Goal: Transaction & Acquisition: Purchase product/service

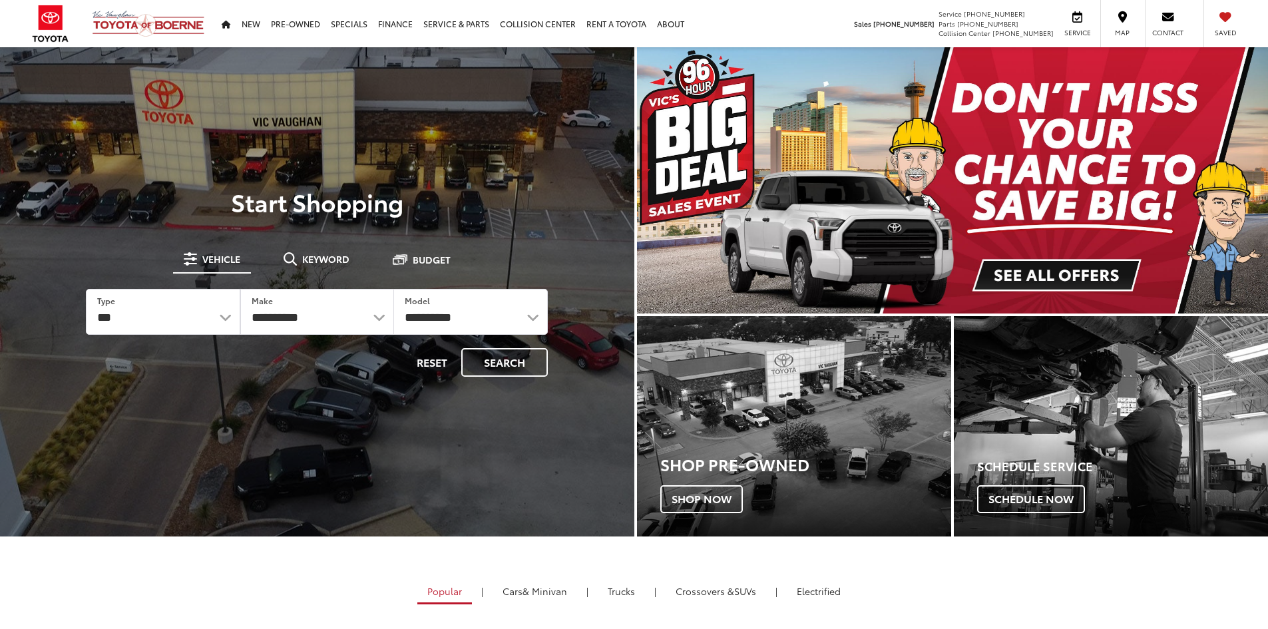
select select "******"
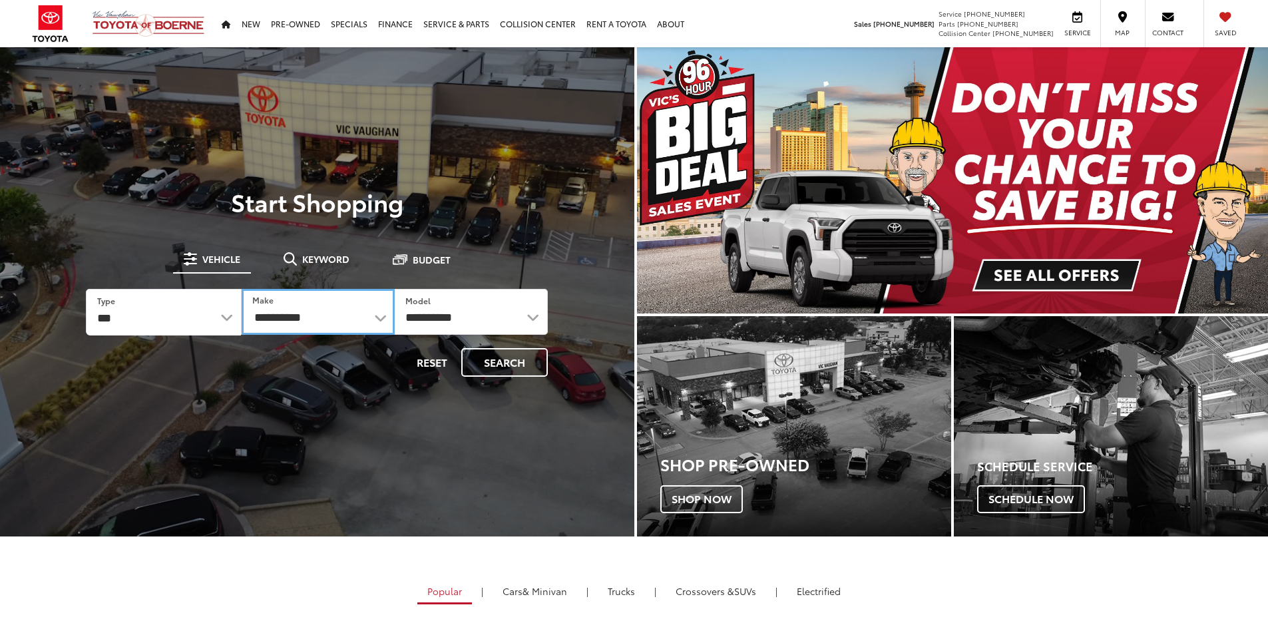
click at [375, 315] on select "**********" at bounding box center [318, 312] width 153 height 46
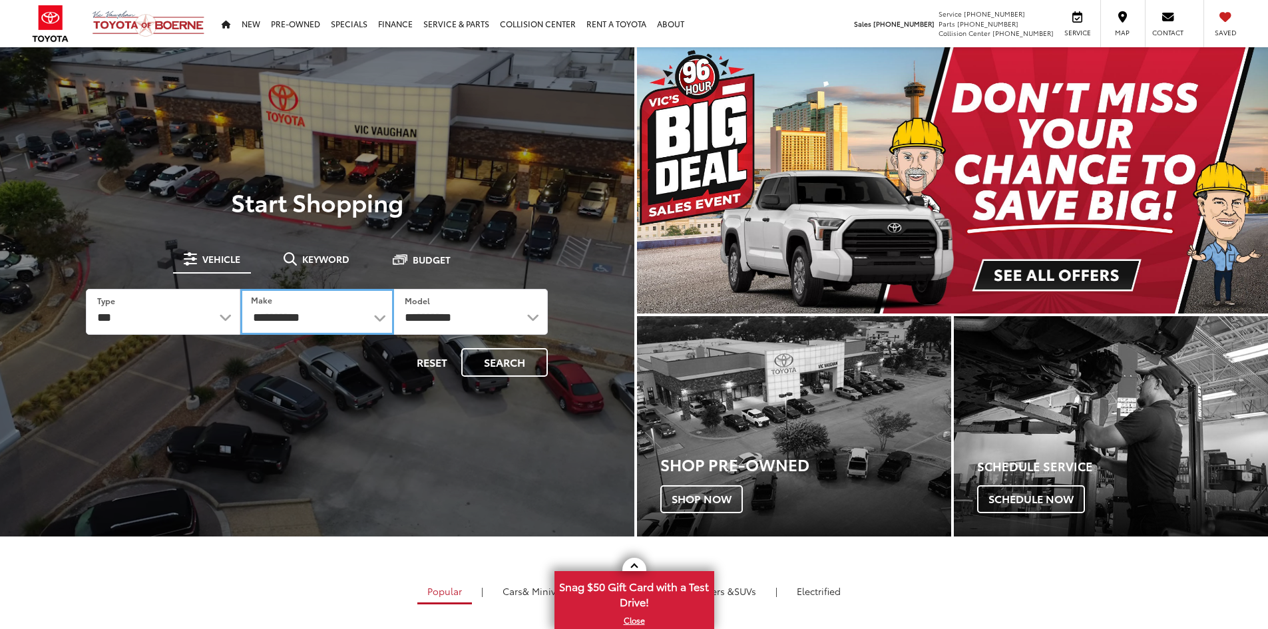
select select "******"
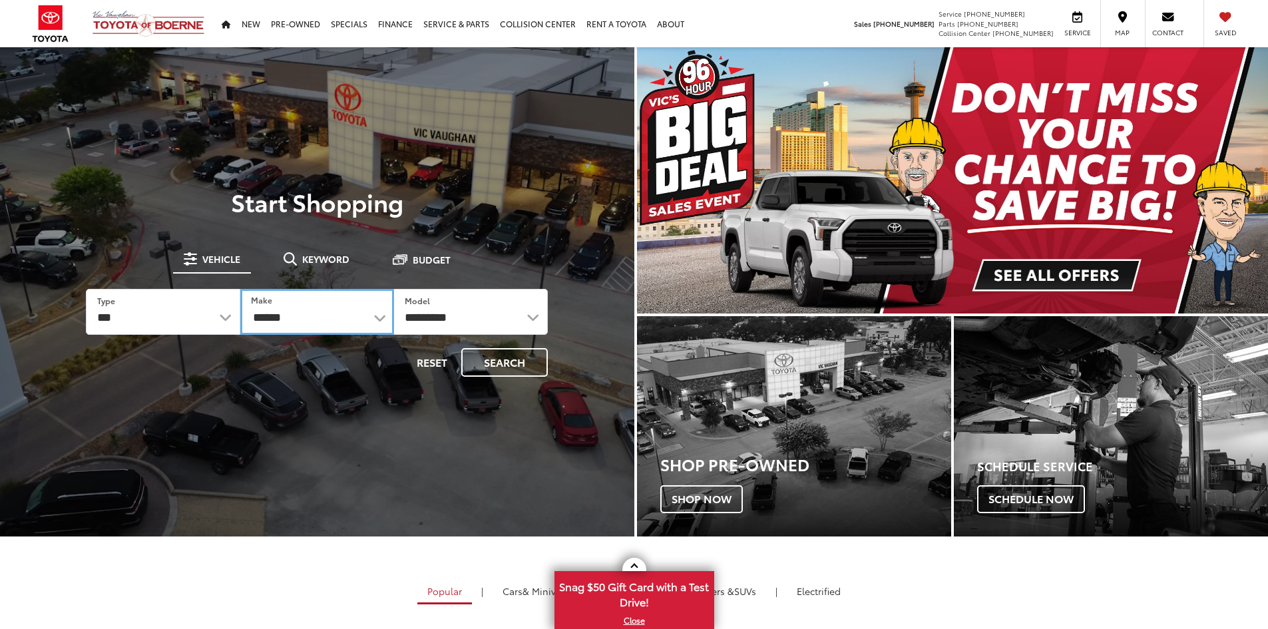
click at [381, 319] on select "******** ******" at bounding box center [317, 312] width 154 height 46
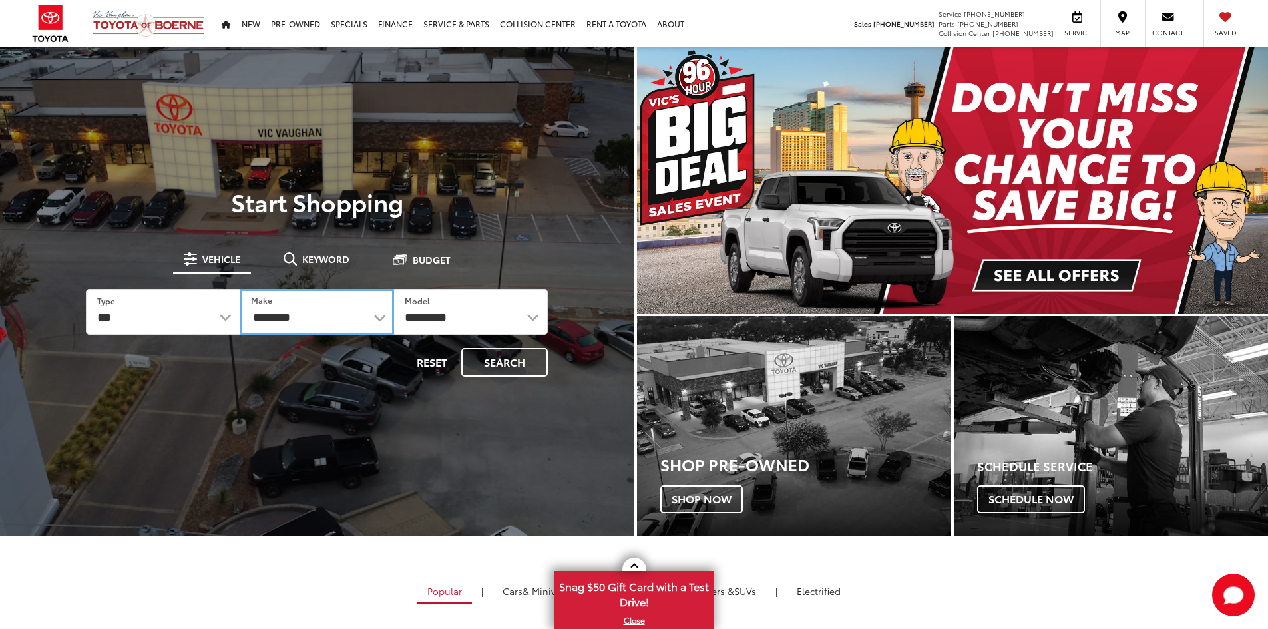
click at [381, 319] on select "******** ******" at bounding box center [317, 312] width 154 height 46
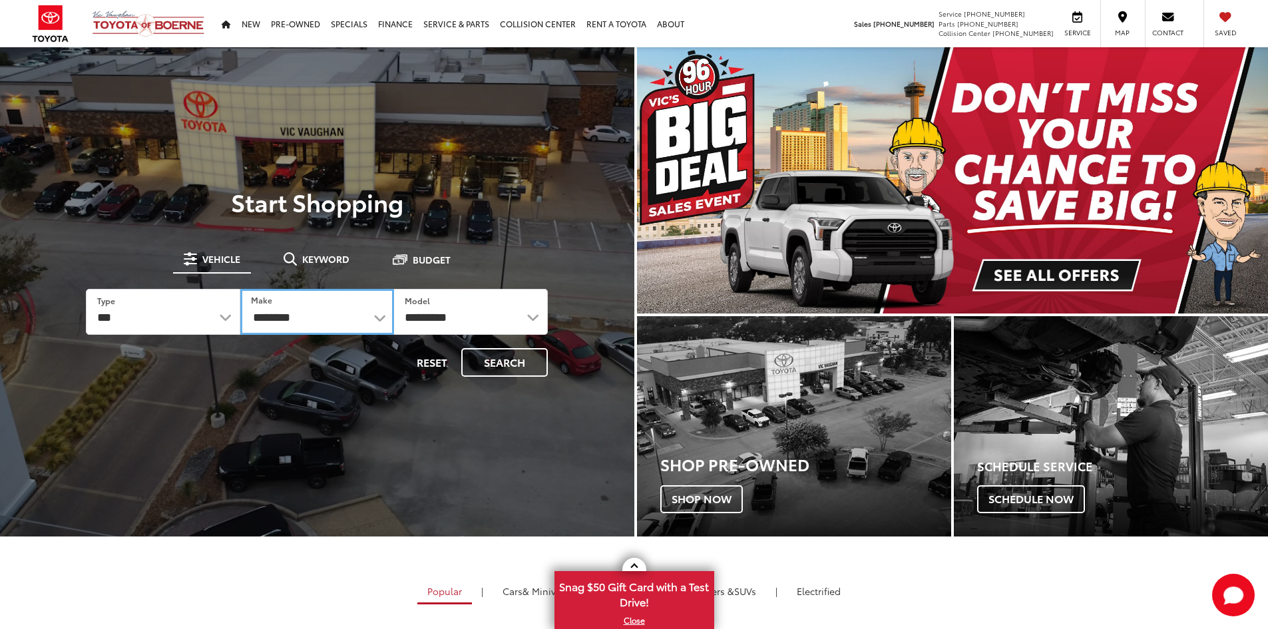
click at [240, 289] on select "******** ******" at bounding box center [317, 312] width 154 height 46
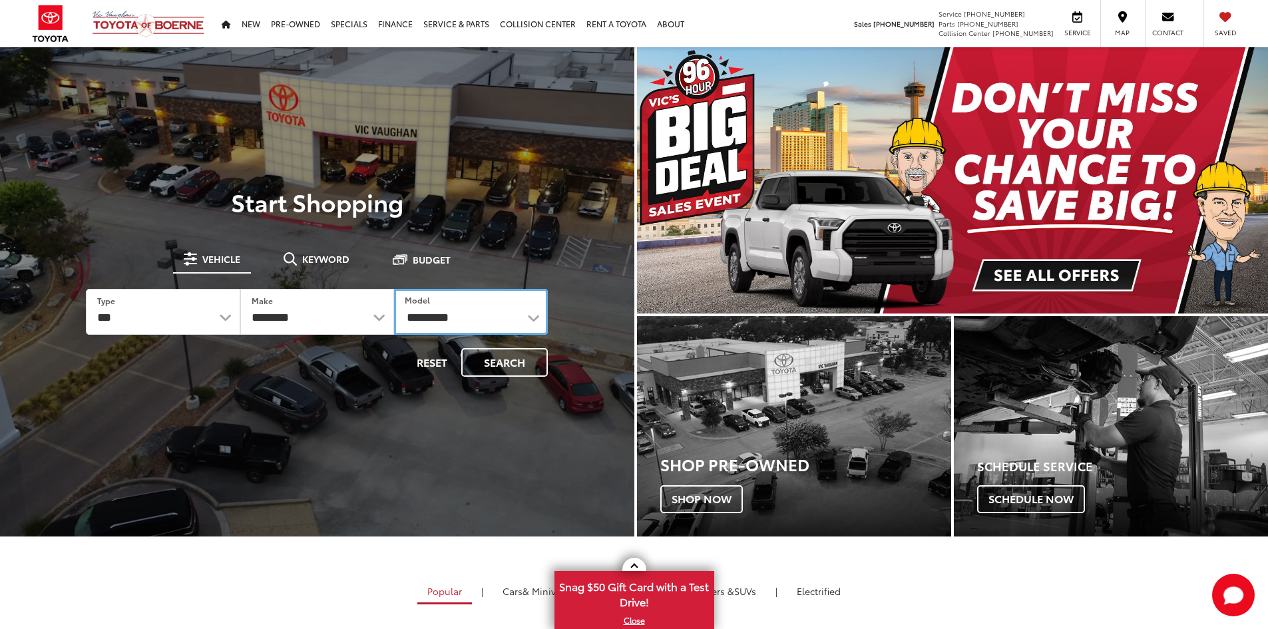
click at [534, 319] on select "**********" at bounding box center [471, 312] width 154 height 46
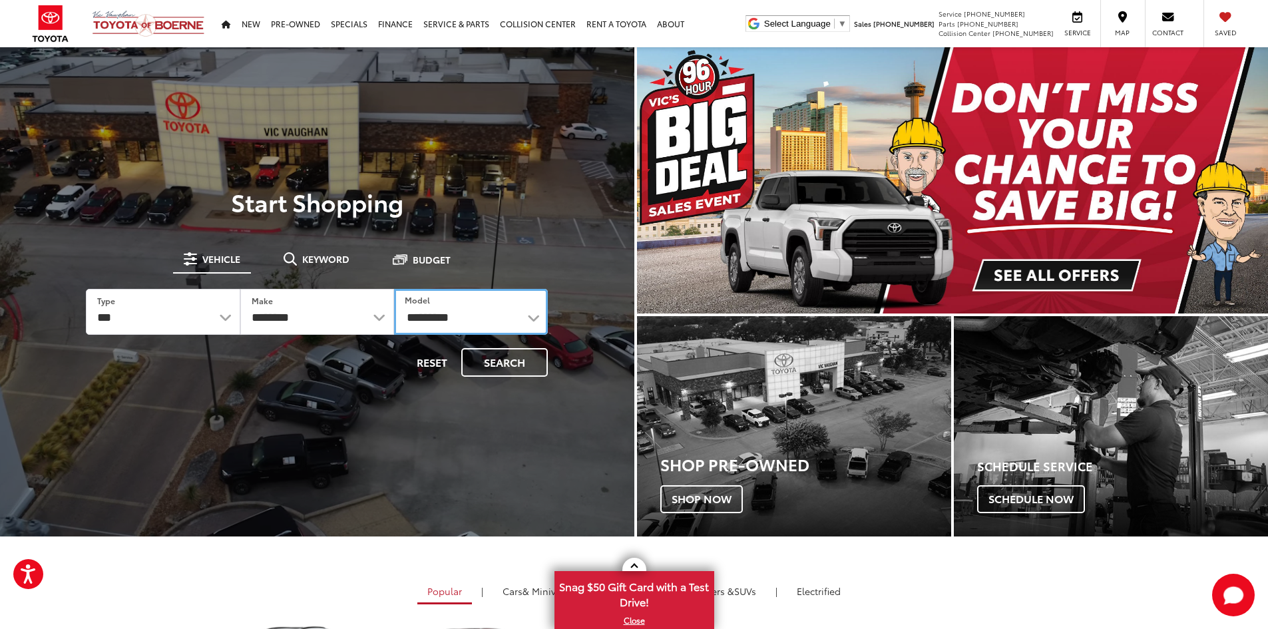
click at [538, 315] on select "**********" at bounding box center [471, 312] width 154 height 46
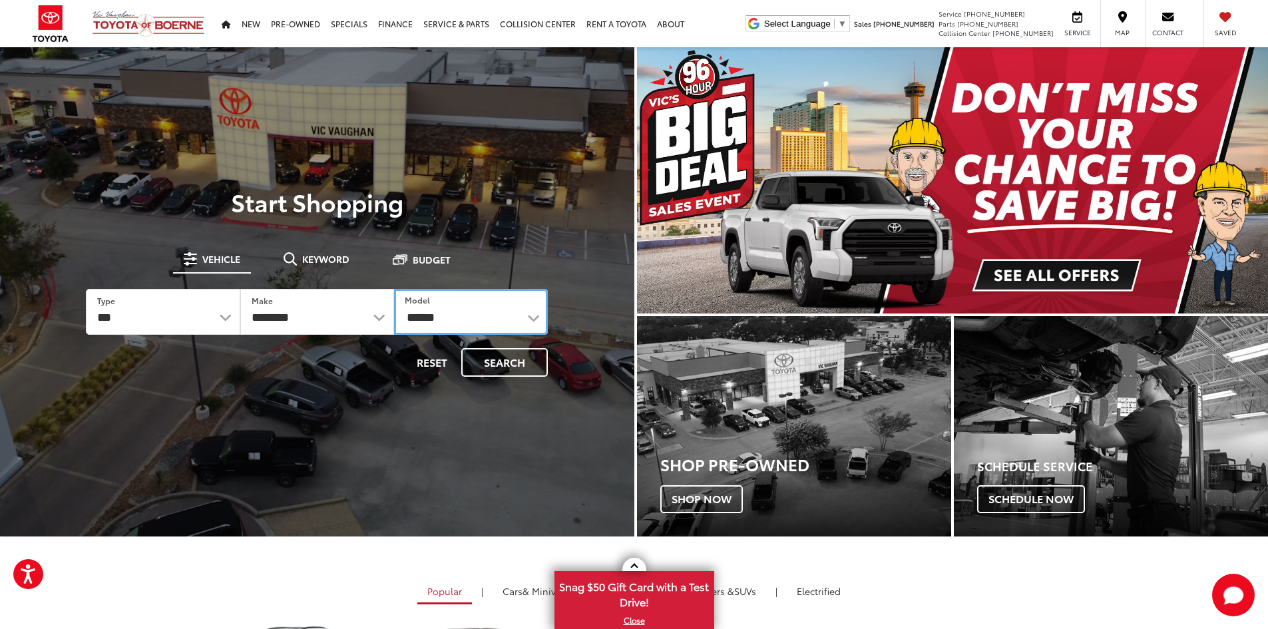
click at [394, 289] on select "**********" at bounding box center [471, 312] width 154 height 46
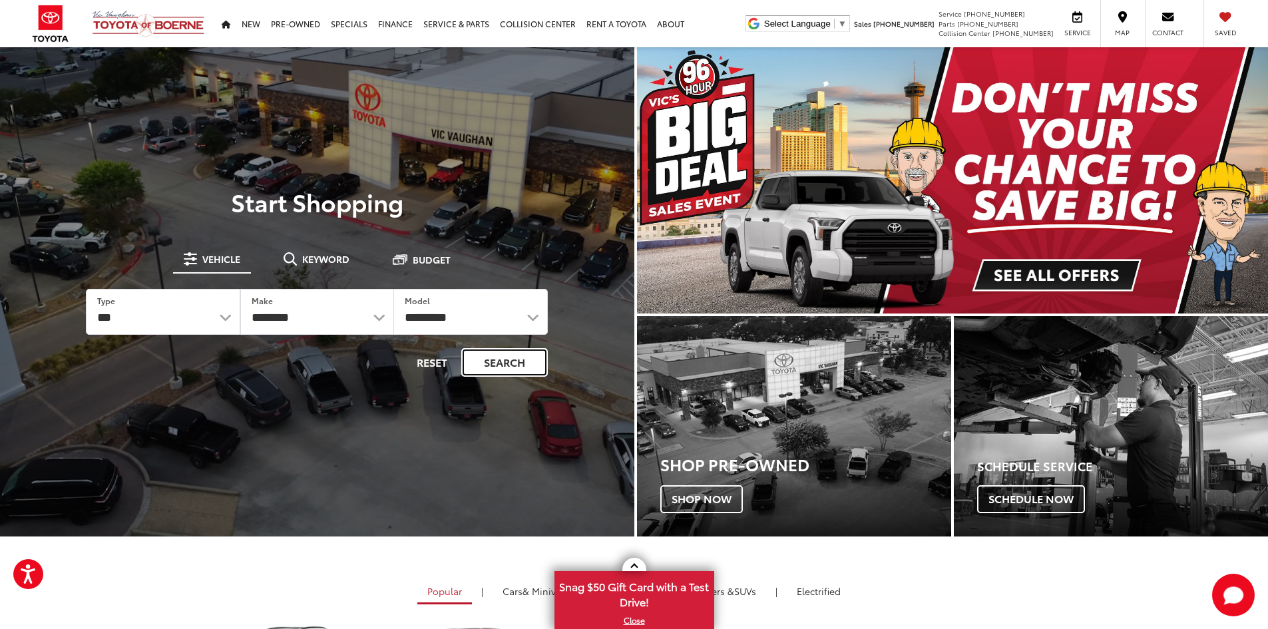
click at [497, 357] on button "Search" at bounding box center [504, 362] width 87 height 29
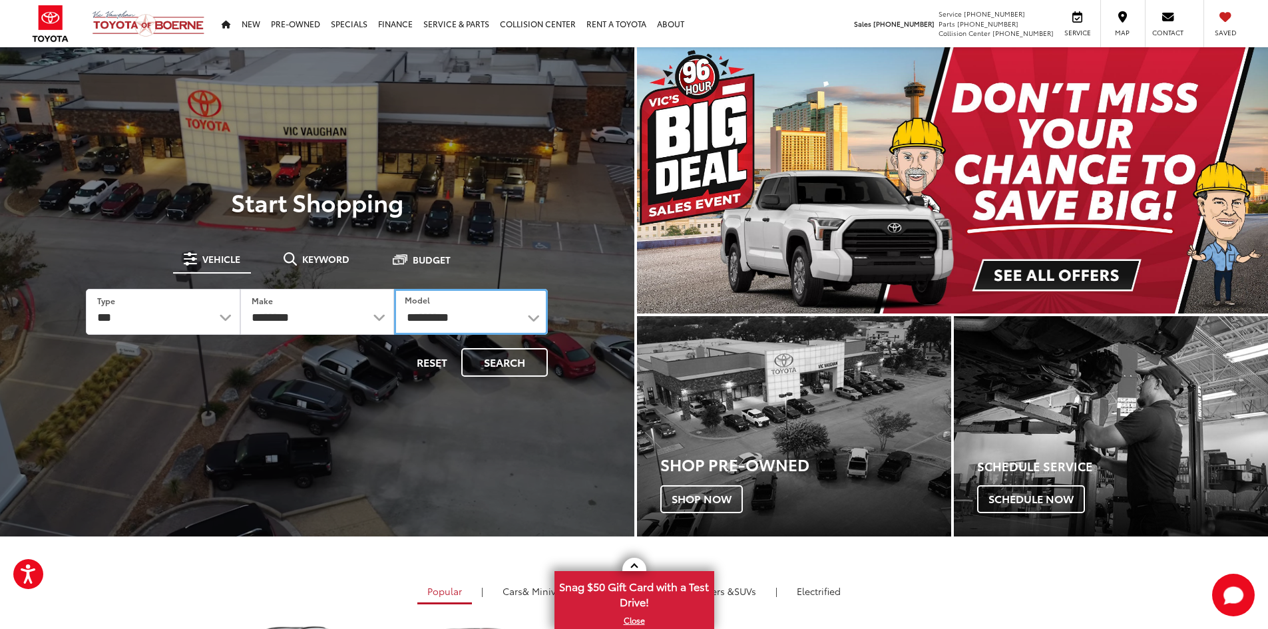
click at [536, 317] on select "**********" at bounding box center [471, 312] width 154 height 46
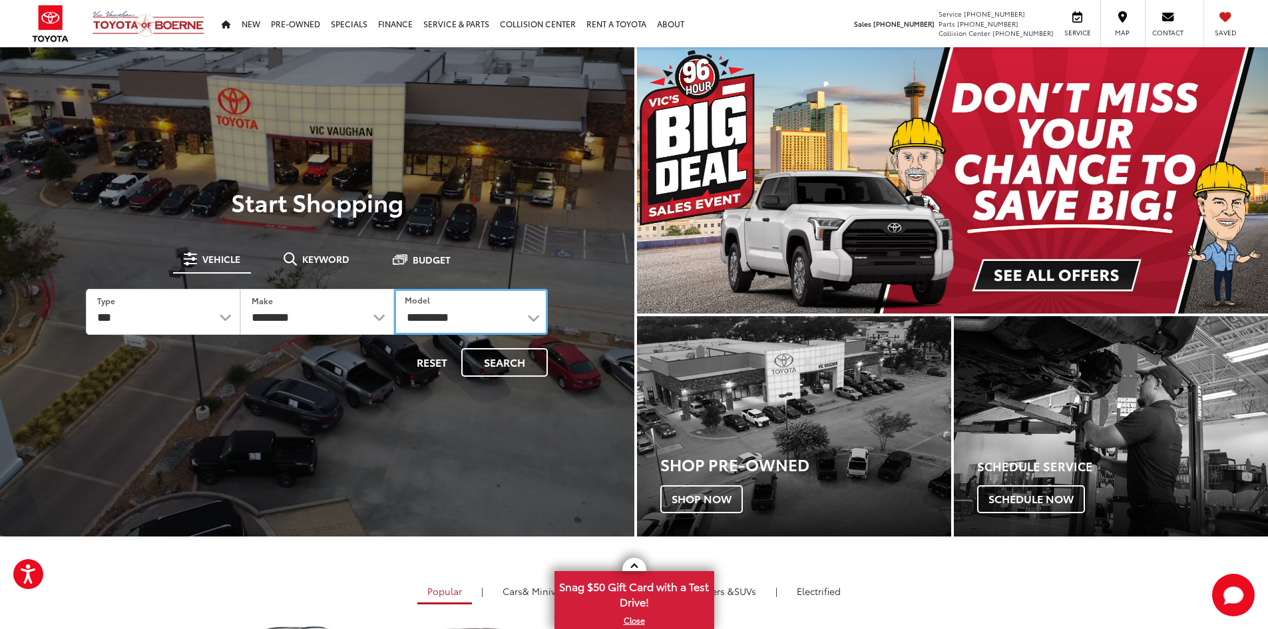
select select "*****"
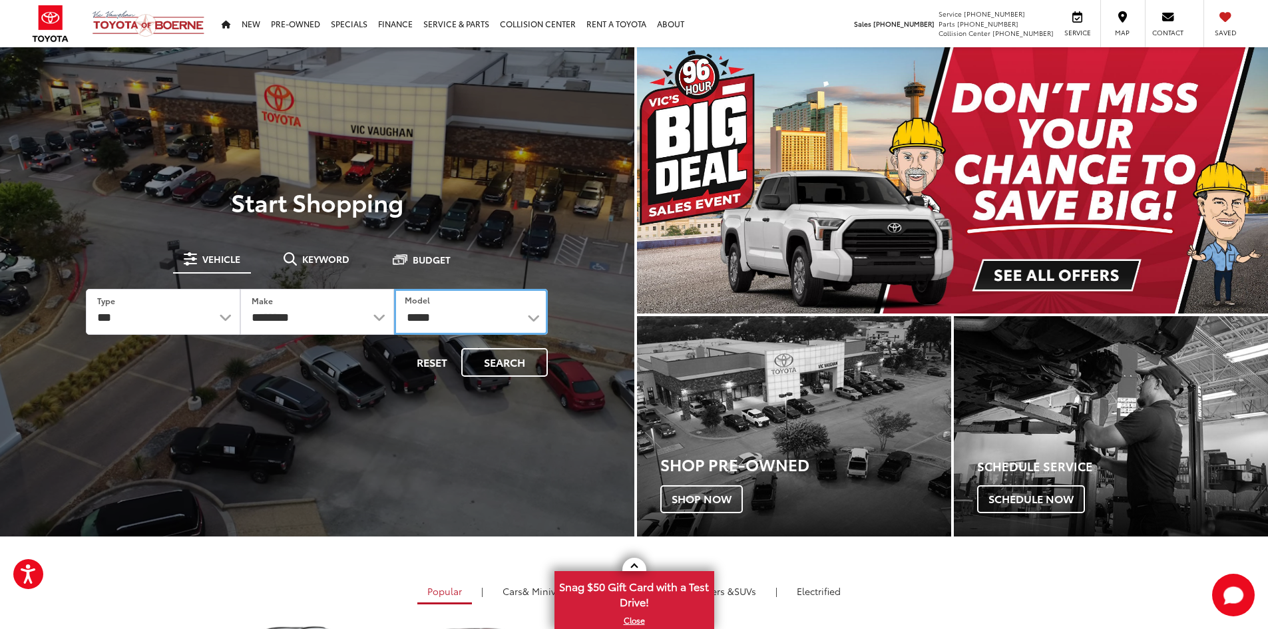
click at [394, 289] on select "**********" at bounding box center [471, 312] width 154 height 46
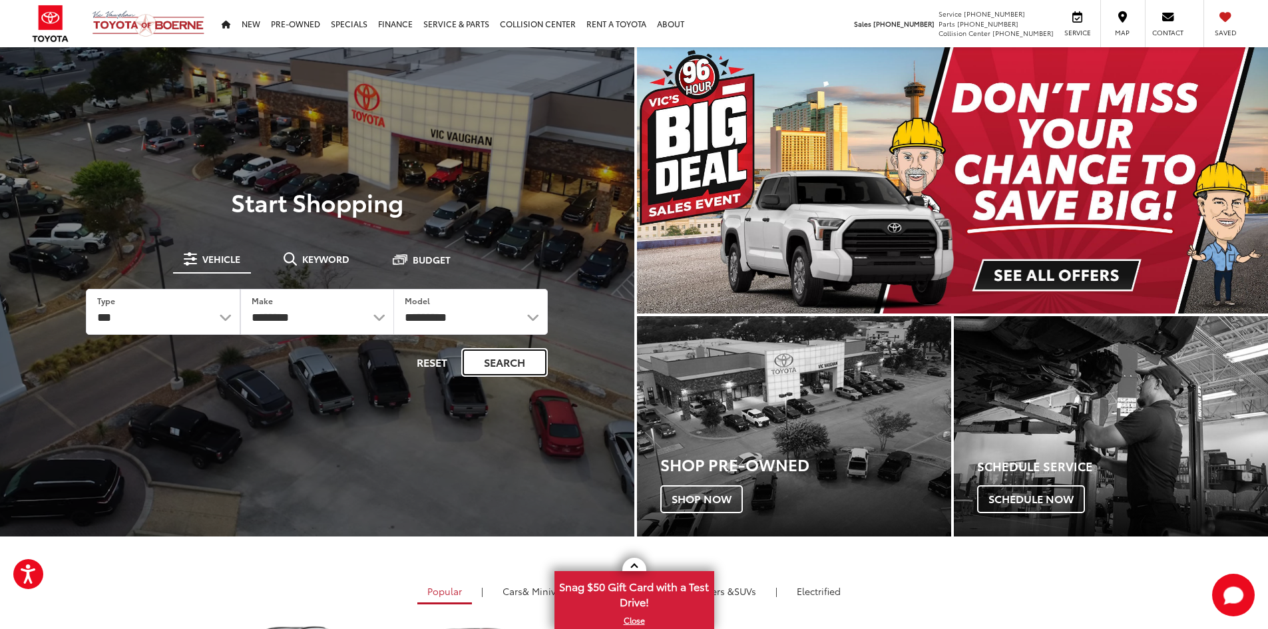
click at [512, 373] on button "Search" at bounding box center [504, 362] width 87 height 29
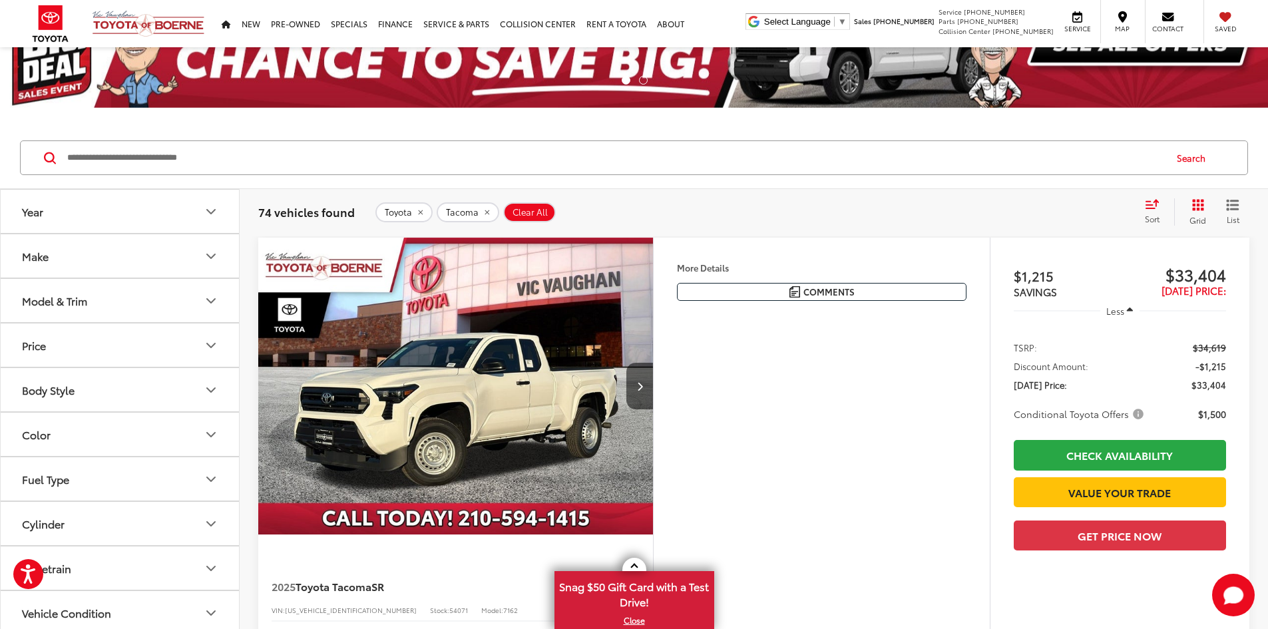
scroll to position [133, 0]
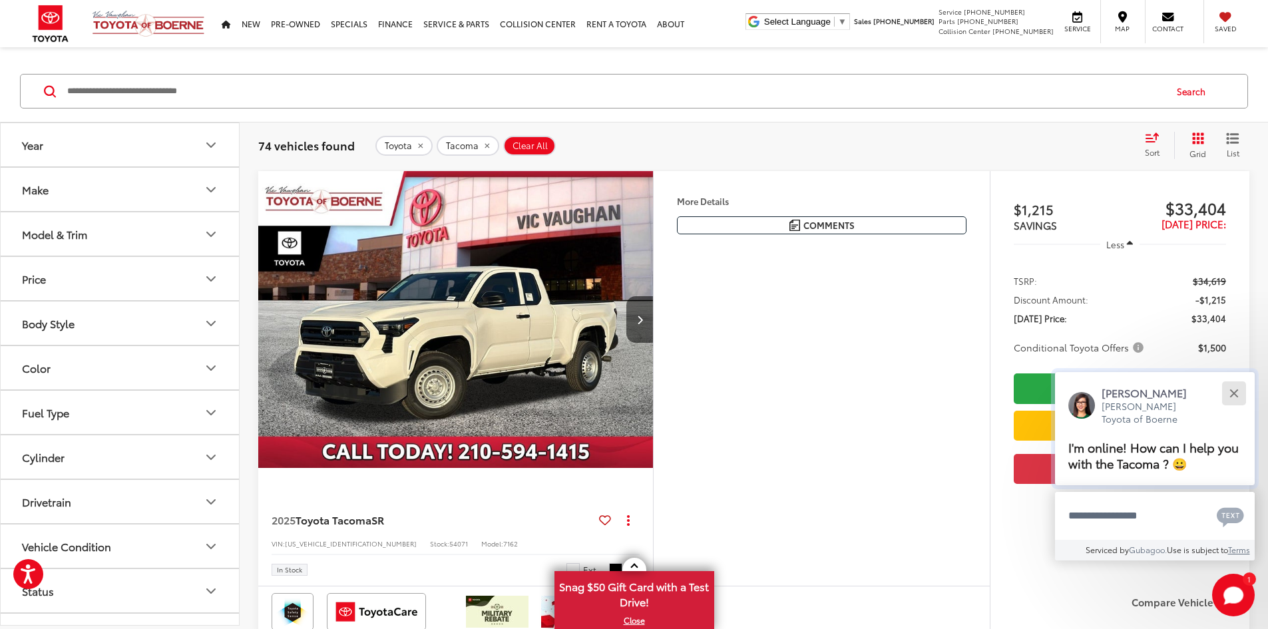
drag, startPoint x: 1234, startPoint y: 390, endPoint x: 1224, endPoint y: 393, distance: 10.3
click at [1234, 390] on button "Close" at bounding box center [1233, 393] width 29 height 29
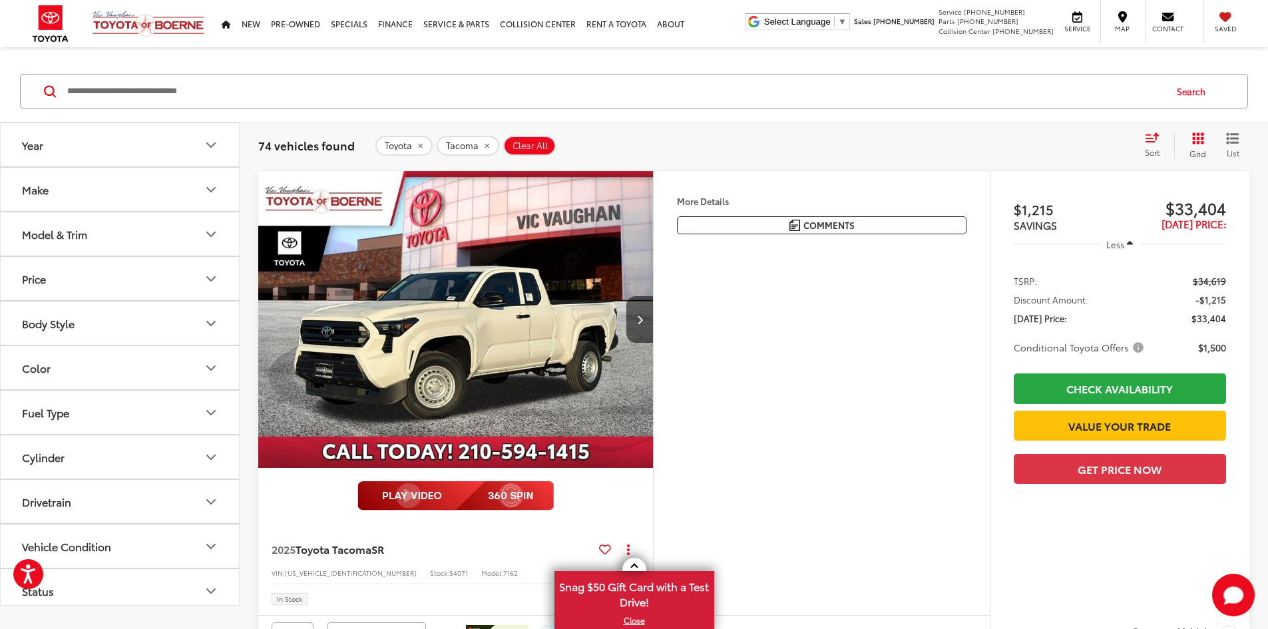
scroll to position [0, 0]
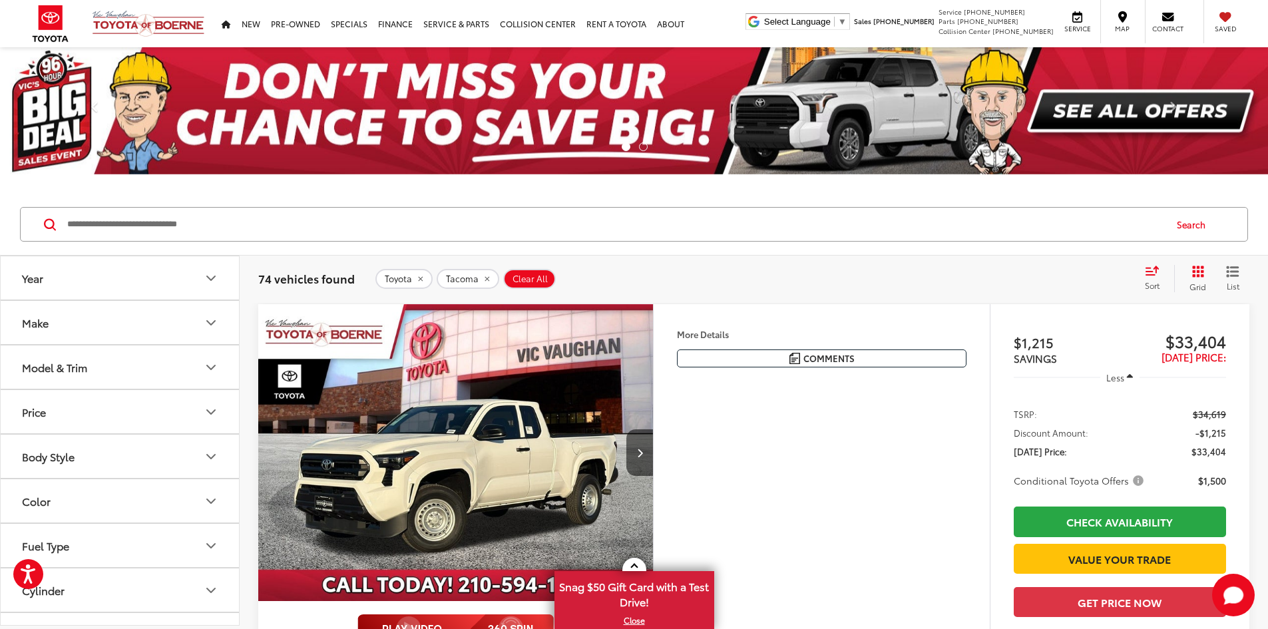
click at [215, 321] on icon "Make" at bounding box center [211, 323] width 8 height 4
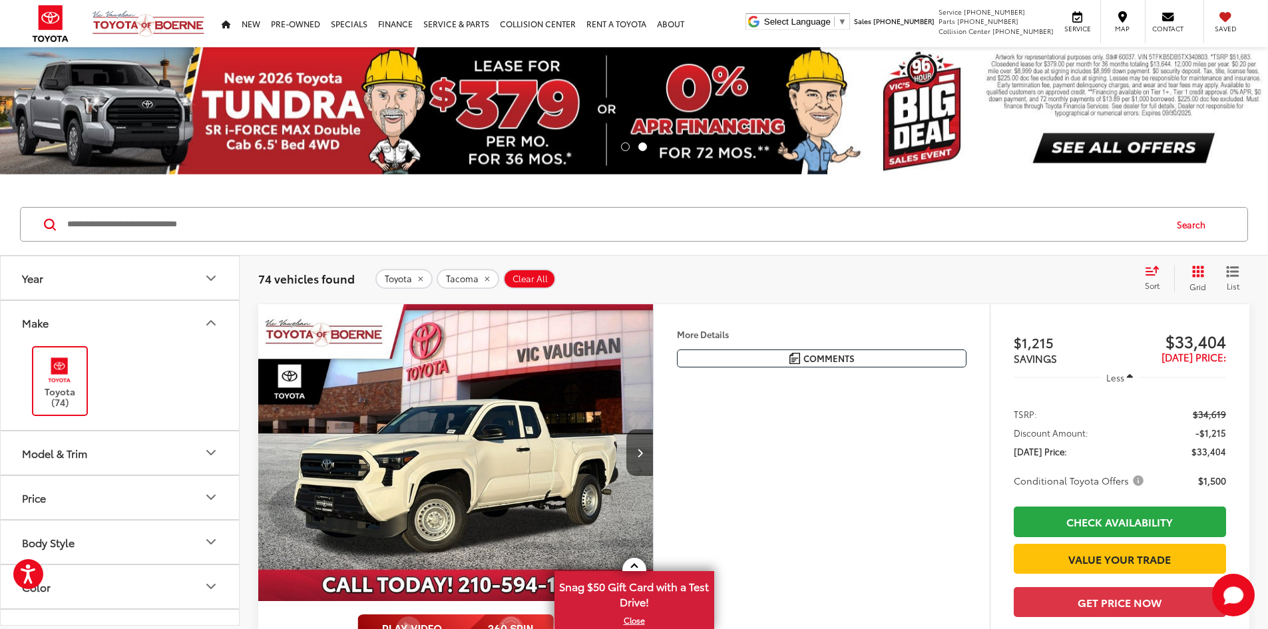
click at [215, 321] on icon "Make" at bounding box center [211, 323] width 16 height 16
click at [212, 367] on icon "Model & Trim" at bounding box center [211, 367] width 8 height 4
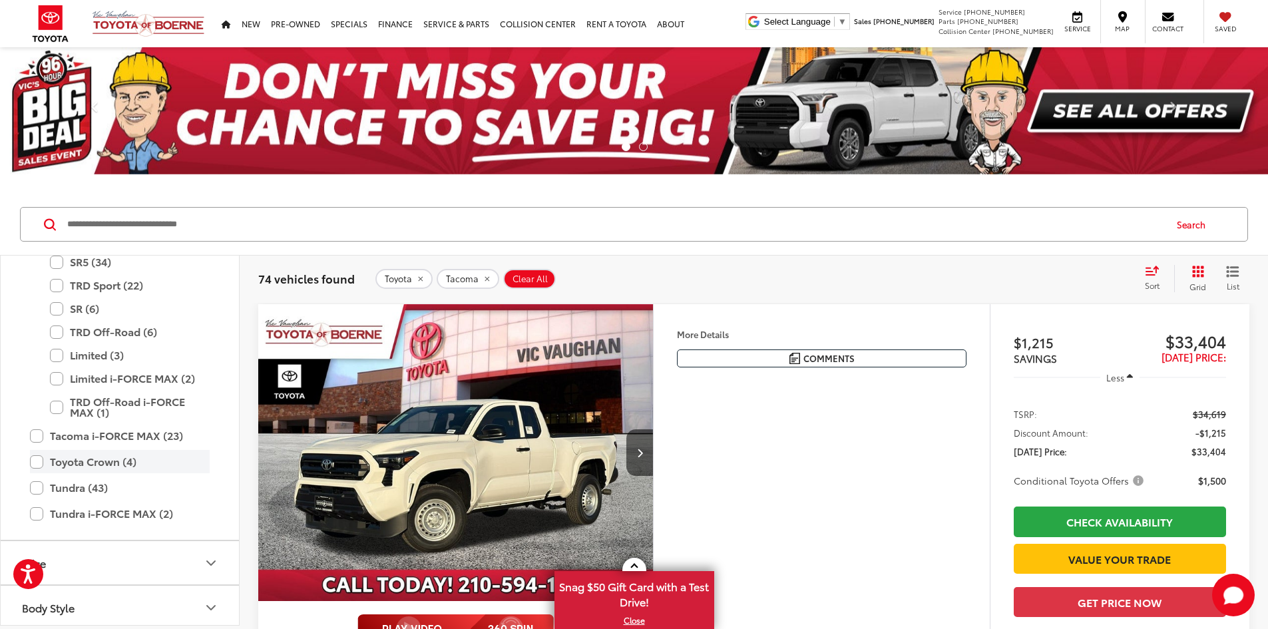
scroll to position [724, 0]
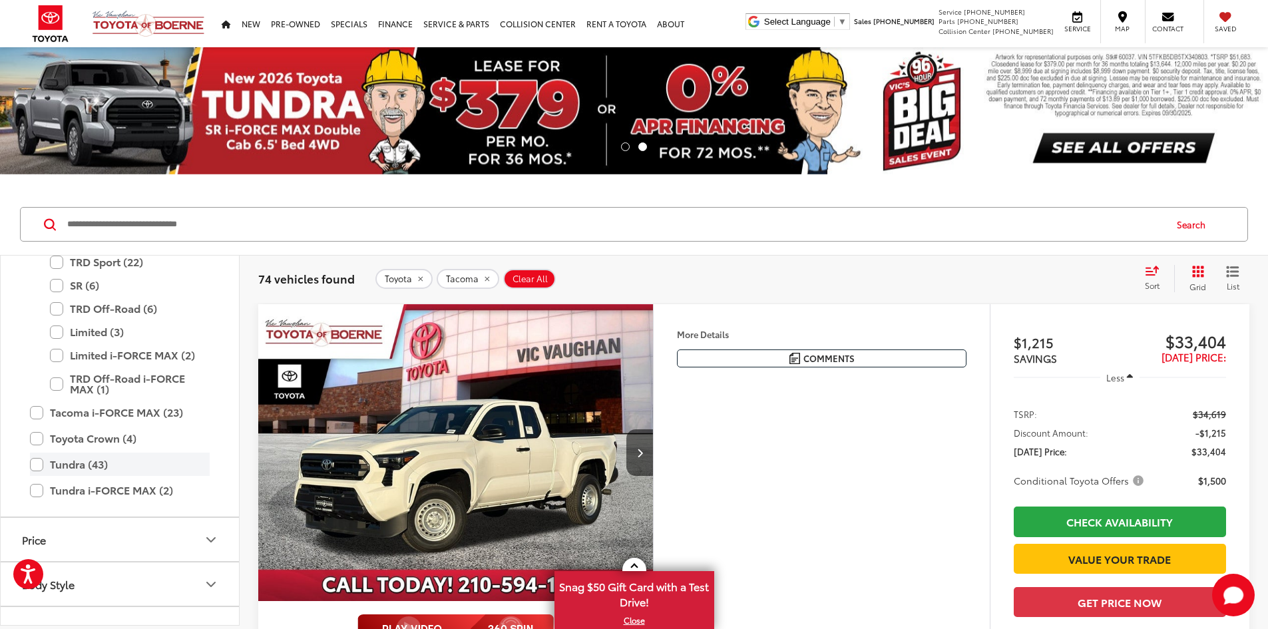
click at [149, 458] on label "Tundra (43)" at bounding box center [120, 463] width 180 height 23
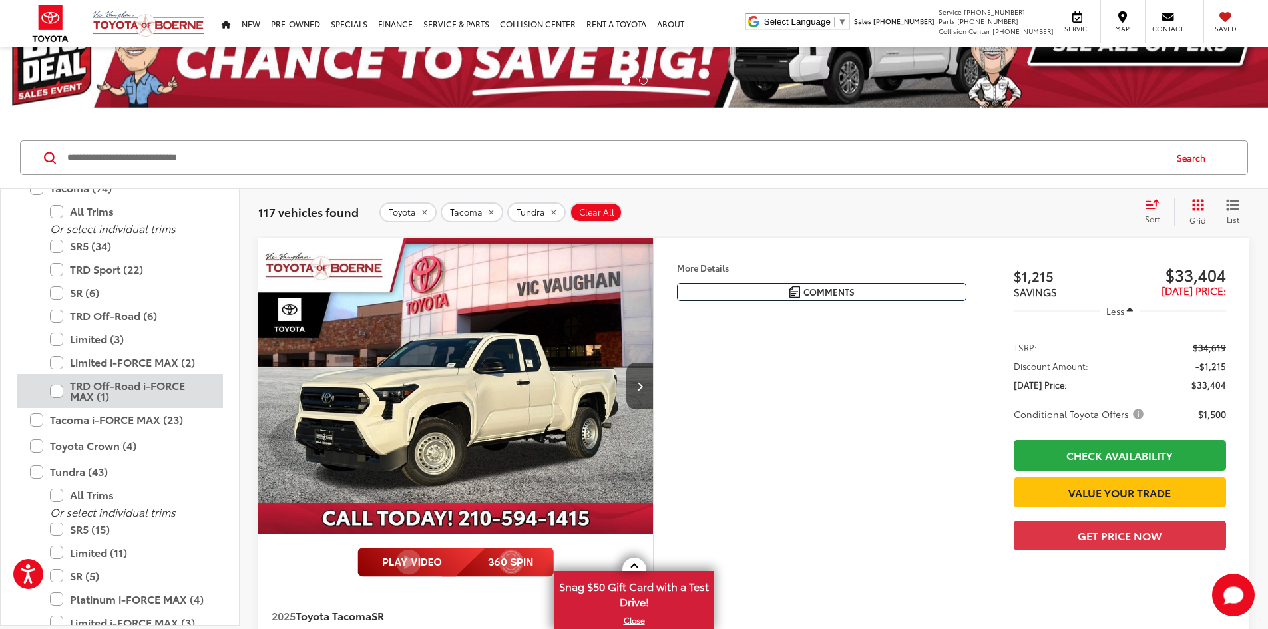
scroll to position [524, 0]
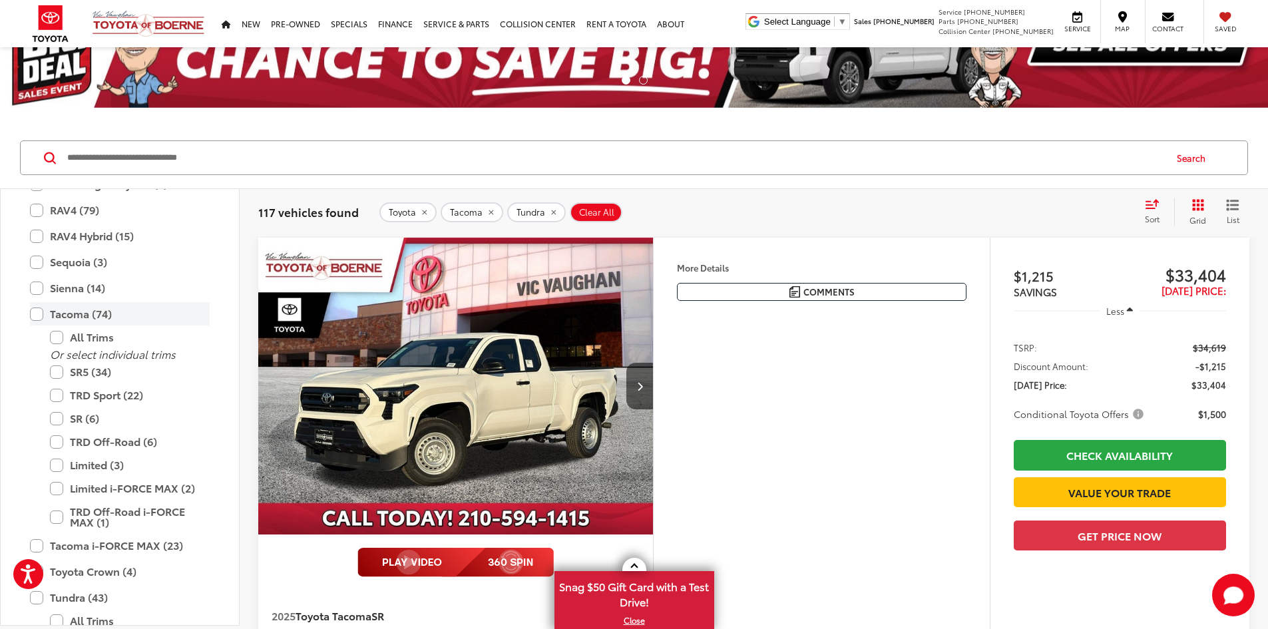
click at [36, 316] on label "Tacoma (74)" at bounding box center [120, 313] width 180 height 23
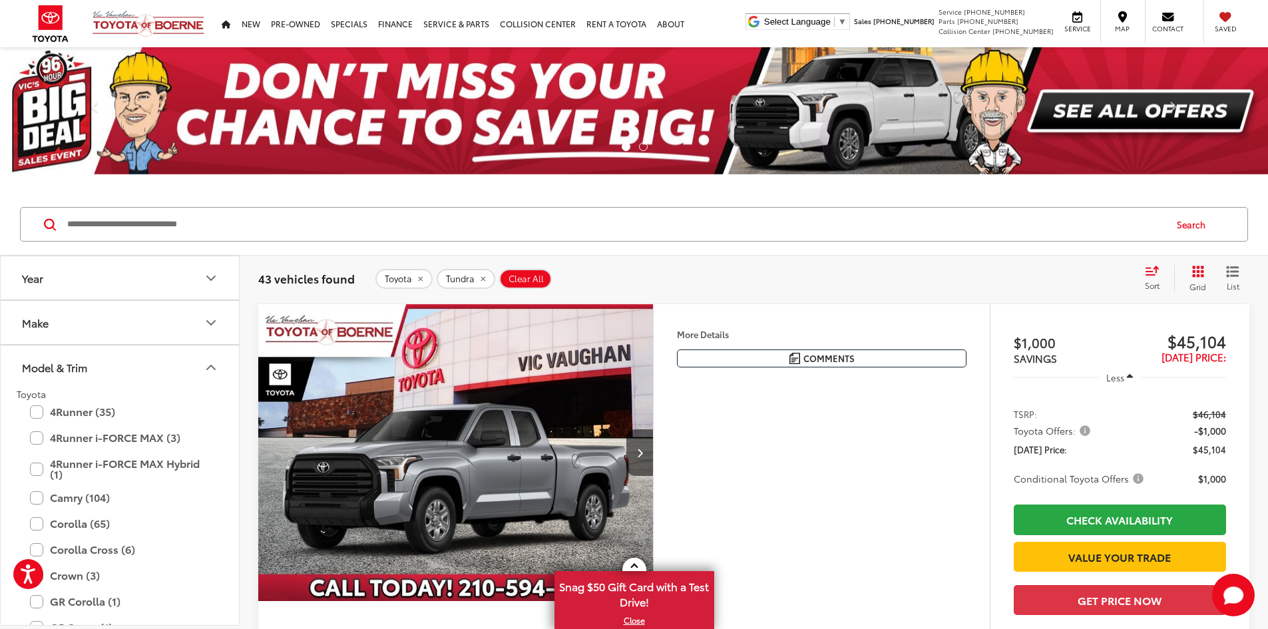
click at [213, 278] on icon "Year" at bounding box center [211, 278] width 8 height 4
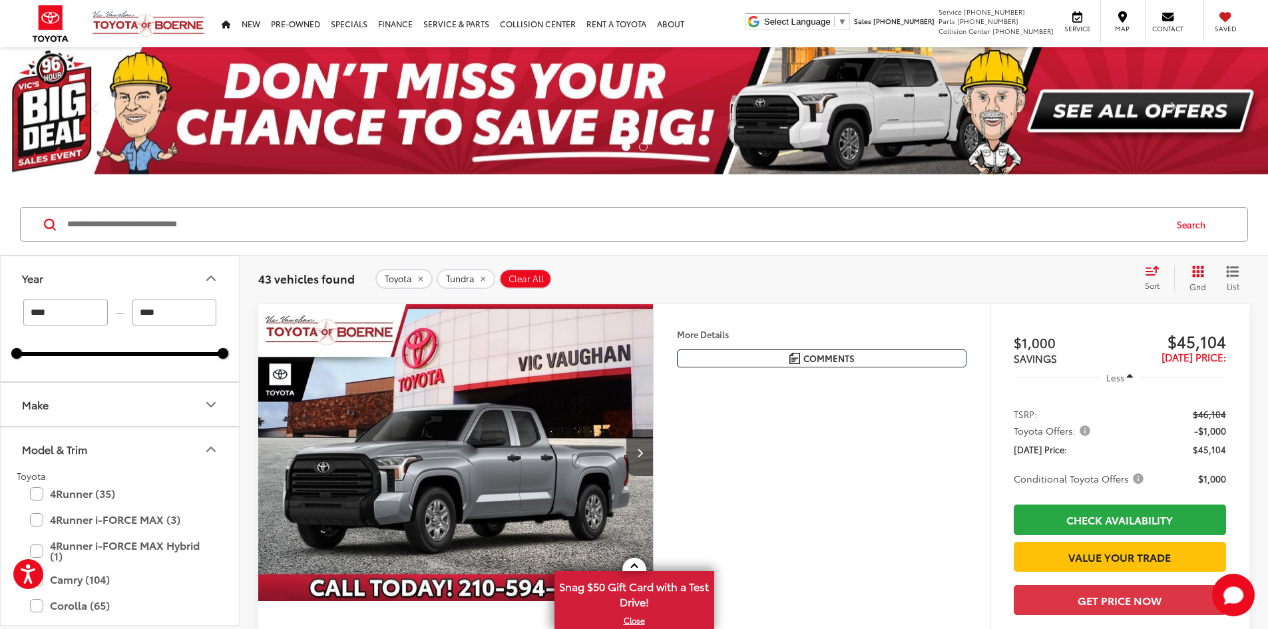
click at [53, 313] on input "****" at bounding box center [65, 312] width 85 height 26
type input "****"
click at [164, 313] on input "****" at bounding box center [174, 312] width 85 height 26
type input "****"
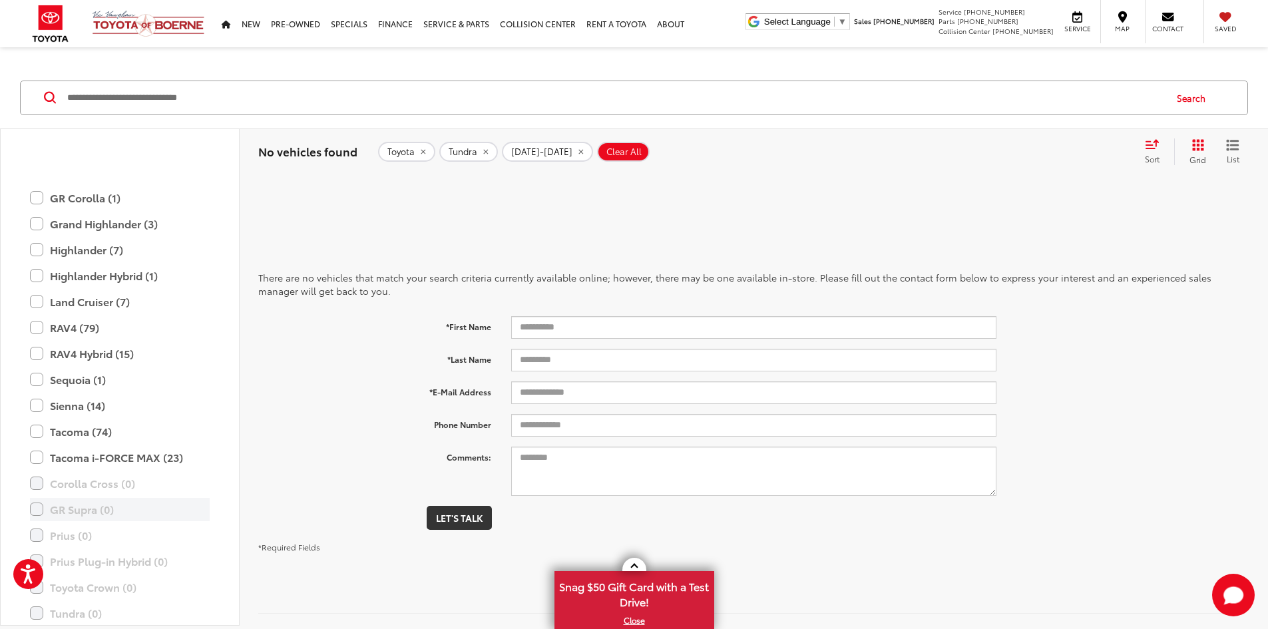
scroll to position [591, 0]
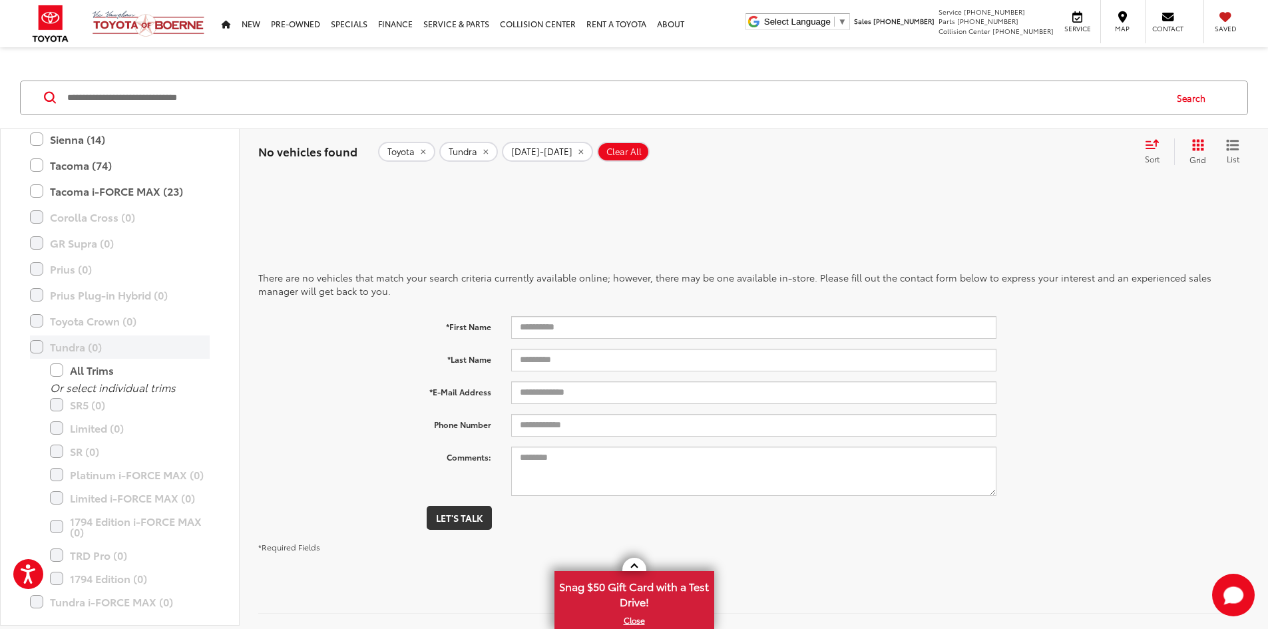
click at [33, 345] on label "Tundra (0)" at bounding box center [120, 346] width 180 height 23
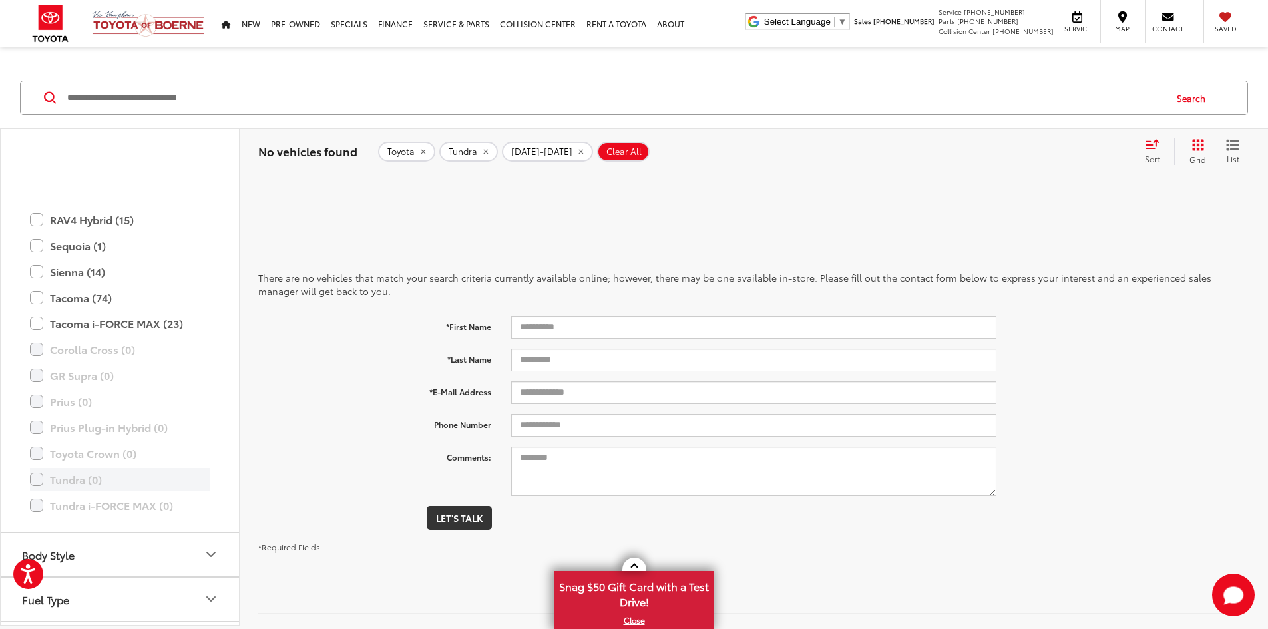
scroll to position [458, 0]
click at [36, 297] on label "Tacoma (74)" at bounding box center [120, 298] width 180 height 23
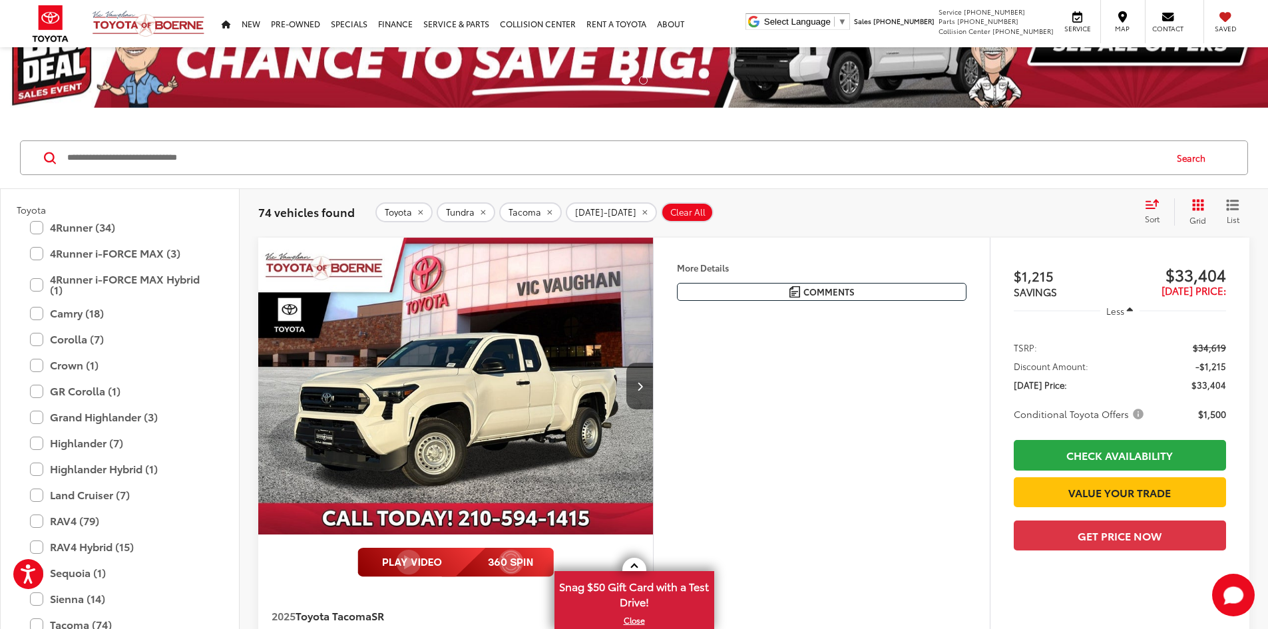
scroll to position [133, 0]
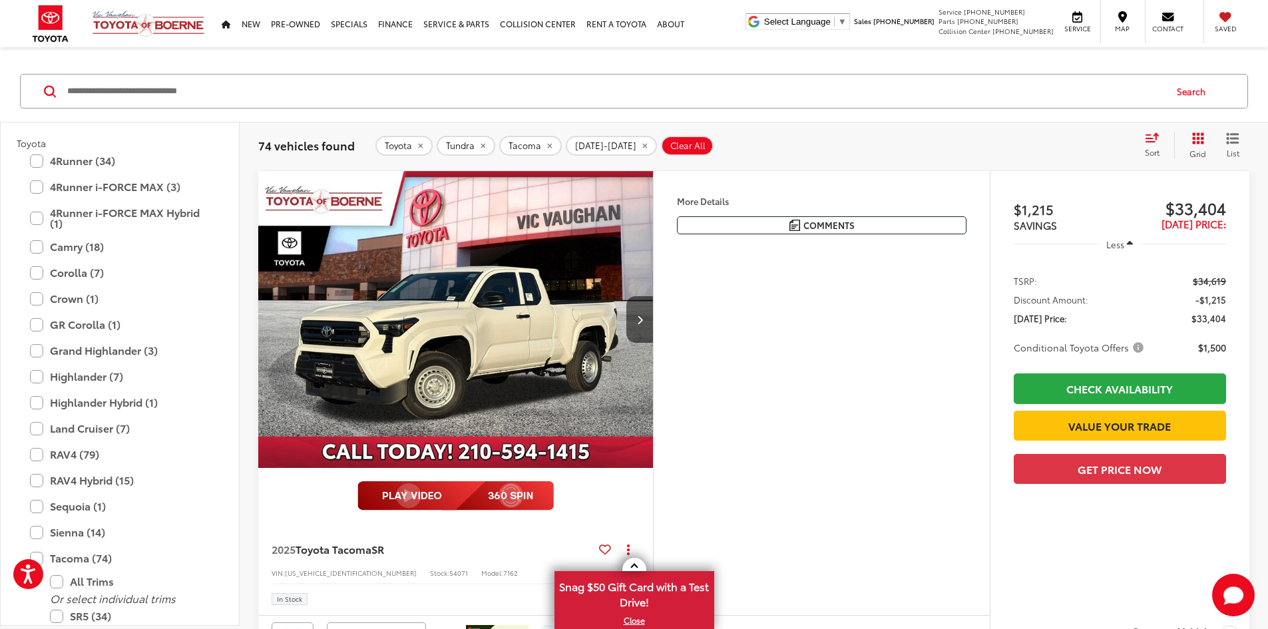
click at [0, 0] on button "More..." at bounding box center [0, 0] width 0 height 0
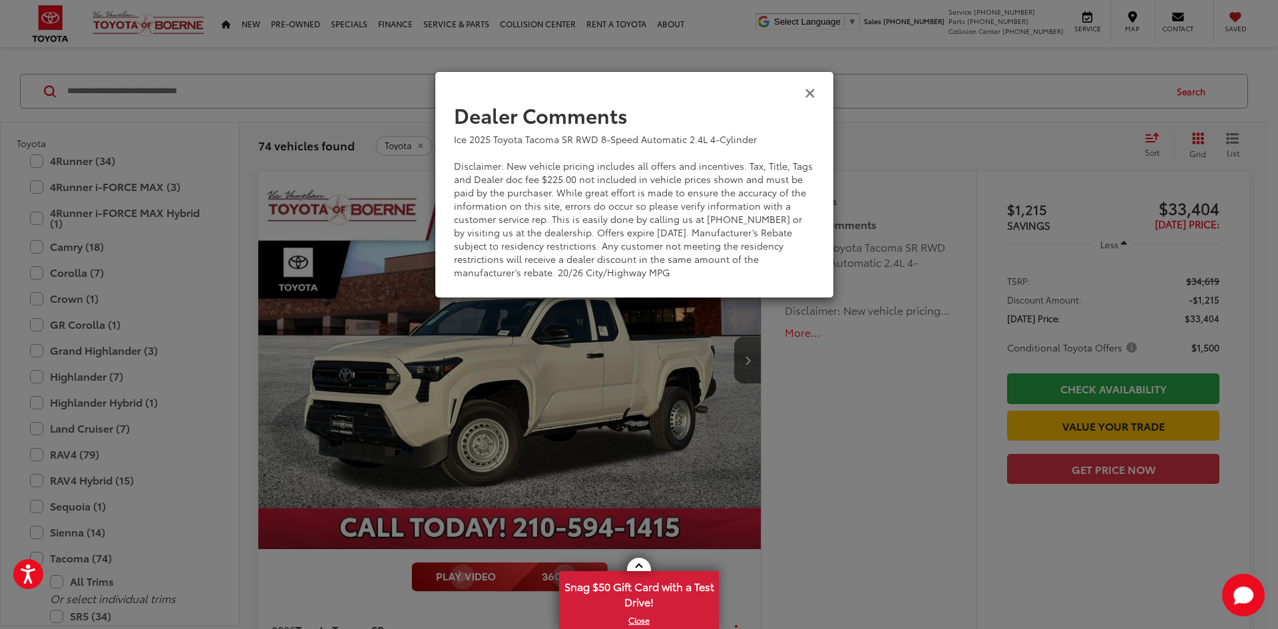
click at [809, 98] on icon "Close" at bounding box center [809, 92] width 11 height 14
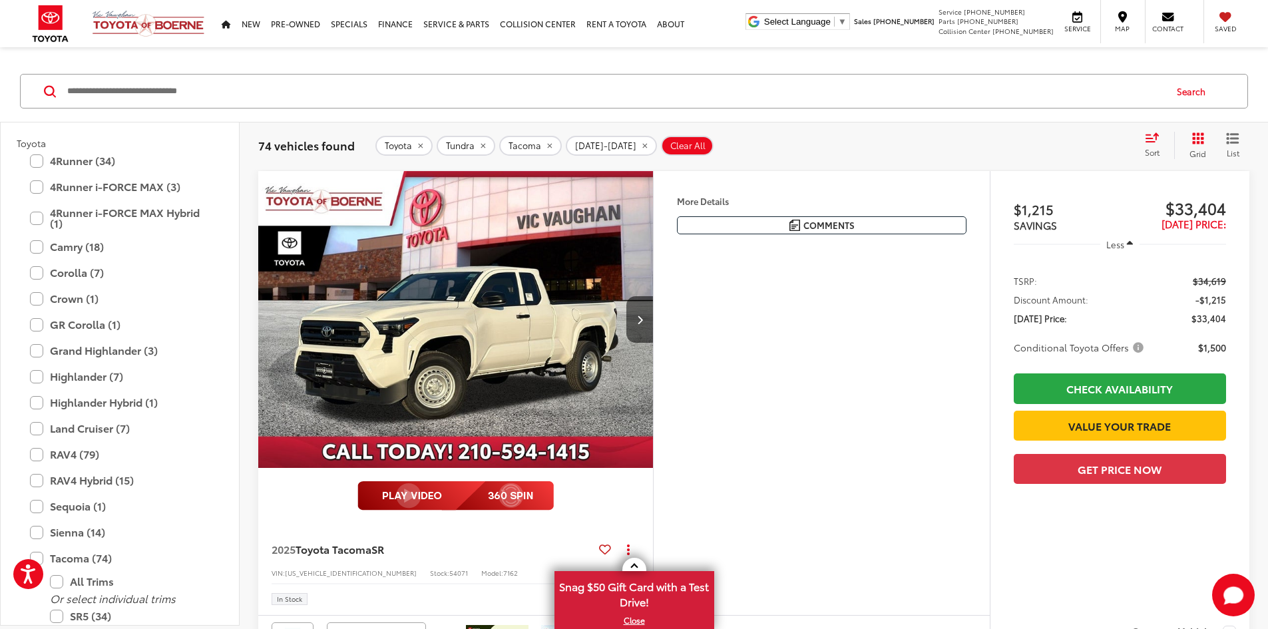
click at [480, 144] on icon "remove Tundra" at bounding box center [482, 145] width 5 height 5
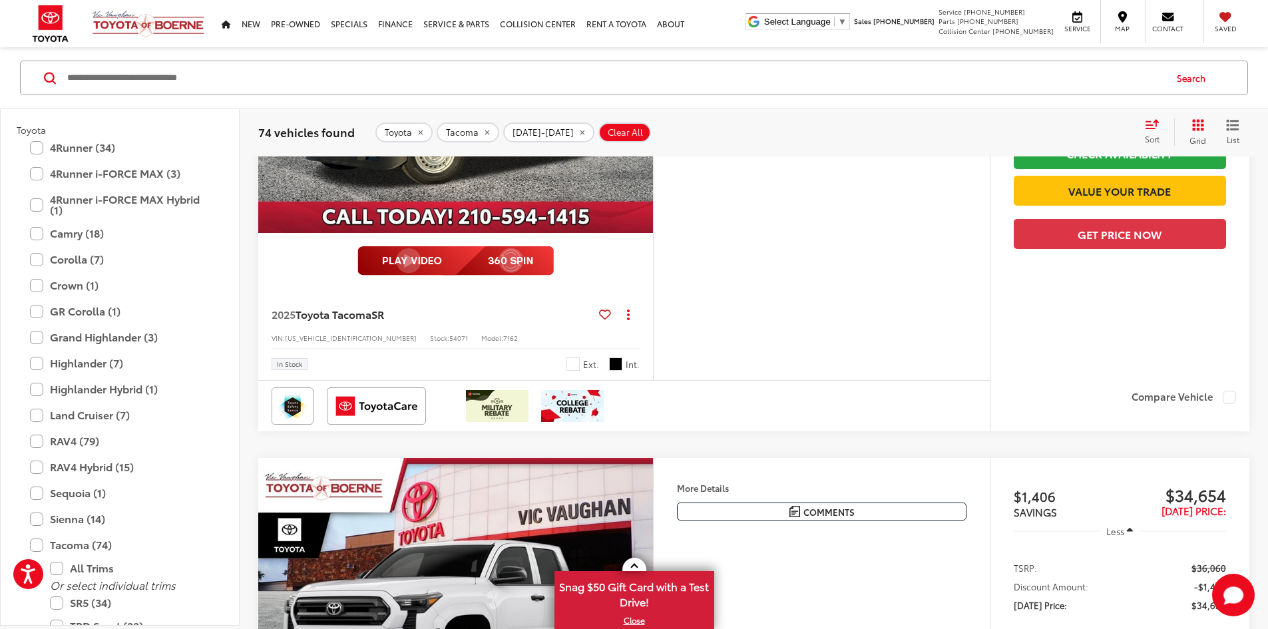
scroll to position [399, 0]
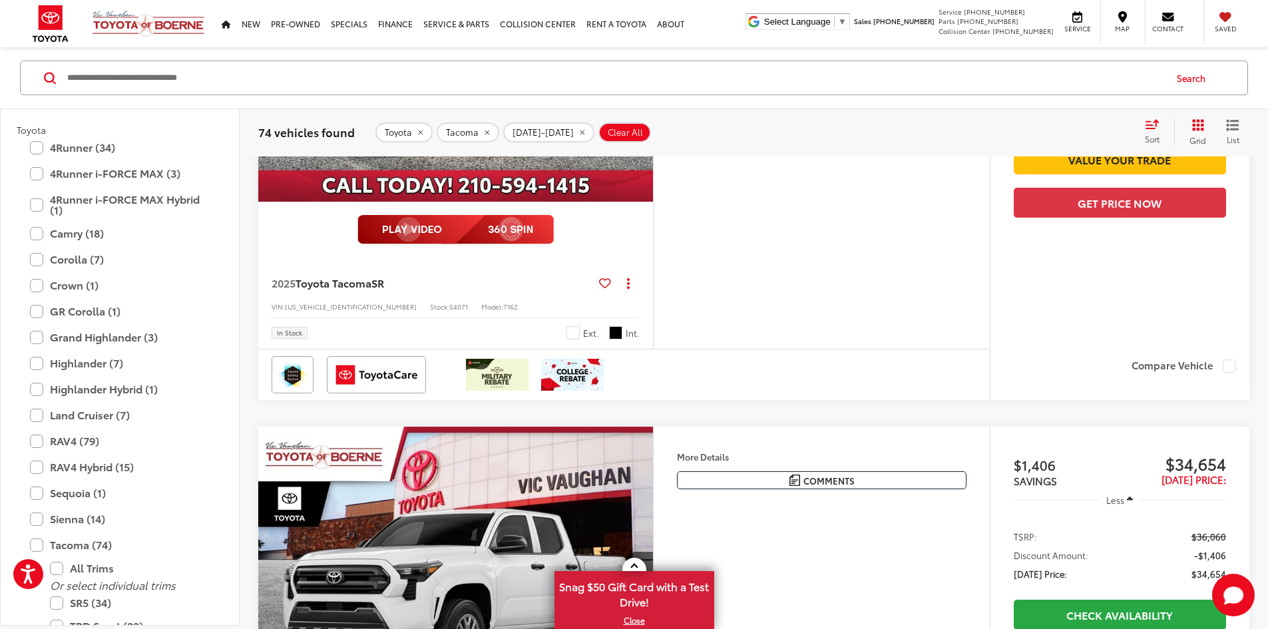
click at [530, 244] on img at bounding box center [455, 229] width 196 height 29
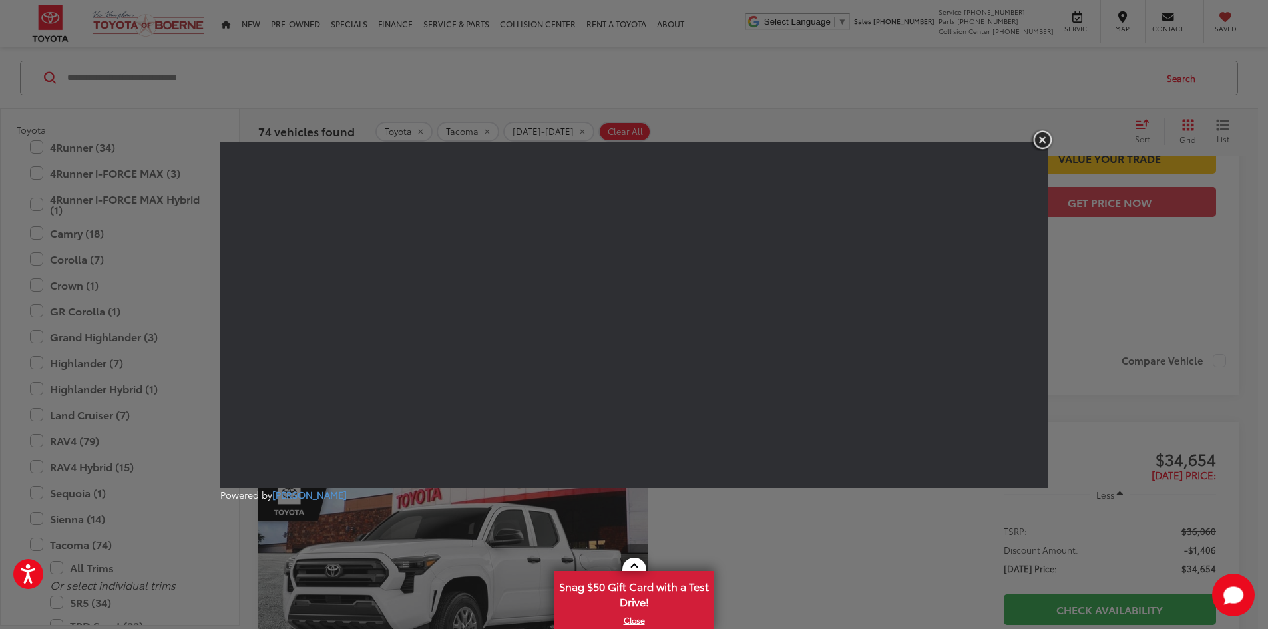
click at [1043, 138] on img "button" at bounding box center [1042, 140] width 24 height 22
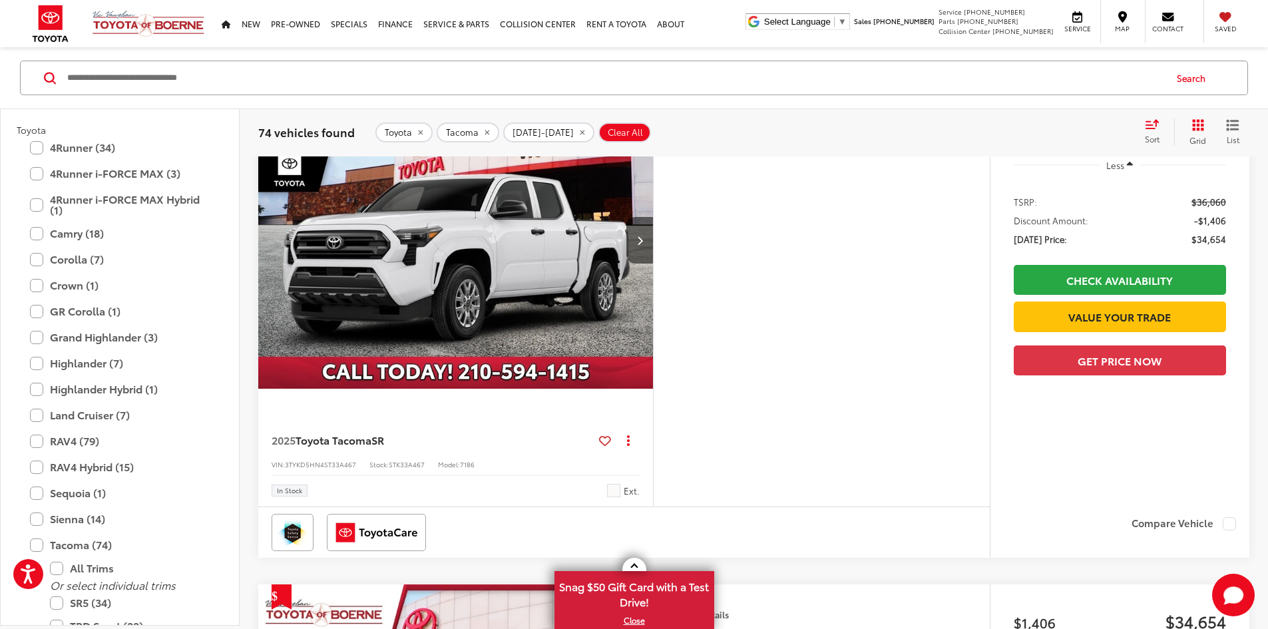
scroll to position [732, 0]
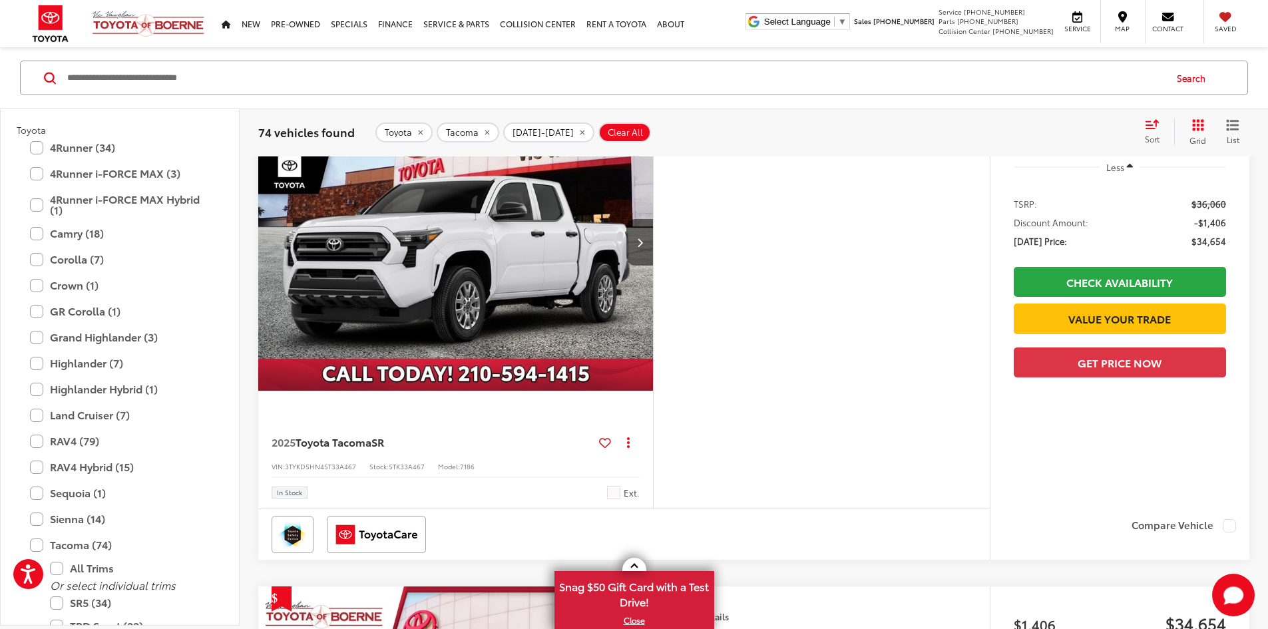
click at [582, 381] on img "2025 Toyota Tacoma SR 0" at bounding box center [456, 242] width 397 height 297
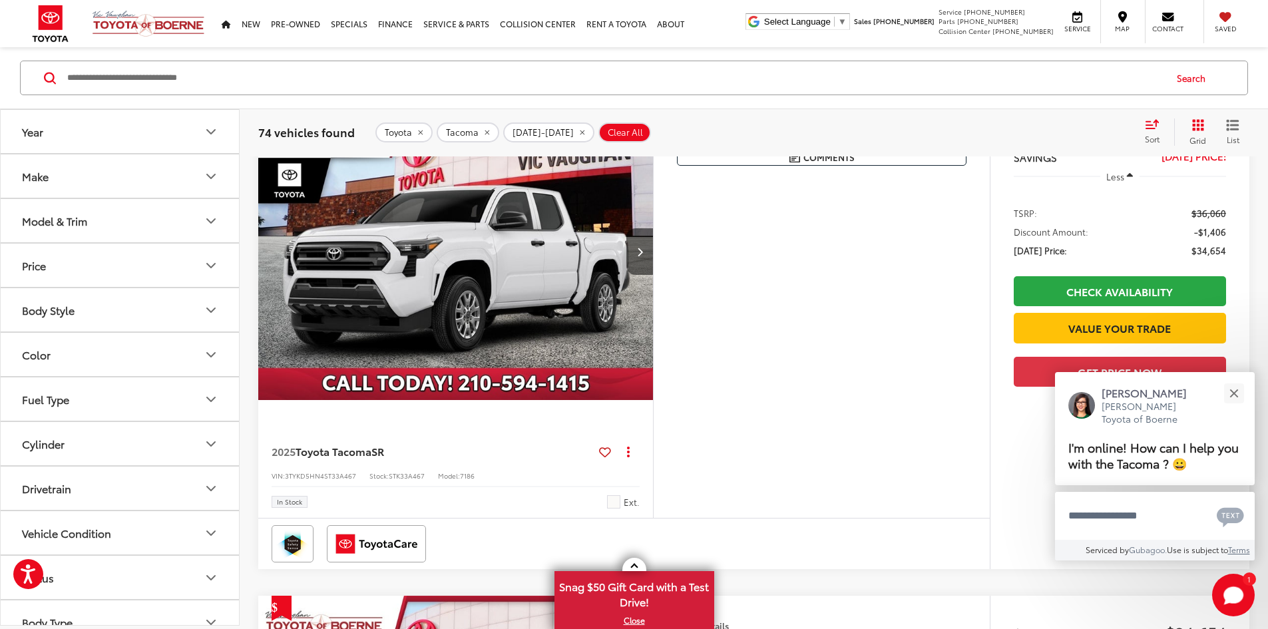
scroll to position [746, 0]
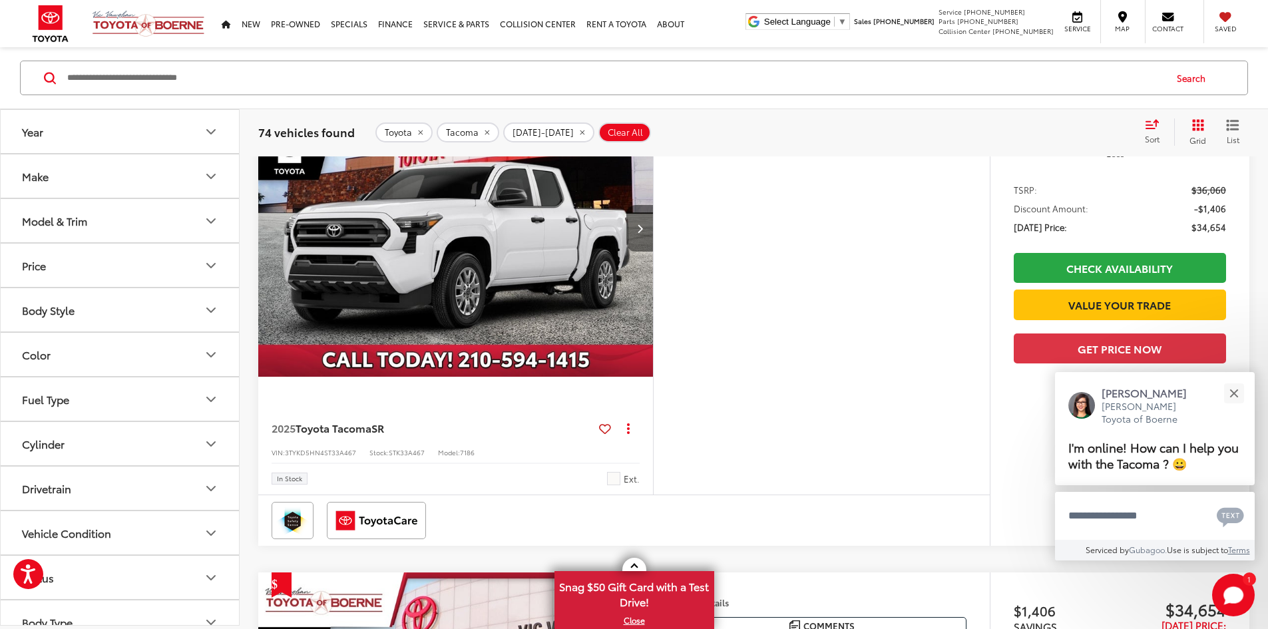
click at [643, 233] on icon "Next image" at bounding box center [640, 228] width 6 height 9
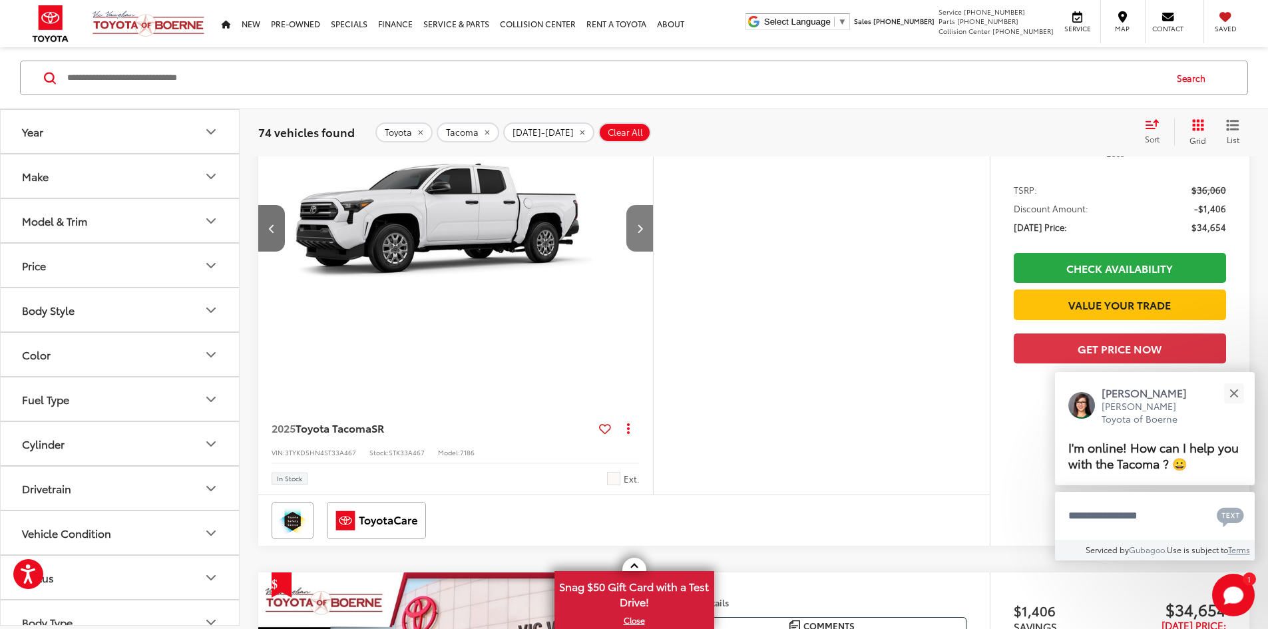
scroll to position [0, 504]
click at [643, 233] on icon "Next image" at bounding box center [640, 228] width 6 height 9
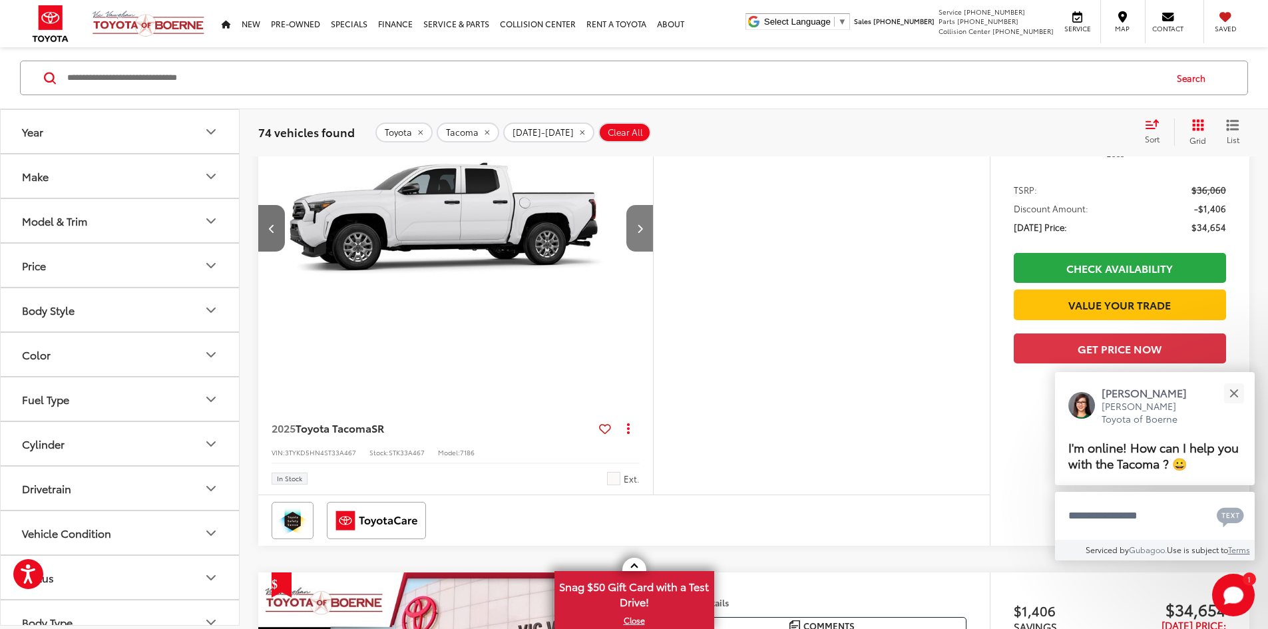
scroll to position [0, 1009]
click at [643, 233] on icon "Next image" at bounding box center [640, 228] width 6 height 9
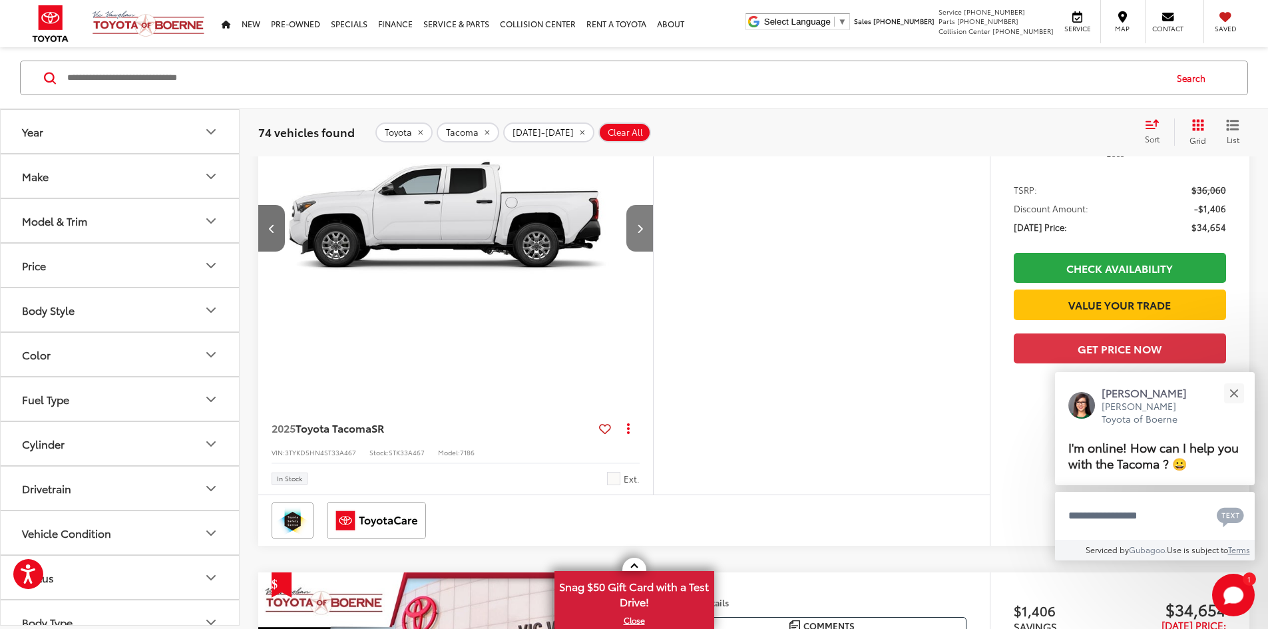
scroll to position [0, 1514]
click at [643, 233] on icon "Next image" at bounding box center [640, 228] width 6 height 9
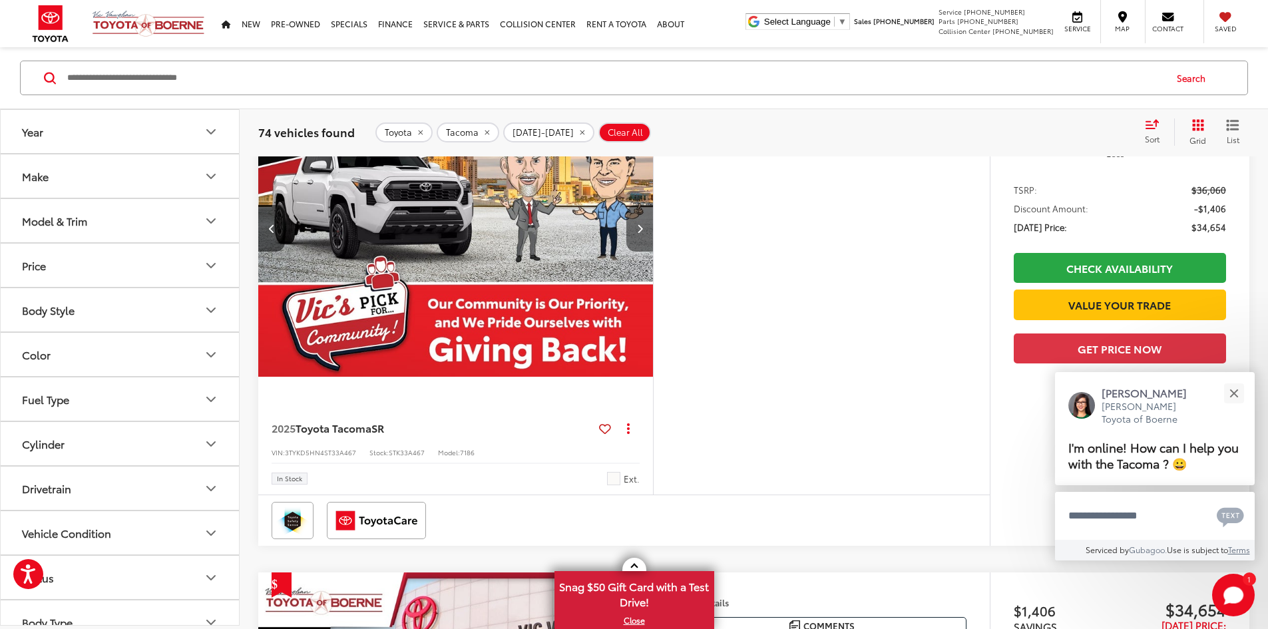
scroll to position [0, 2018]
click at [643, 233] on icon "Next image" at bounding box center [640, 228] width 6 height 9
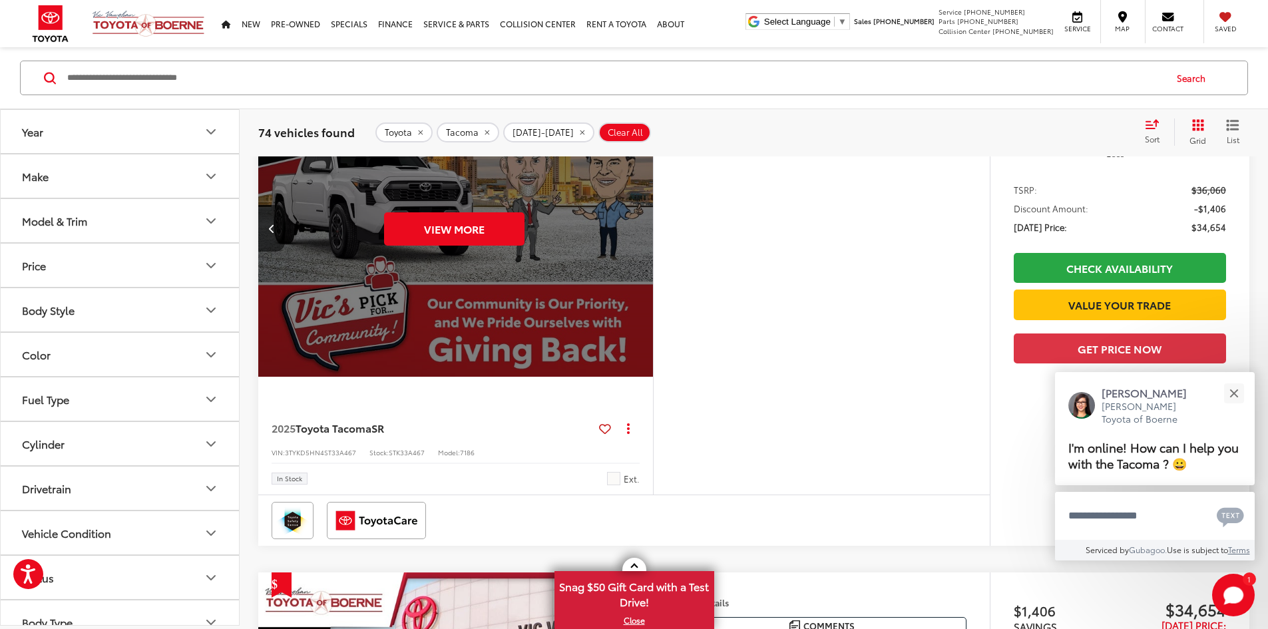
scroll to position [0, 2523]
click at [518, 246] on button "View More" at bounding box center [454, 228] width 140 height 33
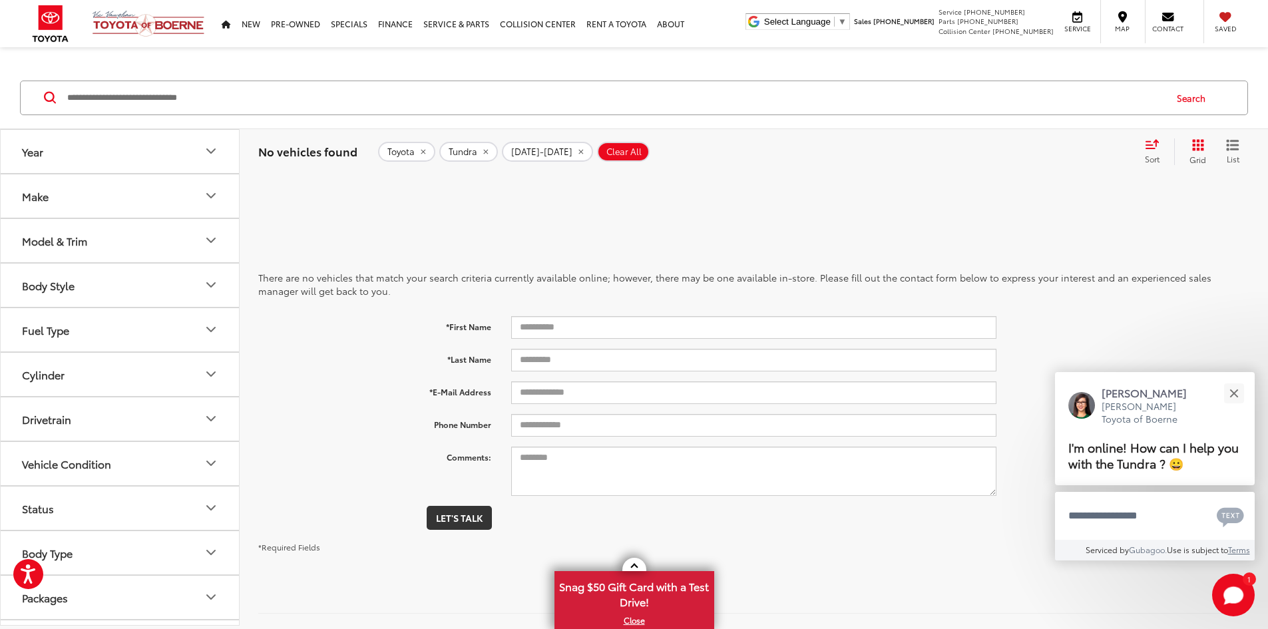
click at [53, 166] on button "Year" at bounding box center [121, 151] width 240 height 43
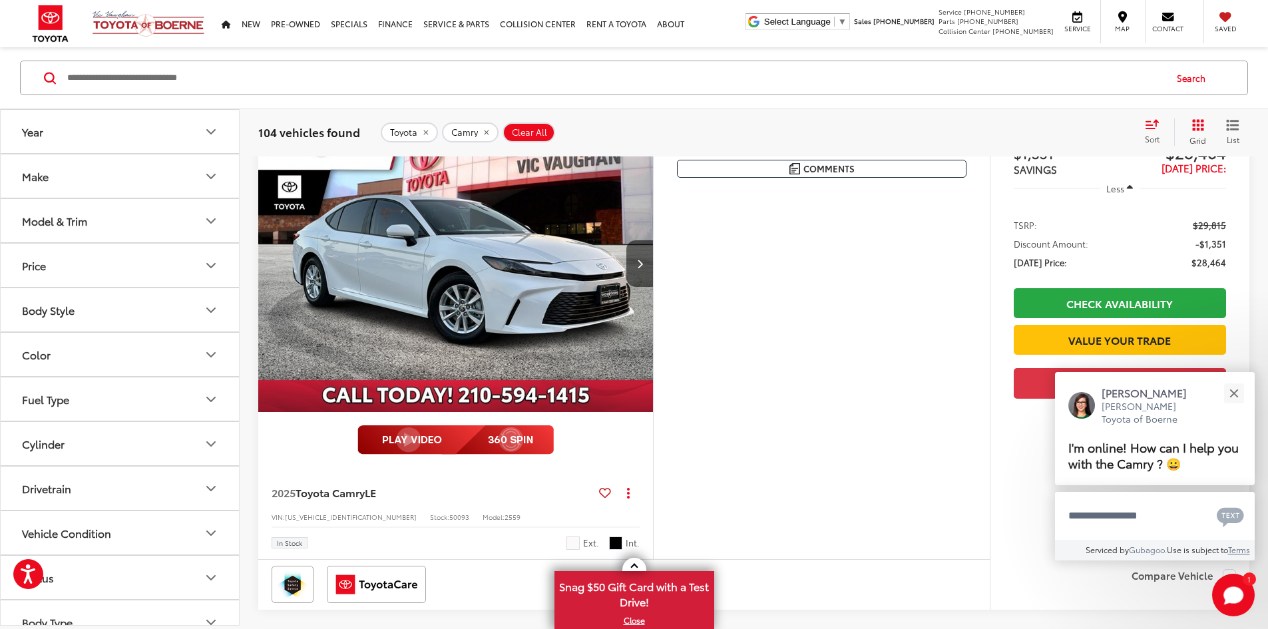
scroll to position [1198, 0]
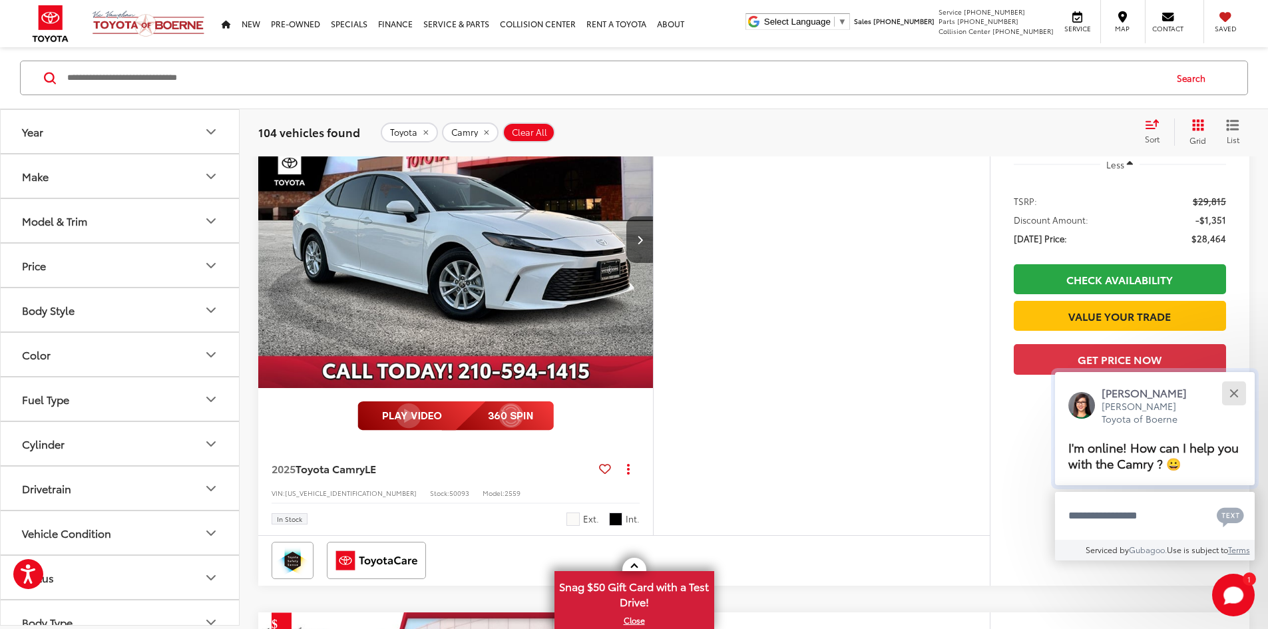
click at [1232, 392] on div "Close" at bounding box center [1233, 393] width 9 height 9
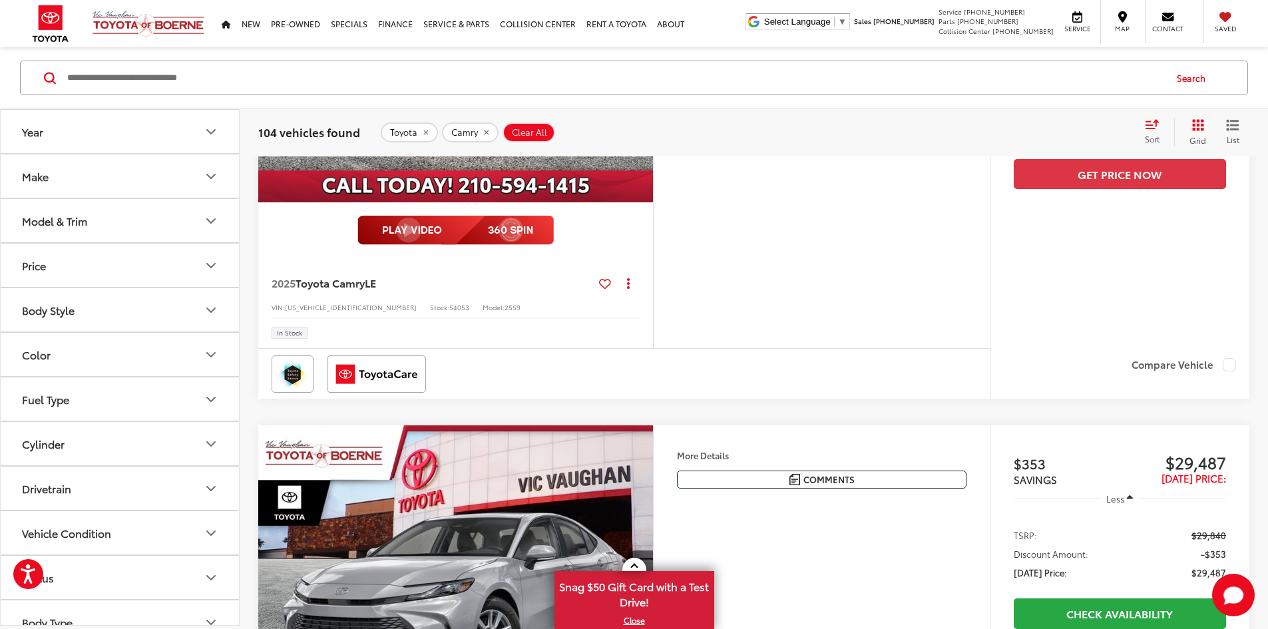
scroll to position [2395, 0]
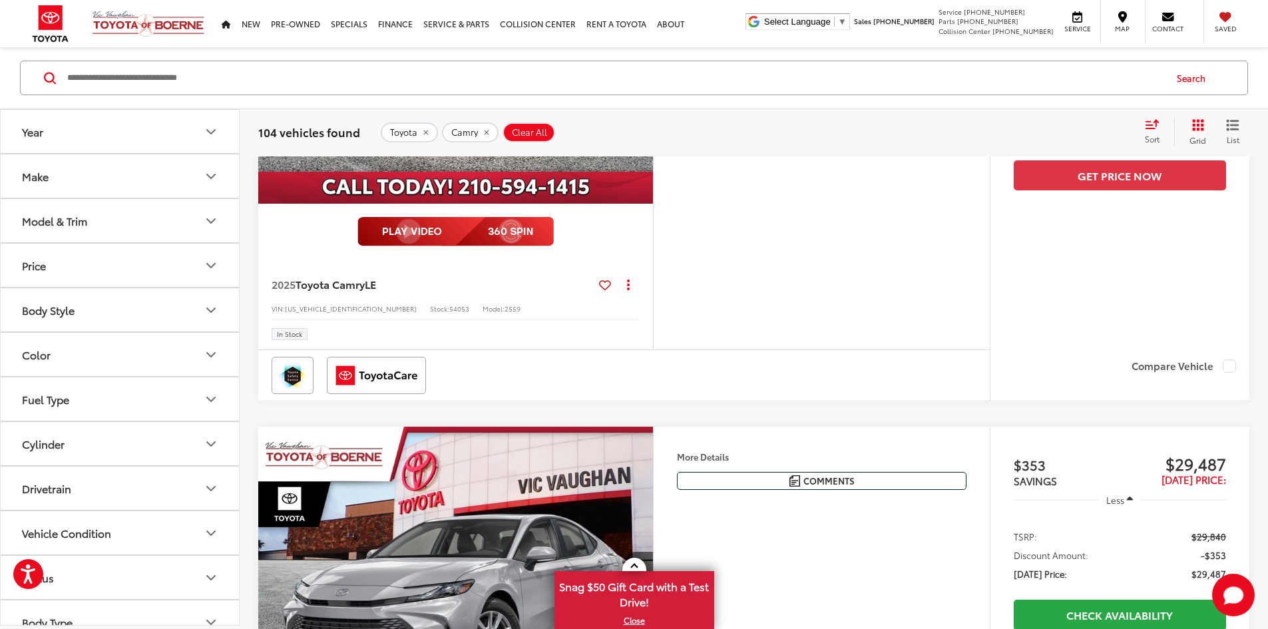
click at [653, 79] on button "Next image" at bounding box center [639, 55] width 27 height 47
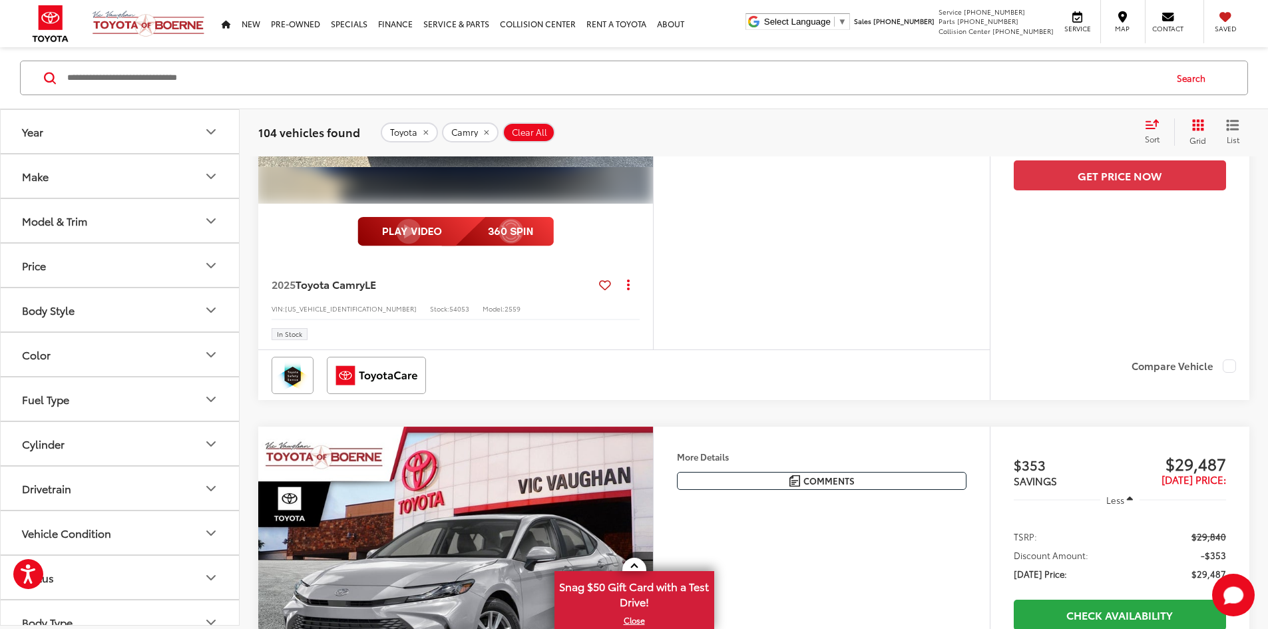
scroll to position [0, 504]
click at [653, 79] on button "Next image" at bounding box center [639, 55] width 27 height 47
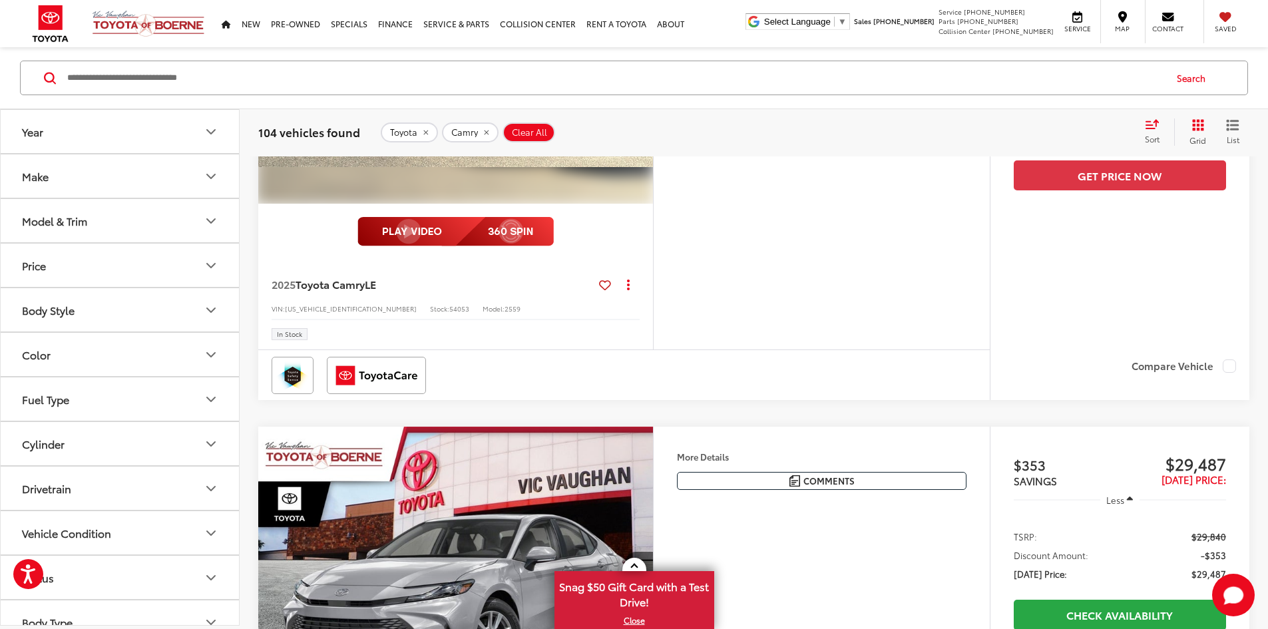
click at [653, 79] on button "Next image" at bounding box center [639, 55] width 27 height 47
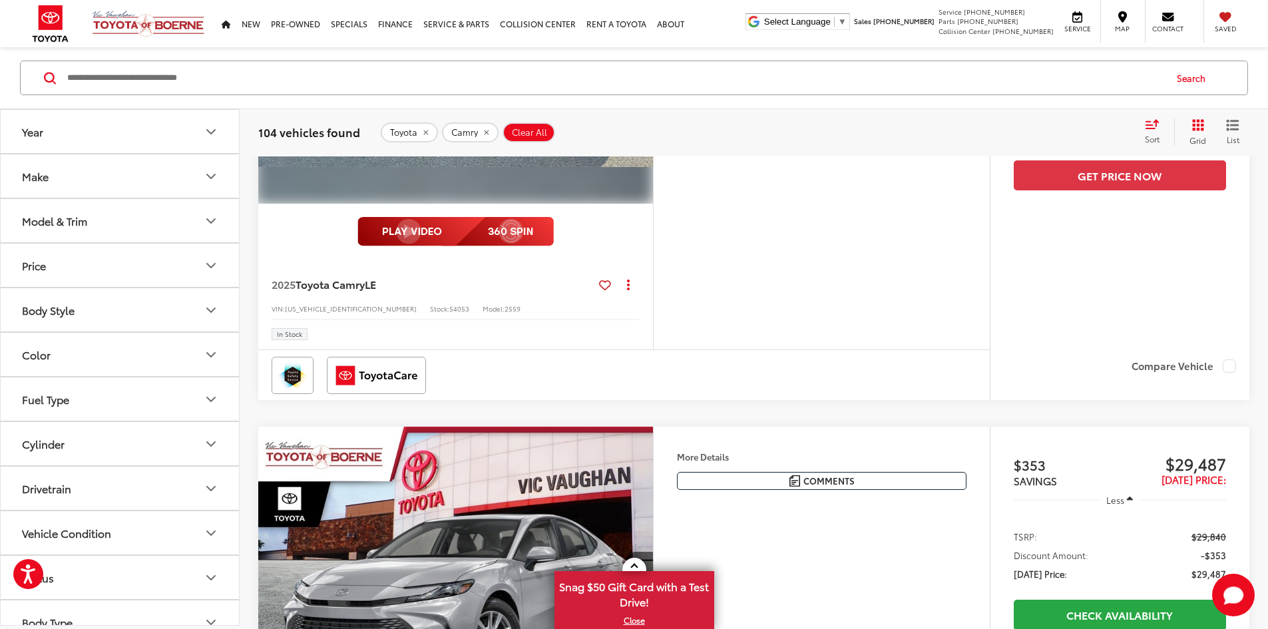
click at [653, 79] on button "Next image" at bounding box center [639, 55] width 27 height 47
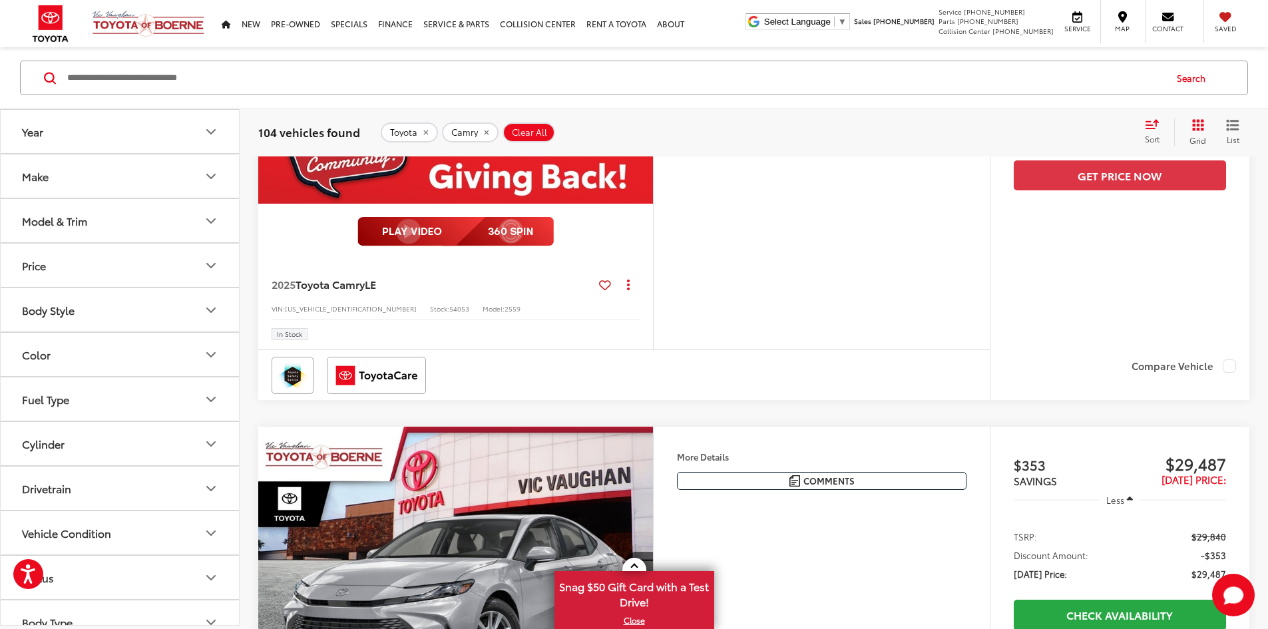
scroll to position [0, 2018]
click at [653, 79] on button "Next image" at bounding box center [639, 55] width 27 height 47
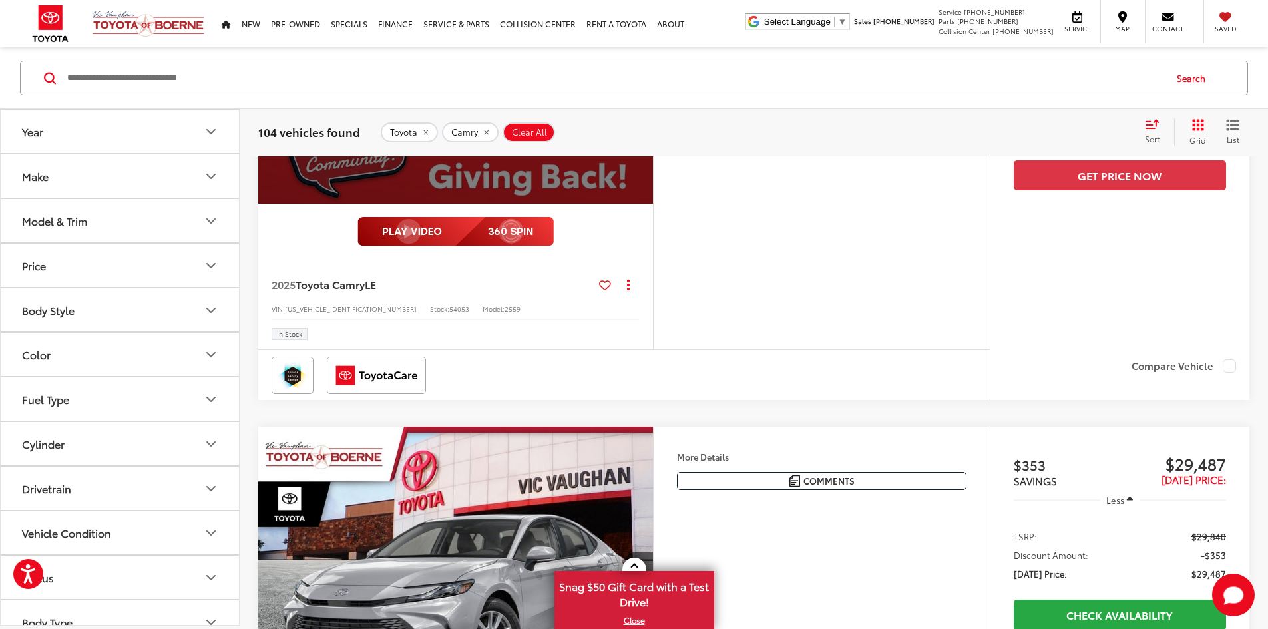
scroll to position [0, 2523]
click at [652, 204] on div "View More" at bounding box center [454, 55] width 397 height 297
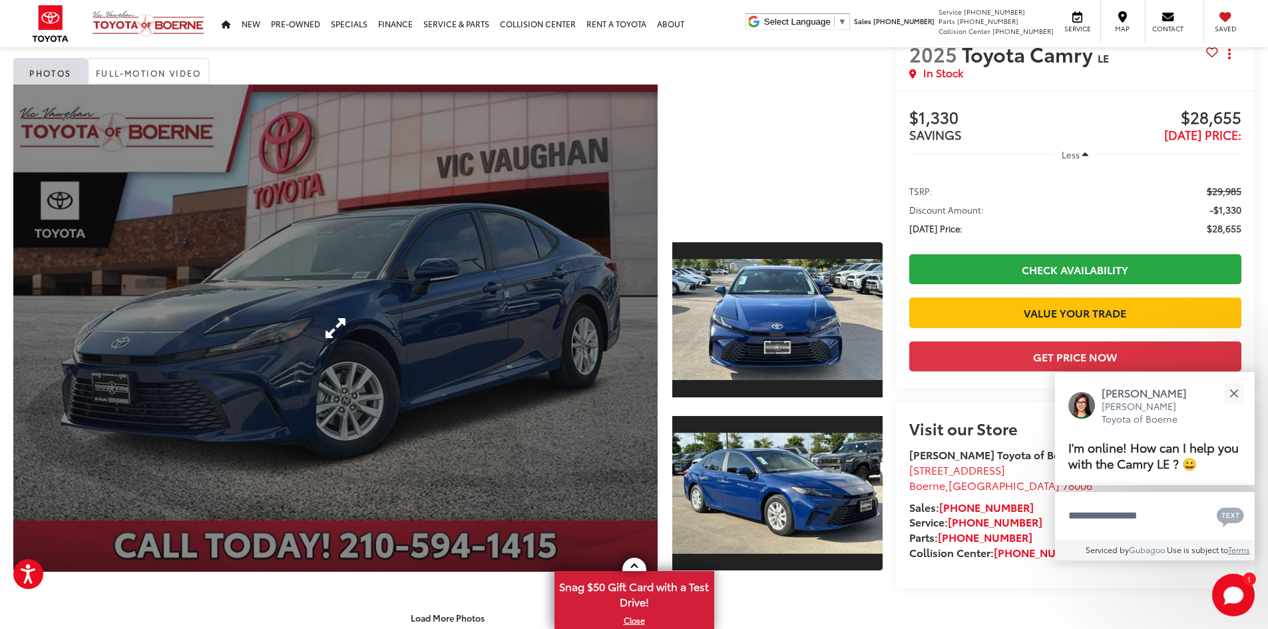
scroll to position [67, 0]
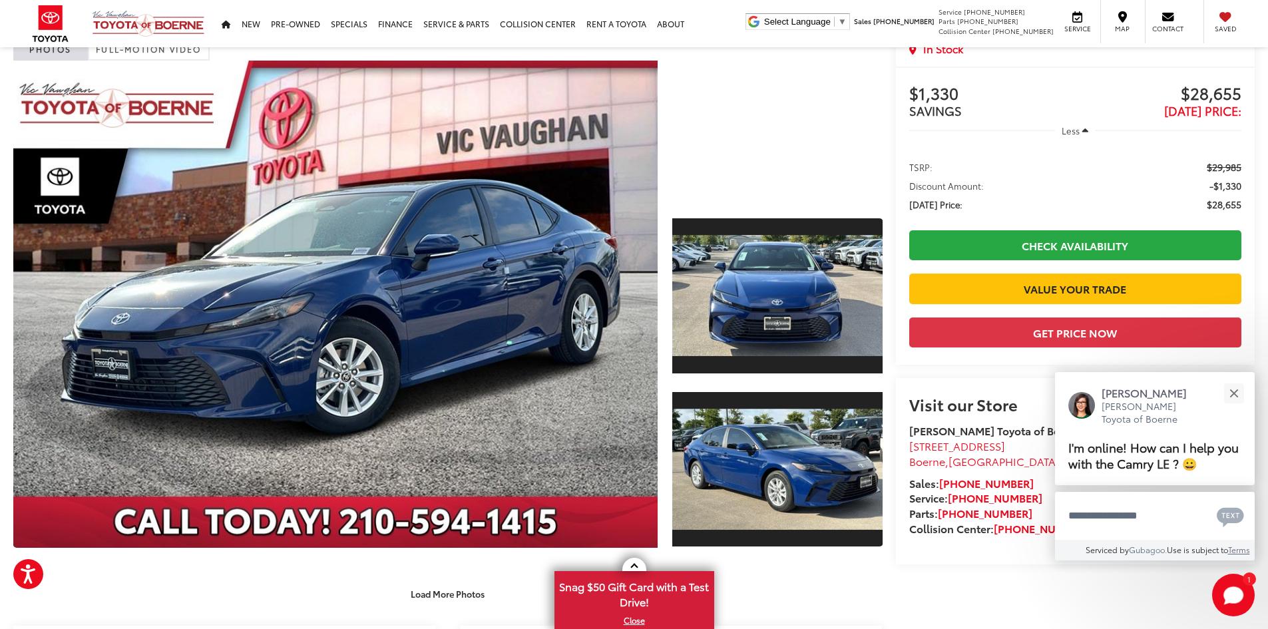
click at [758, 178] on div at bounding box center [777, 131] width 210 height 140
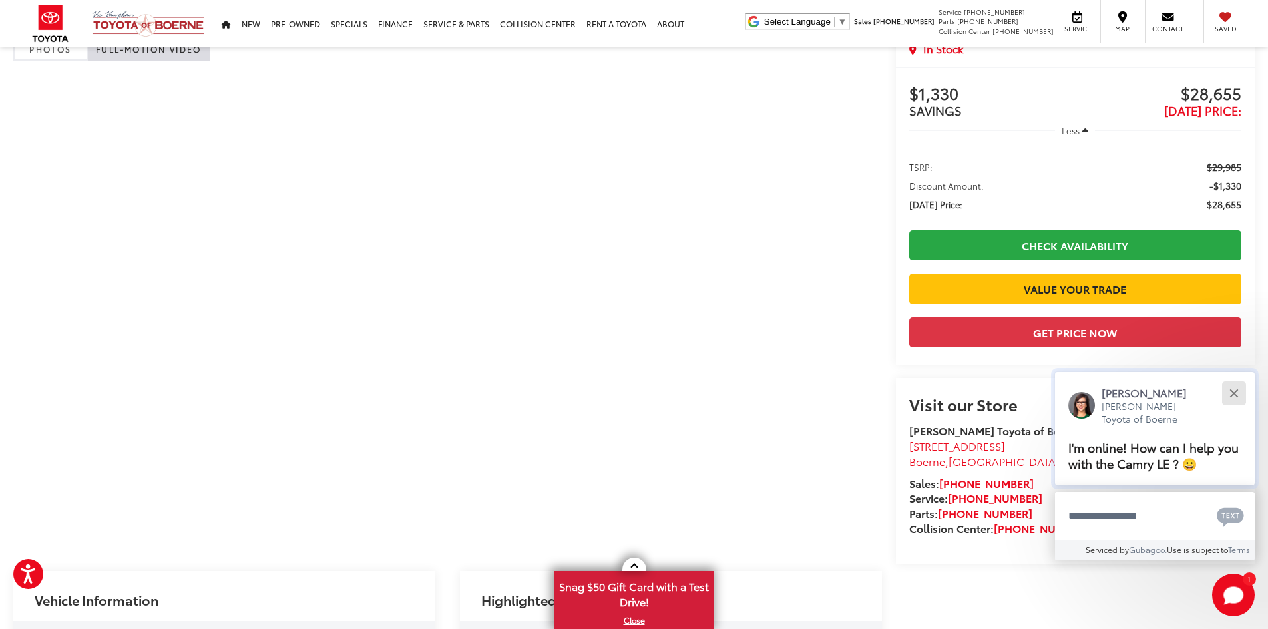
click at [1232, 396] on button "Close" at bounding box center [1233, 393] width 29 height 29
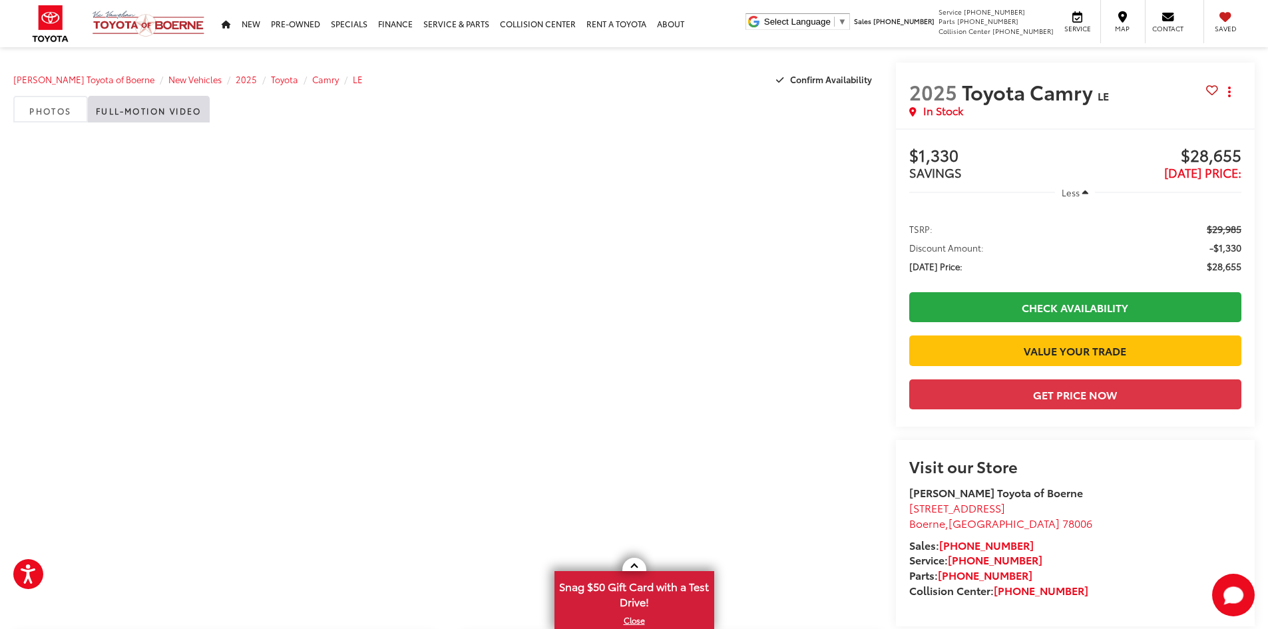
scroll to position [0, 0]
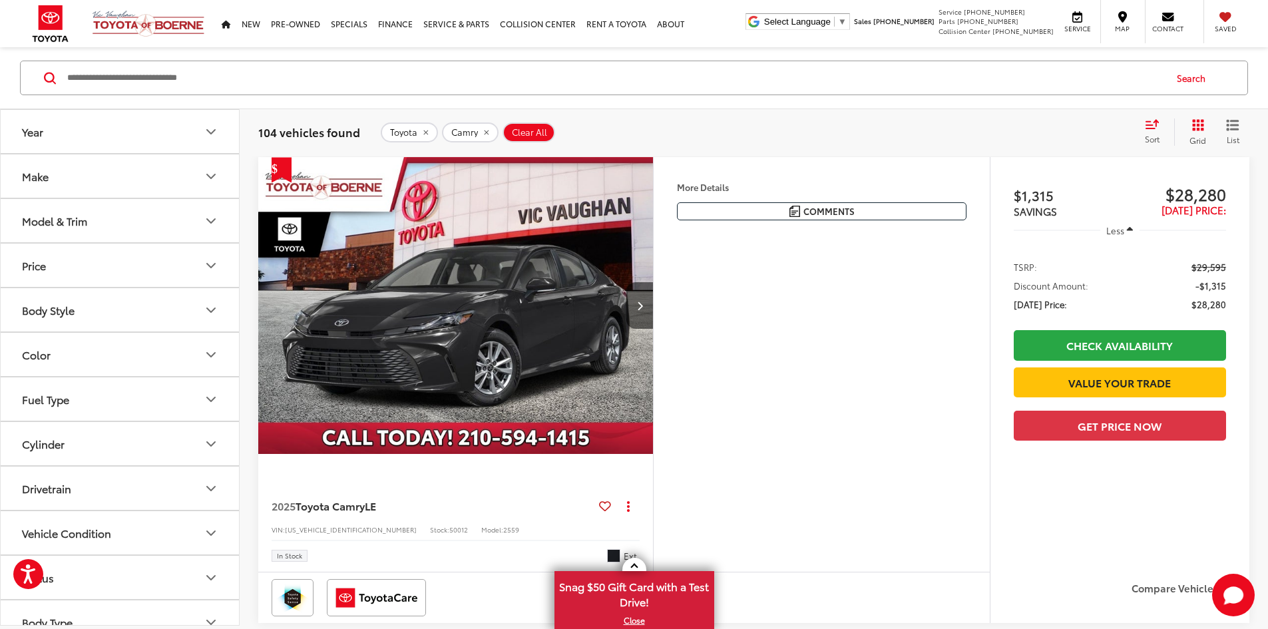
click at [212, 173] on icon "Make" at bounding box center [211, 176] width 16 height 16
click at [212, 174] on icon "Make" at bounding box center [211, 176] width 16 height 16
click at [209, 355] on icon "Color" at bounding box center [211, 355] width 8 height 4
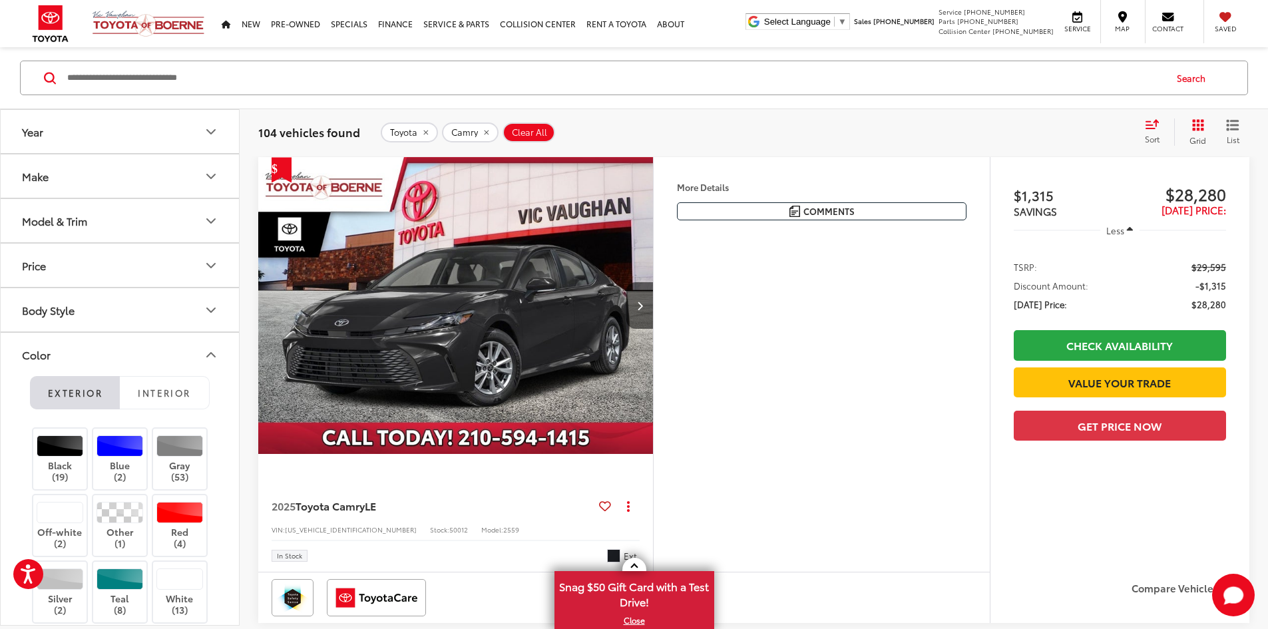
click at [209, 355] on icon "Color" at bounding box center [211, 355] width 8 height 4
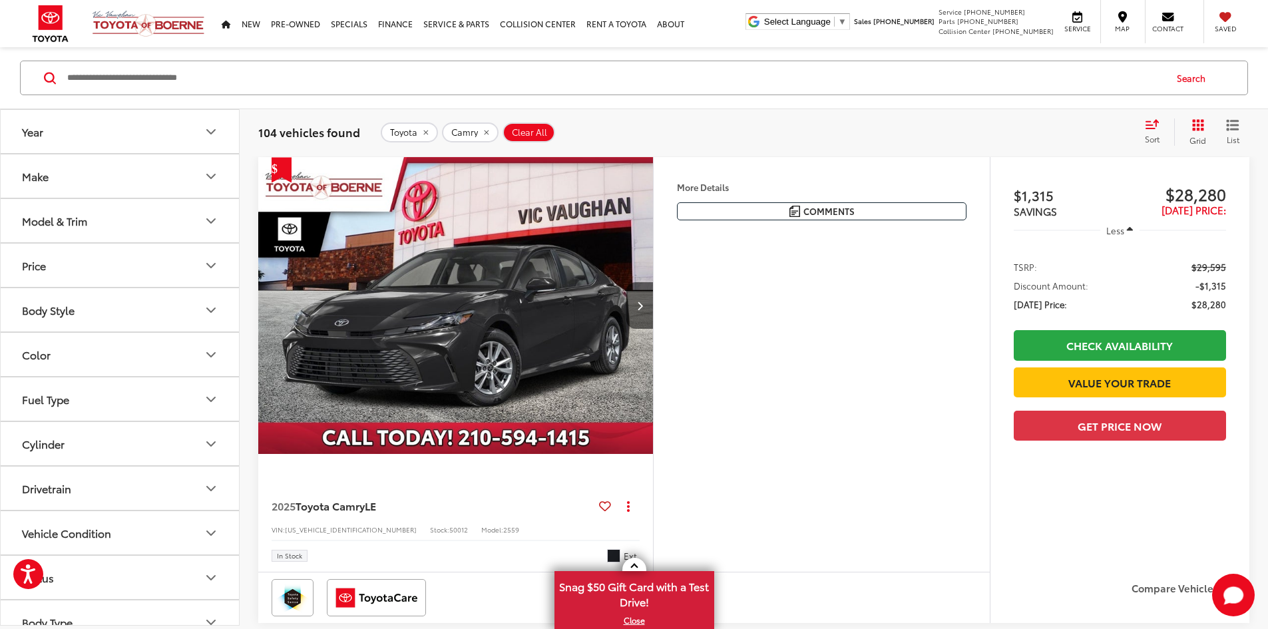
click at [209, 174] on icon "Make" at bounding box center [211, 176] width 16 height 16
click at [211, 267] on icon "Price" at bounding box center [211, 266] width 8 height 4
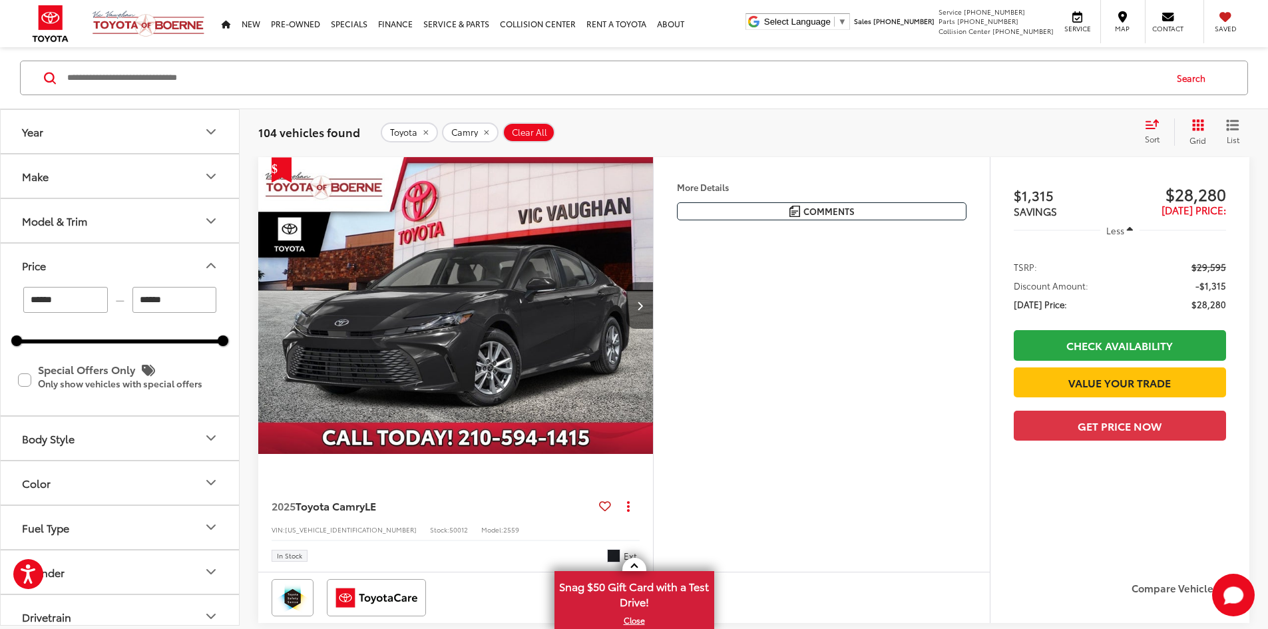
click at [208, 219] on icon "Model & Trim" at bounding box center [211, 221] width 16 height 16
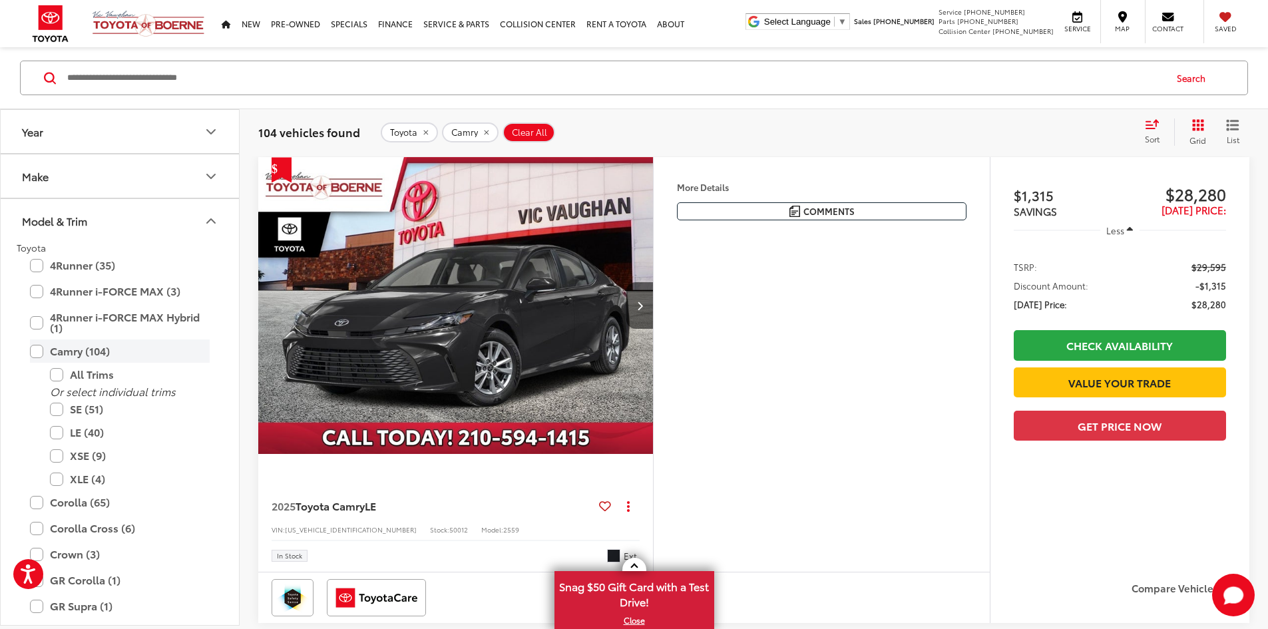
click at [39, 349] on label "Camry (104)" at bounding box center [120, 350] width 180 height 23
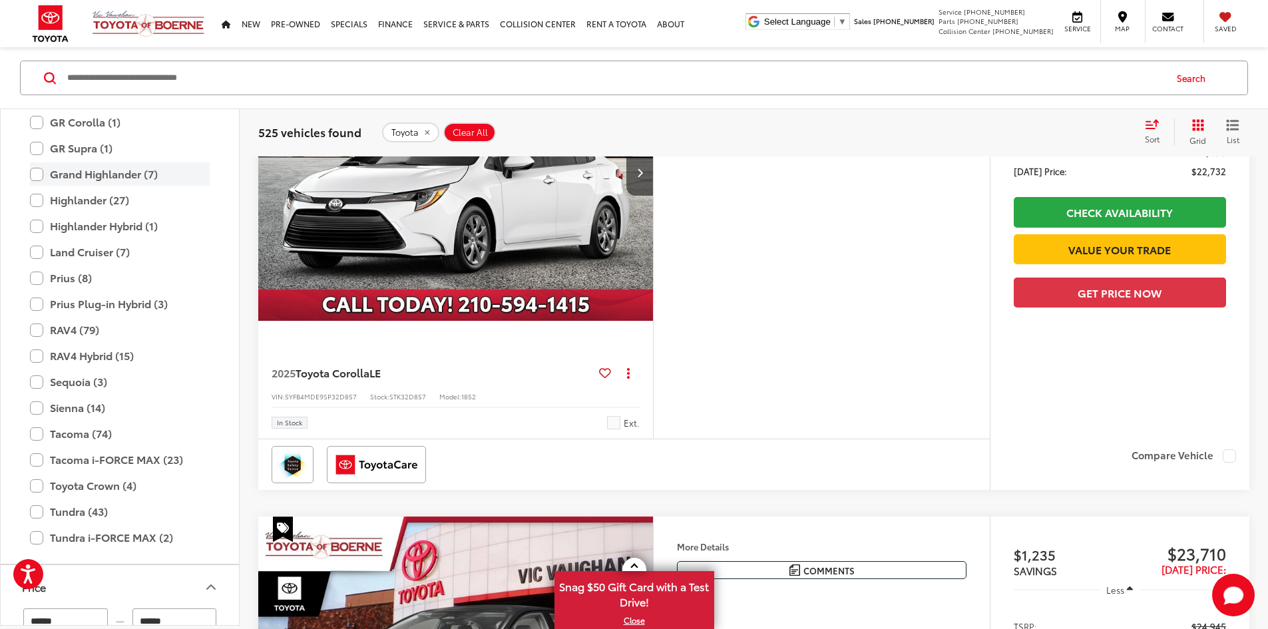
scroll to position [391, 0]
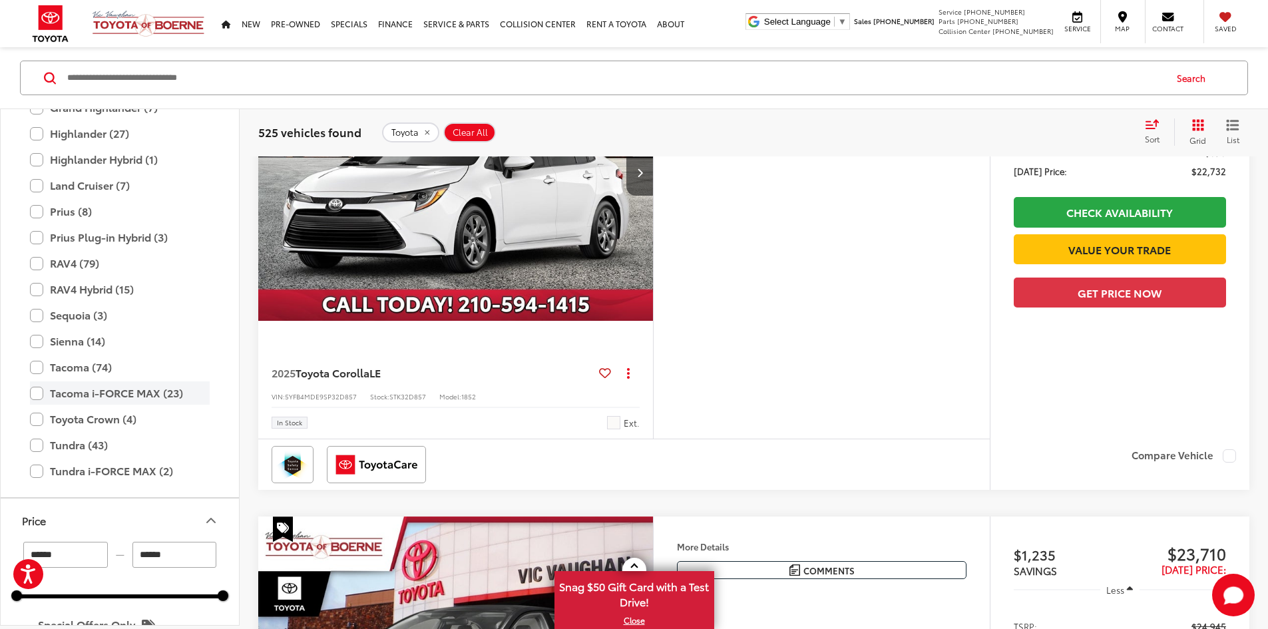
click at [80, 393] on label "Tacoma i-FORCE MAX (23)" at bounding box center [120, 392] width 180 height 23
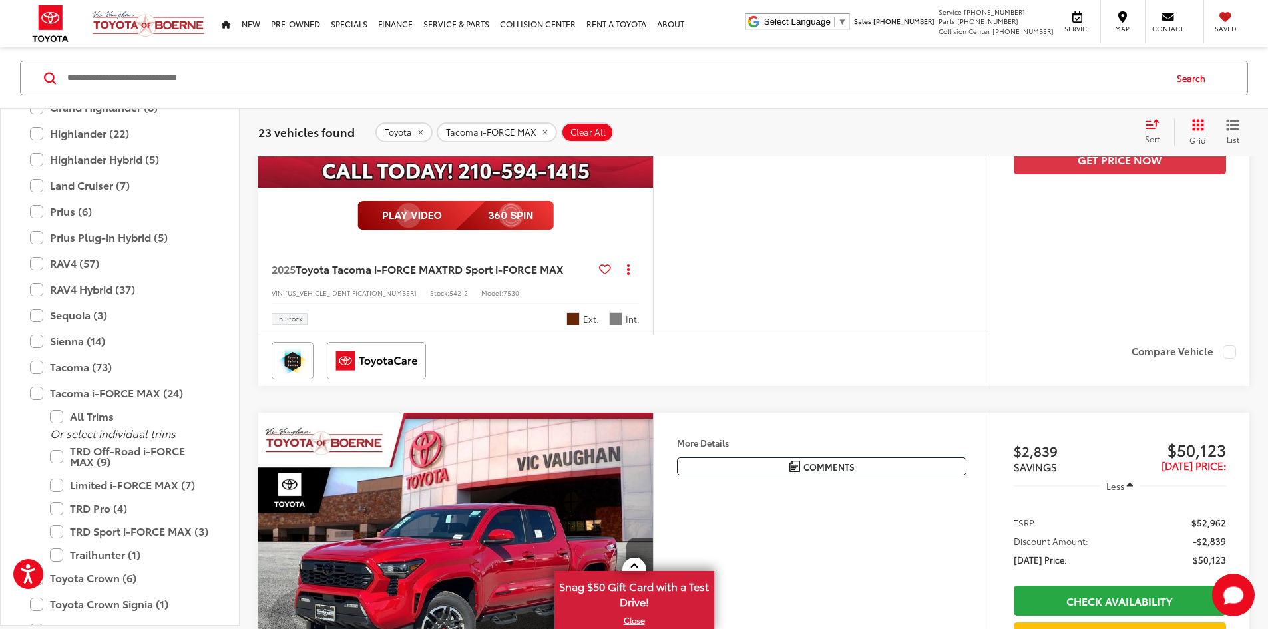
scroll to position [679, 0]
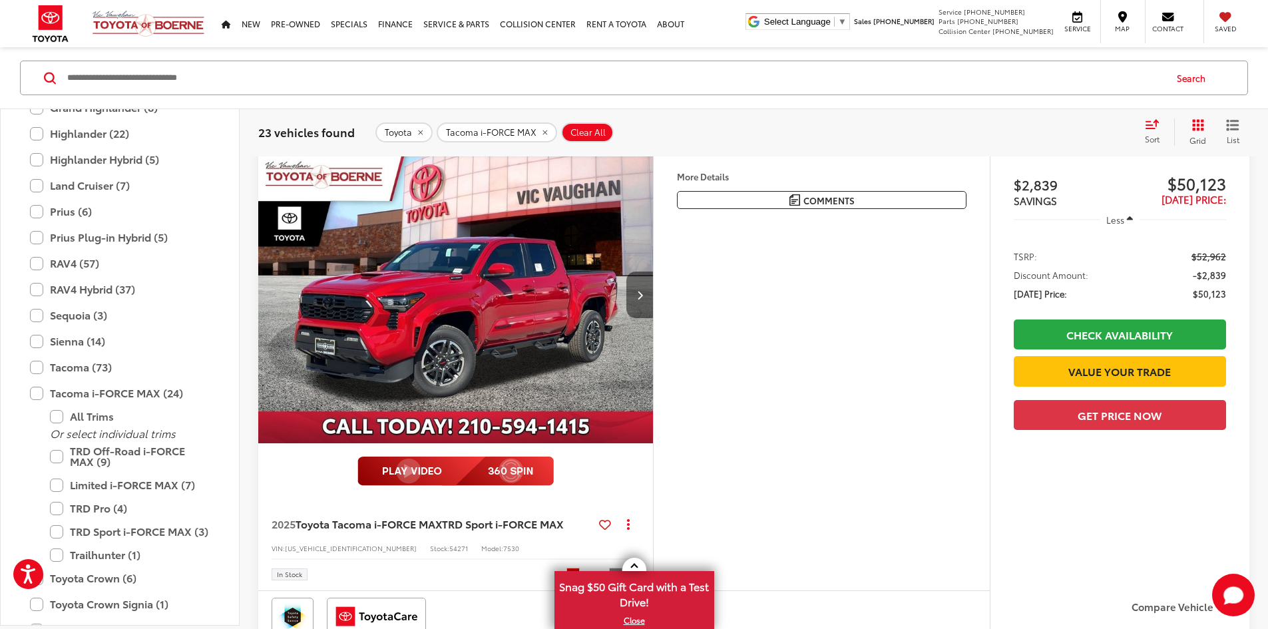
click at [653, 318] on button "Next image" at bounding box center [639, 294] width 27 height 47
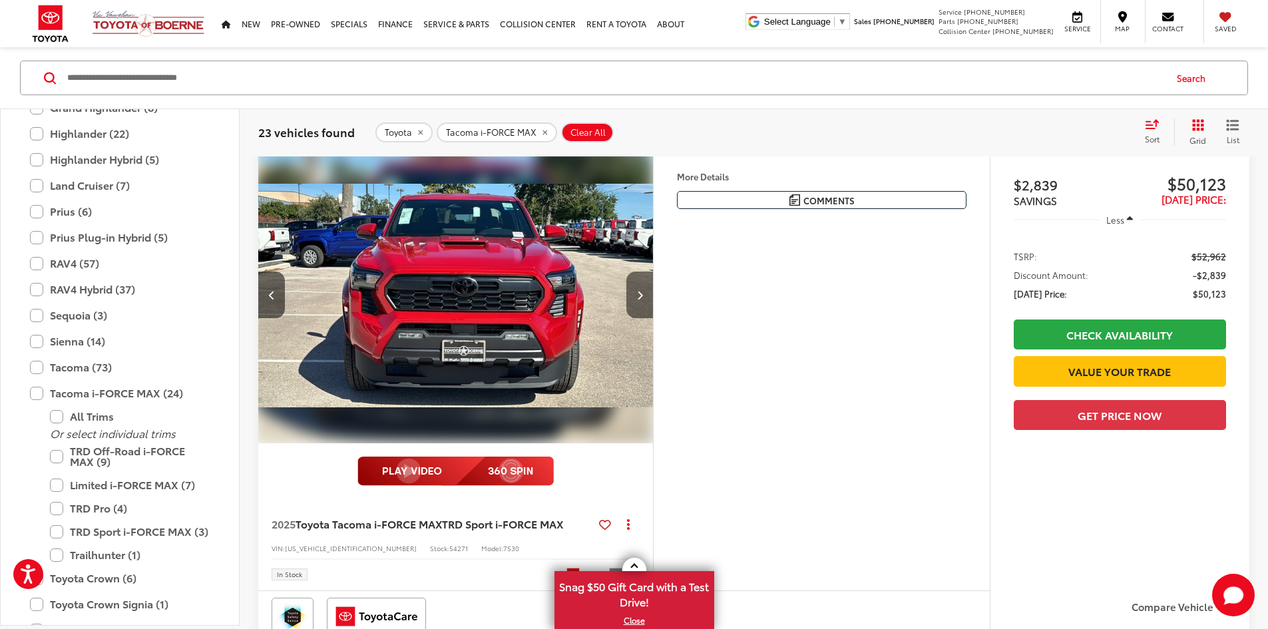
click at [653, 318] on button "Next image" at bounding box center [639, 294] width 27 height 47
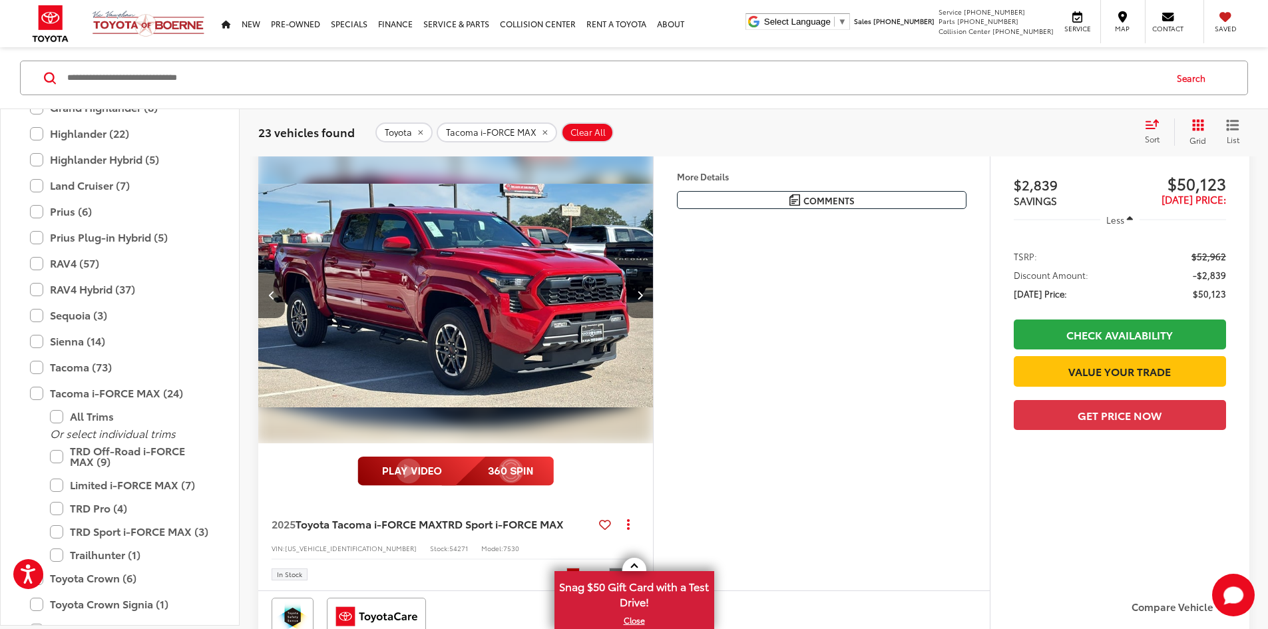
click at [653, 318] on button "Next image" at bounding box center [639, 294] width 27 height 47
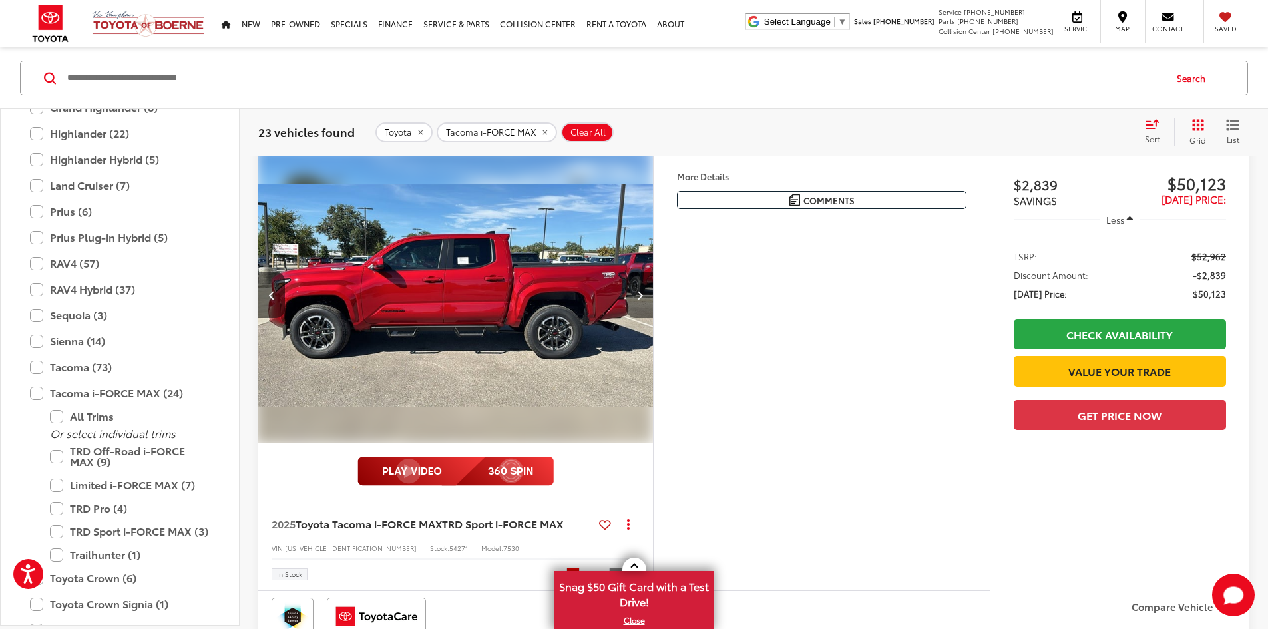
scroll to position [0, 1514]
click at [653, 318] on button "Next image" at bounding box center [639, 294] width 27 height 47
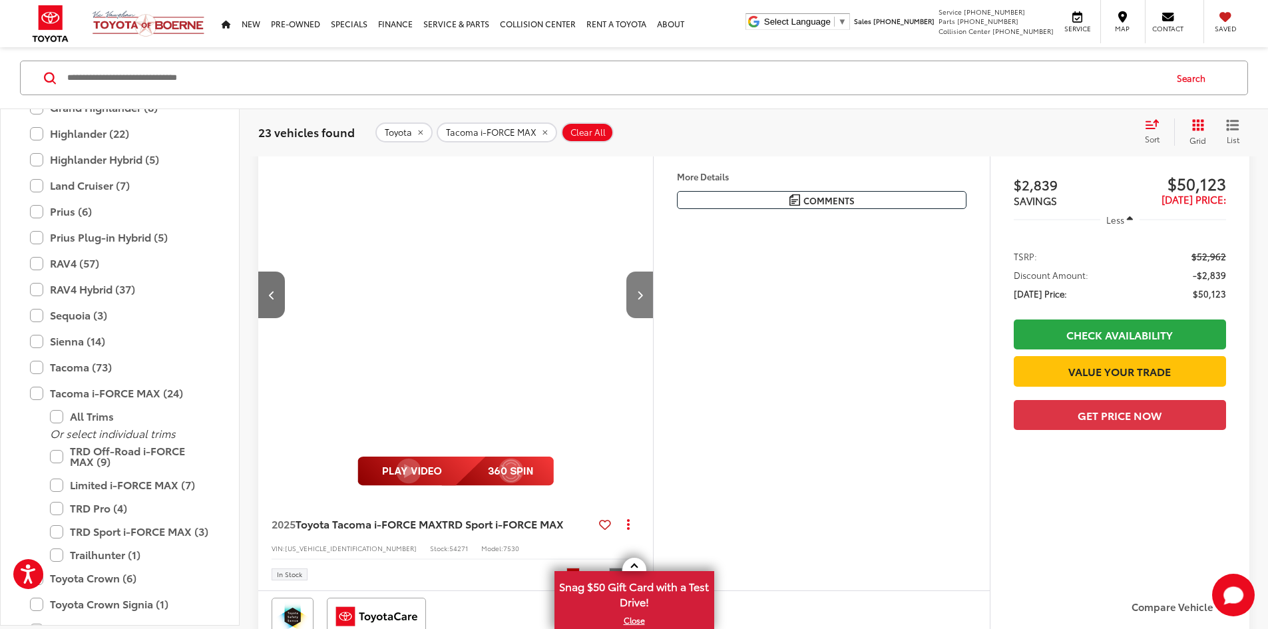
scroll to position [0, 2018]
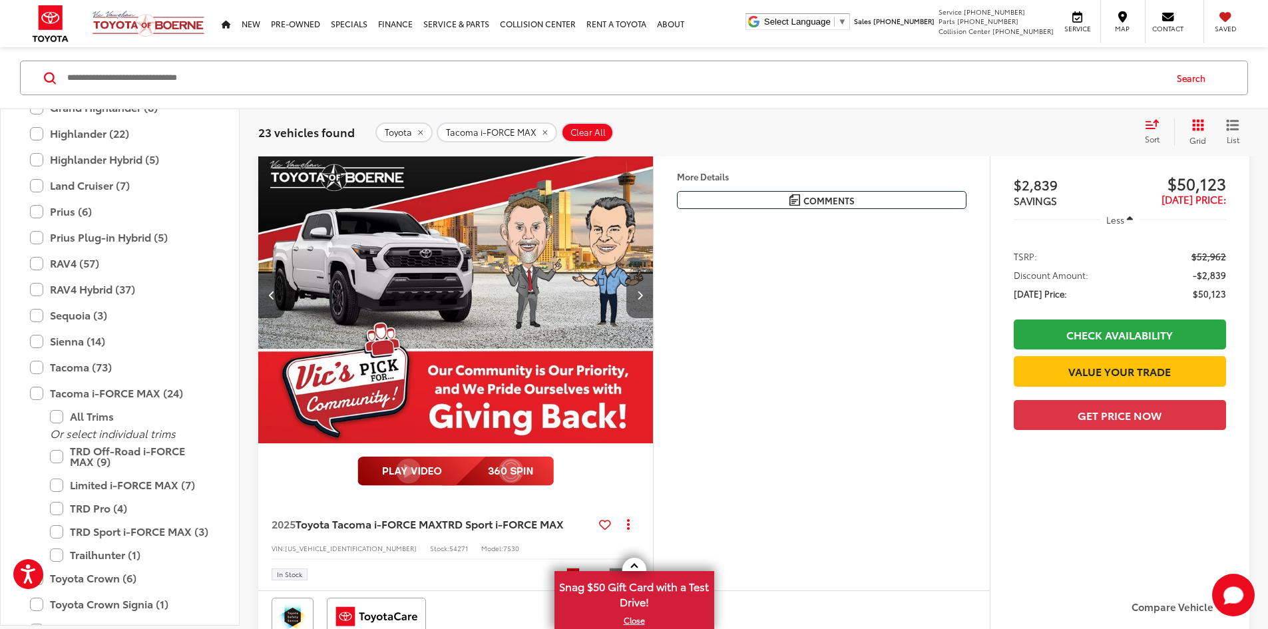
click at [653, 318] on button "Next image" at bounding box center [639, 294] width 27 height 47
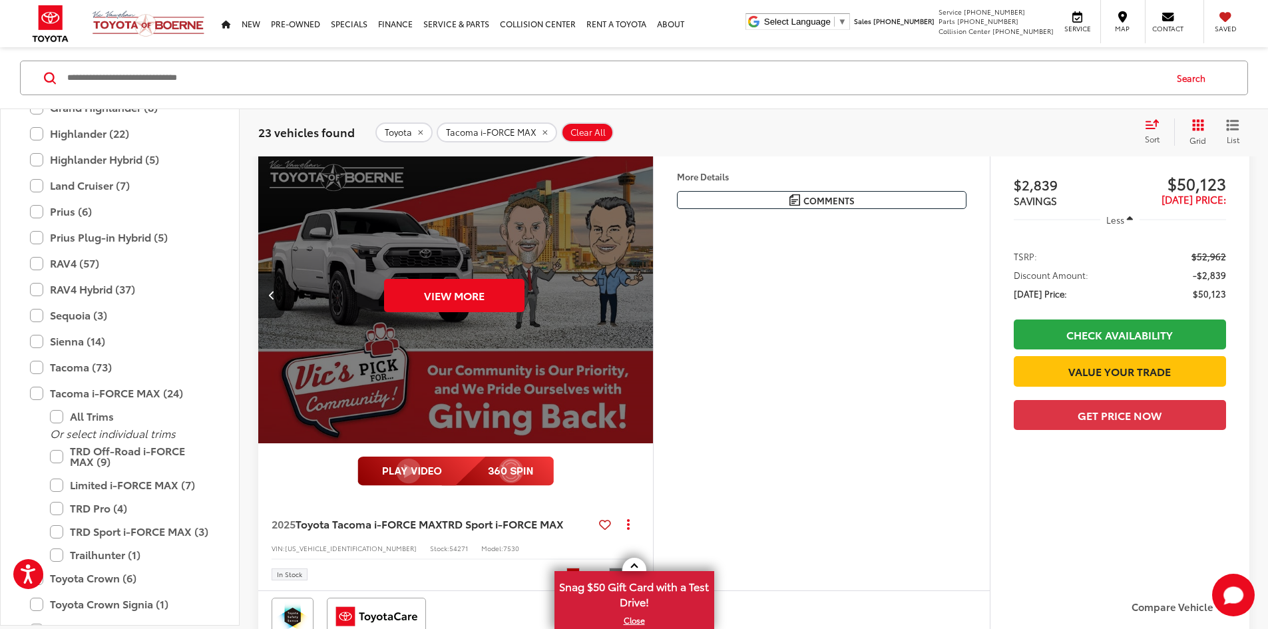
scroll to position [0, 2523]
click at [652, 420] on div "View More" at bounding box center [454, 294] width 397 height 297
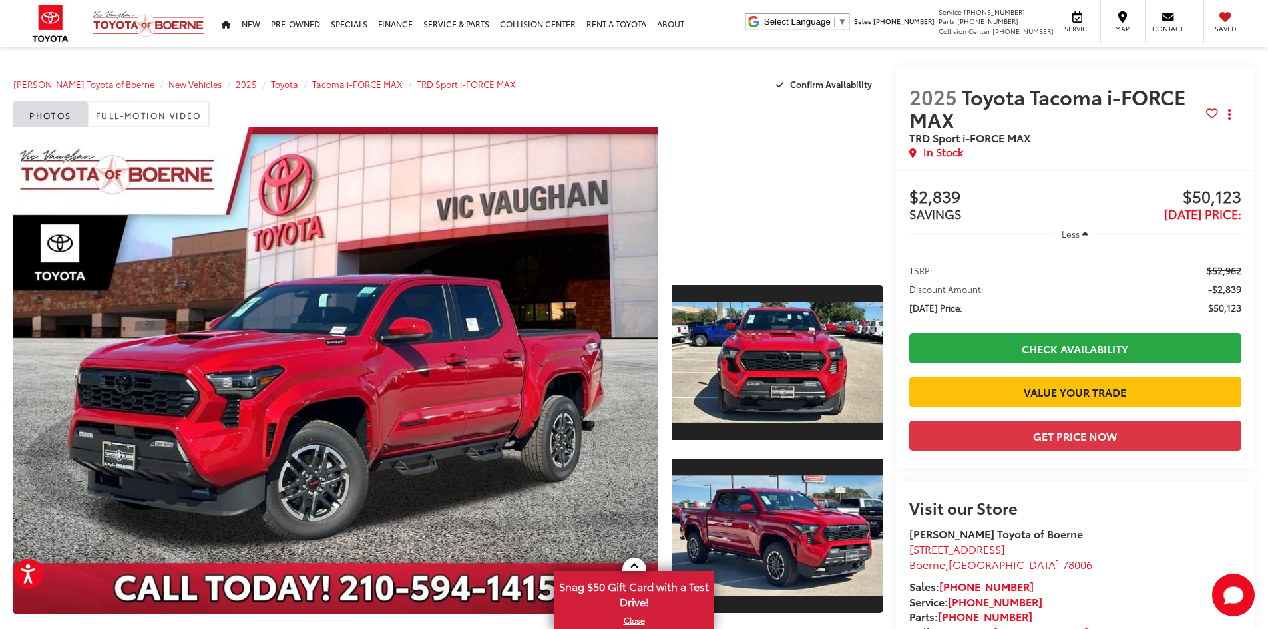
click at [741, 251] on div at bounding box center [777, 197] width 210 height 140
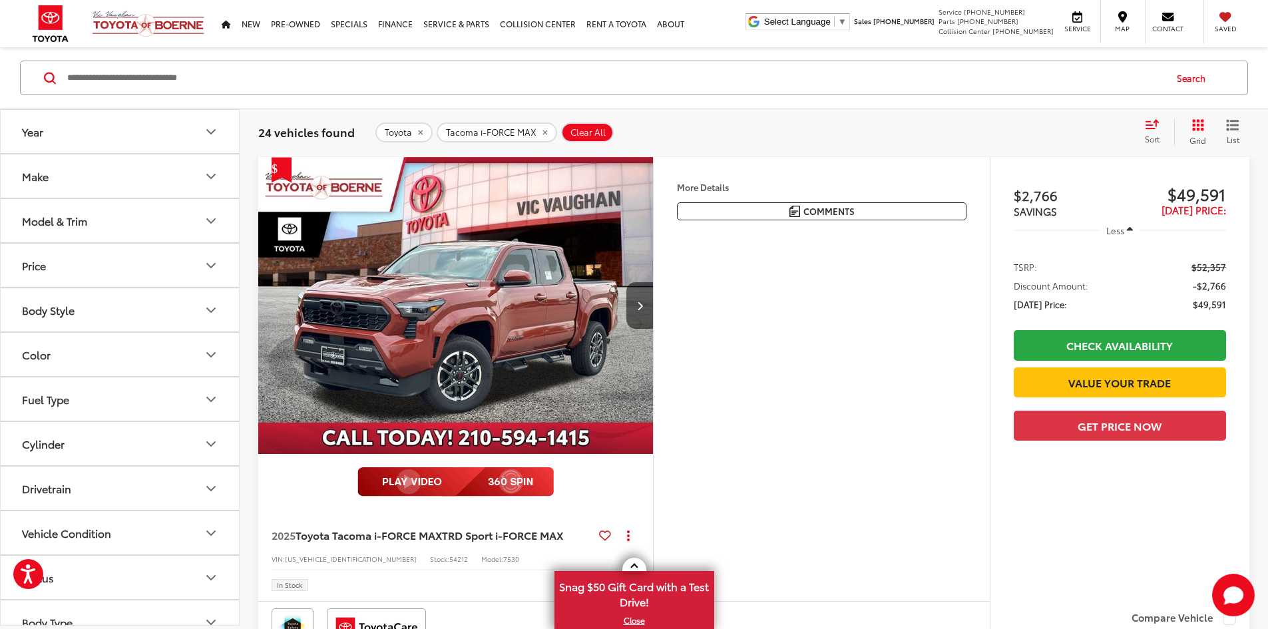
scroll to position [280, 0]
click at [209, 220] on icon "Model & Trim" at bounding box center [211, 221] width 8 height 4
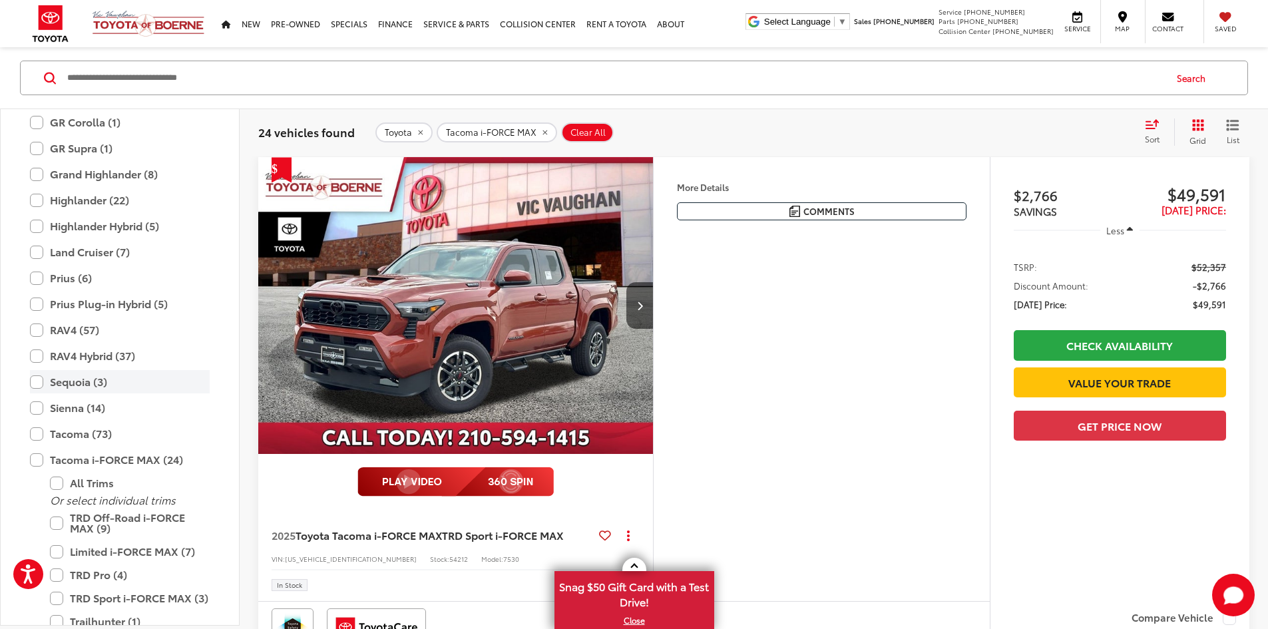
scroll to position [391, 0]
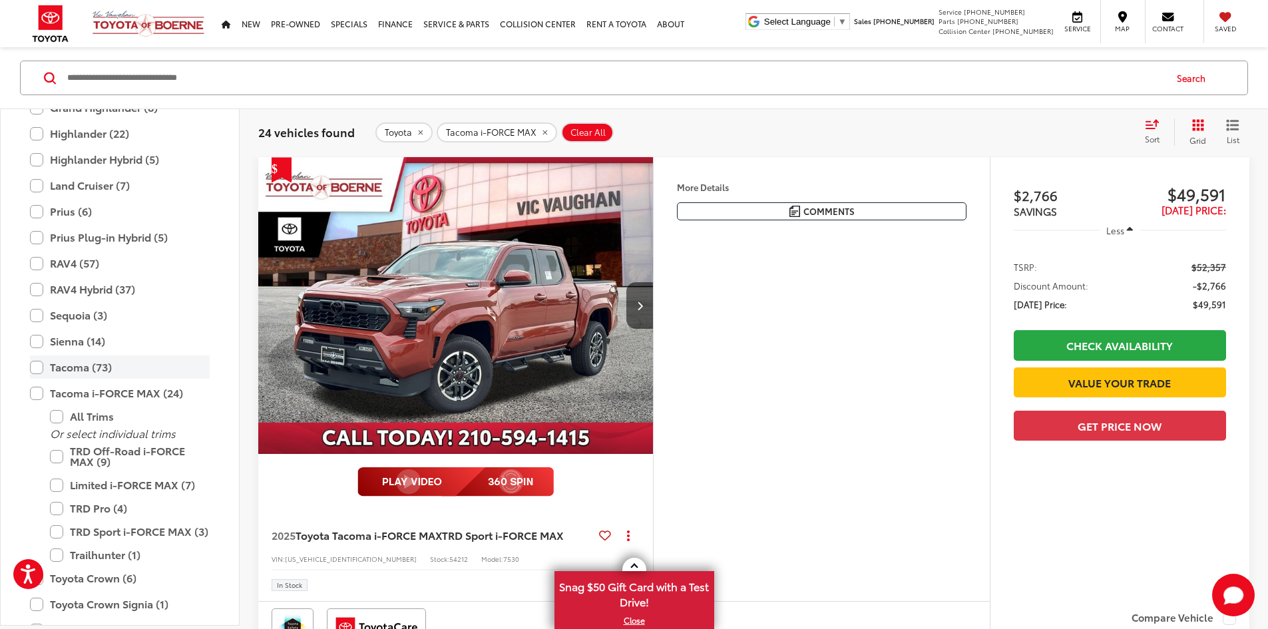
click at [38, 368] on label "Tacoma (73)" at bounding box center [120, 366] width 180 height 23
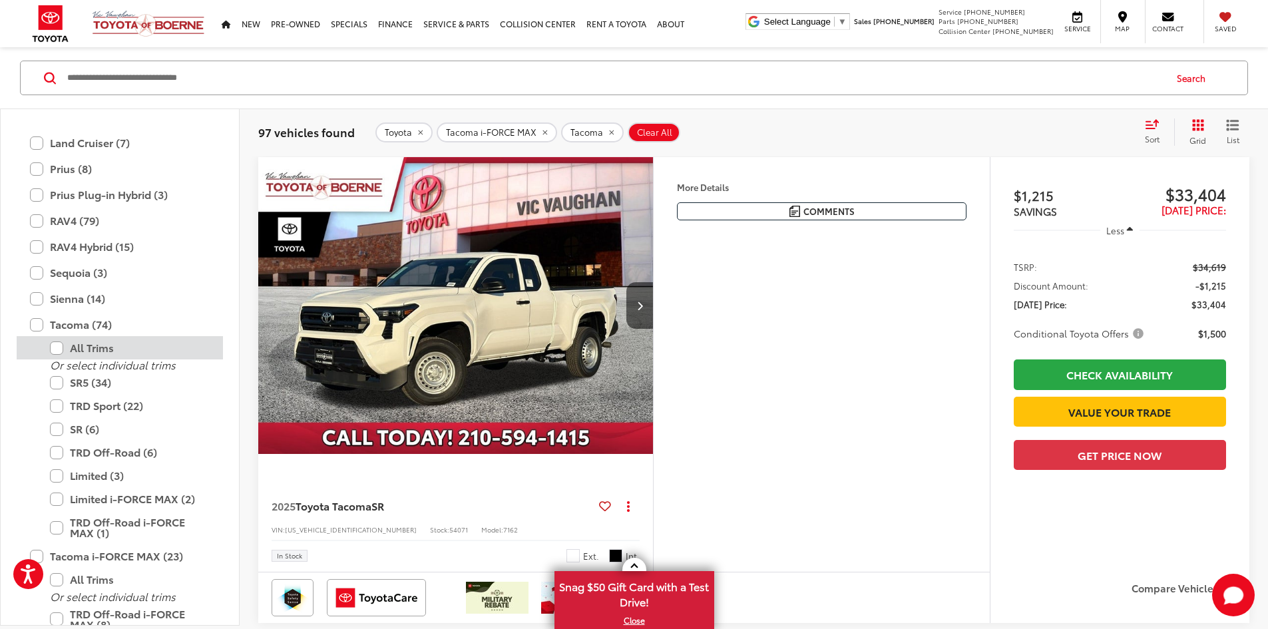
scroll to position [458, 0]
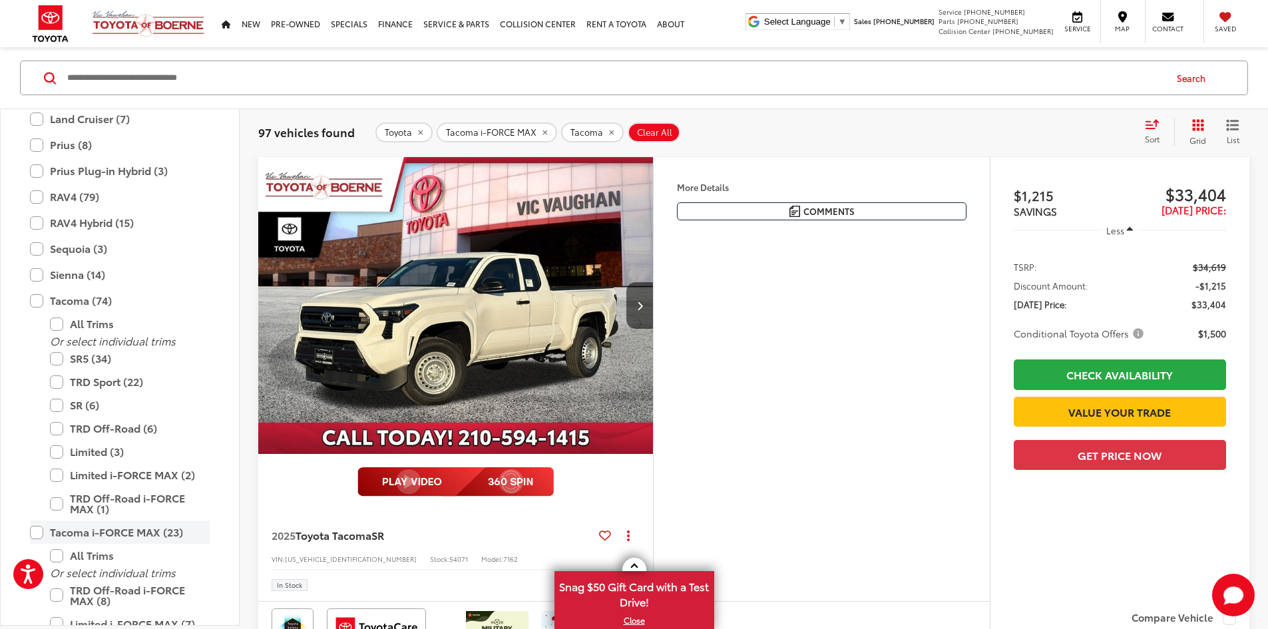
click at [32, 535] on label "Tacoma i-FORCE MAX (23)" at bounding box center [120, 531] width 180 height 23
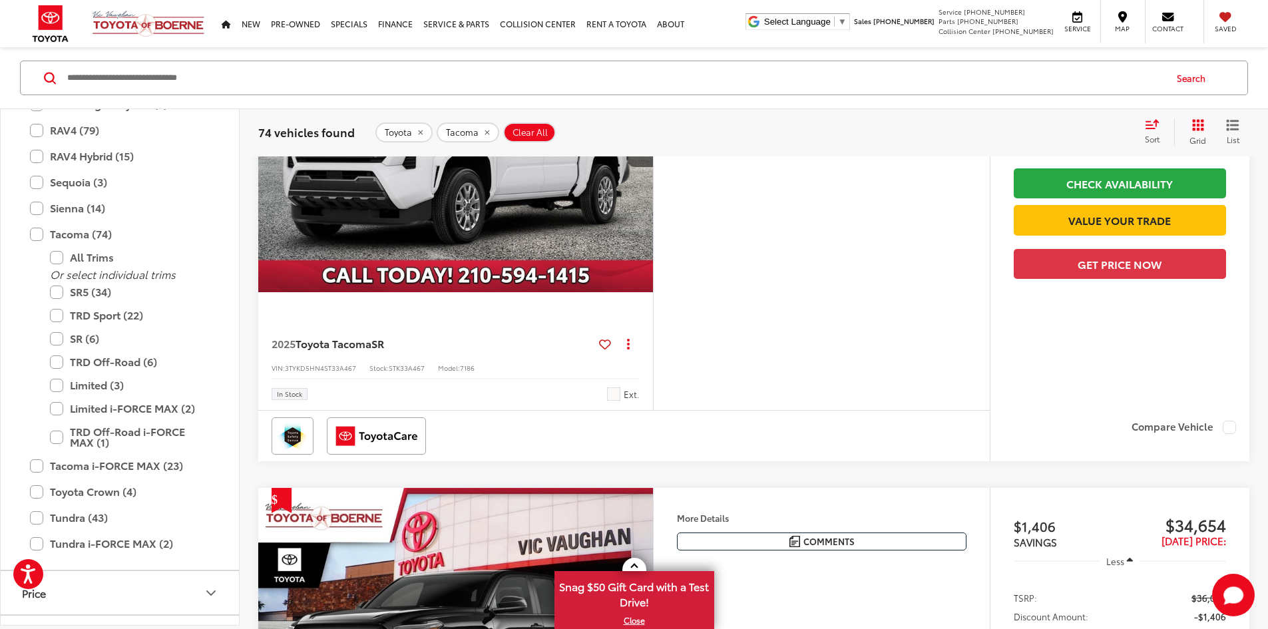
scroll to position [746, 0]
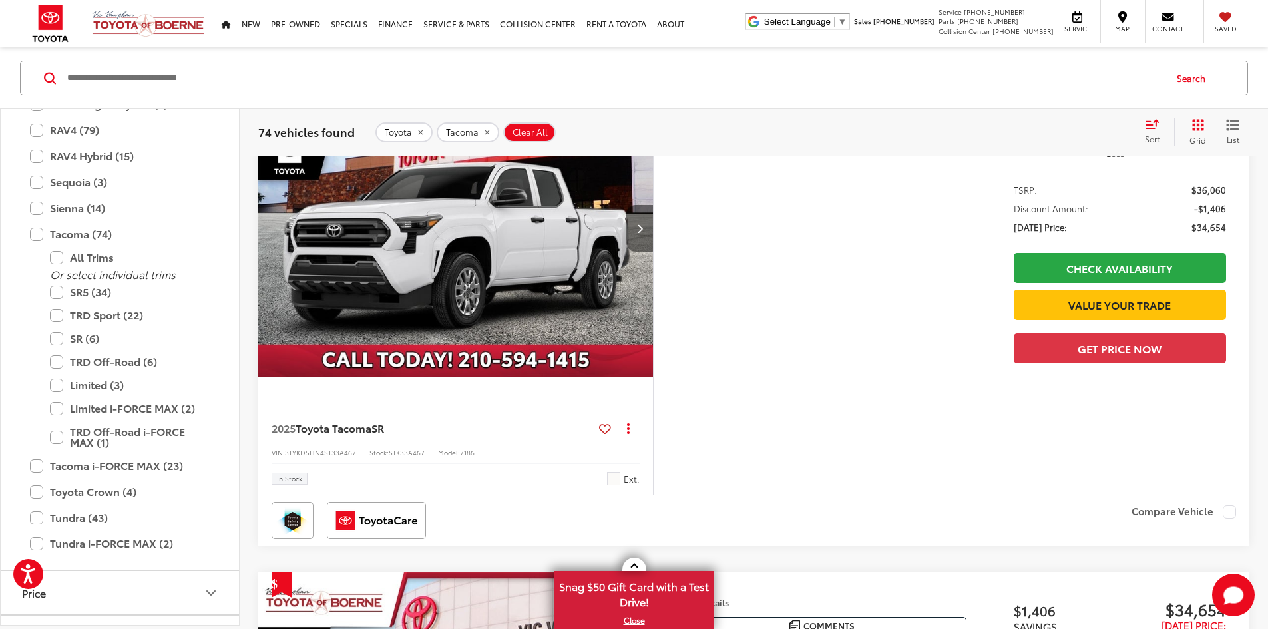
click at [653, 252] on button "Next image" at bounding box center [639, 228] width 27 height 47
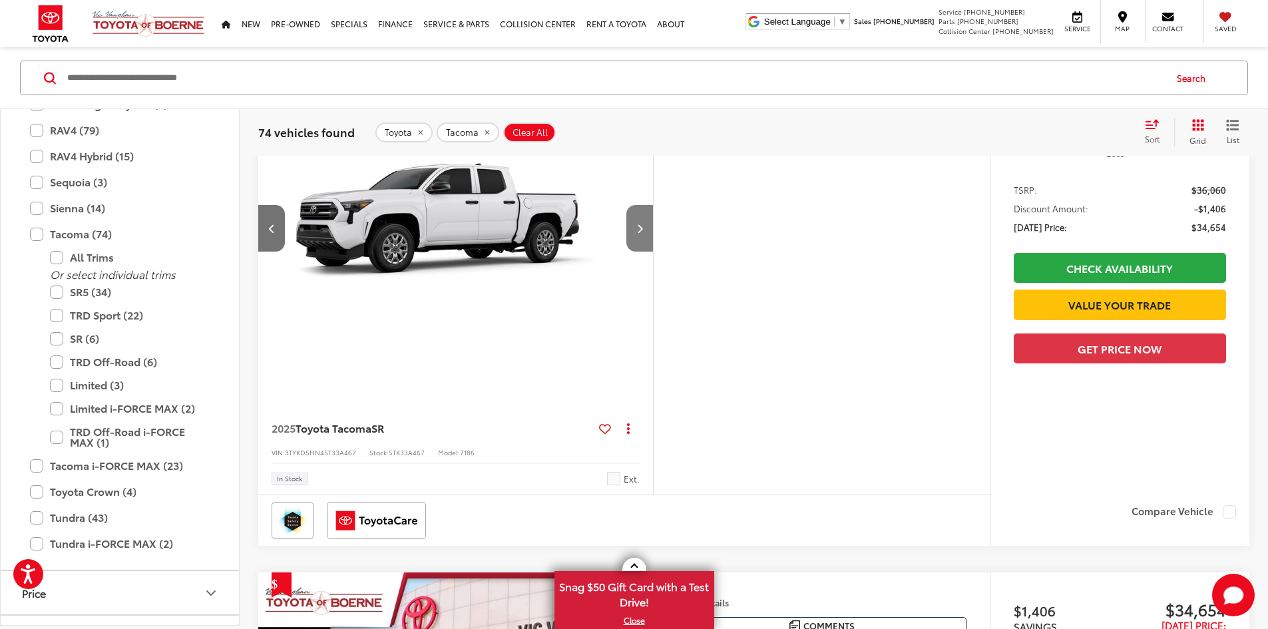
scroll to position [0, 504]
click at [653, 252] on button "Next image" at bounding box center [639, 228] width 27 height 47
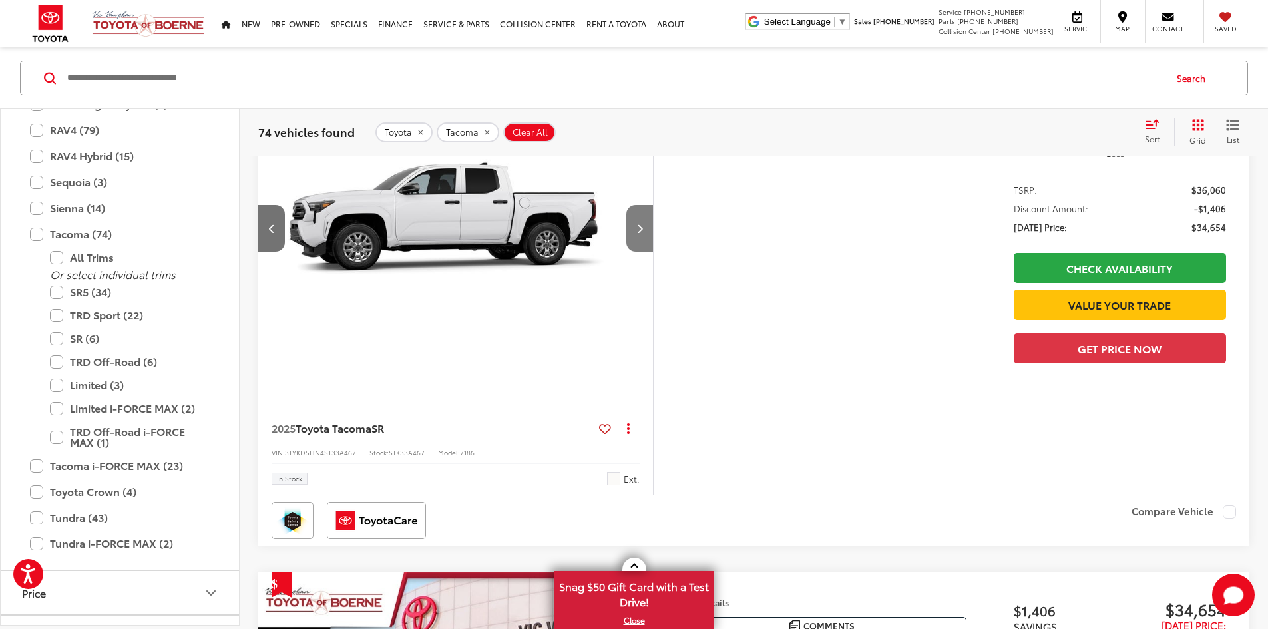
scroll to position [0, 1009]
click at [653, 252] on button "Next image" at bounding box center [639, 228] width 27 height 47
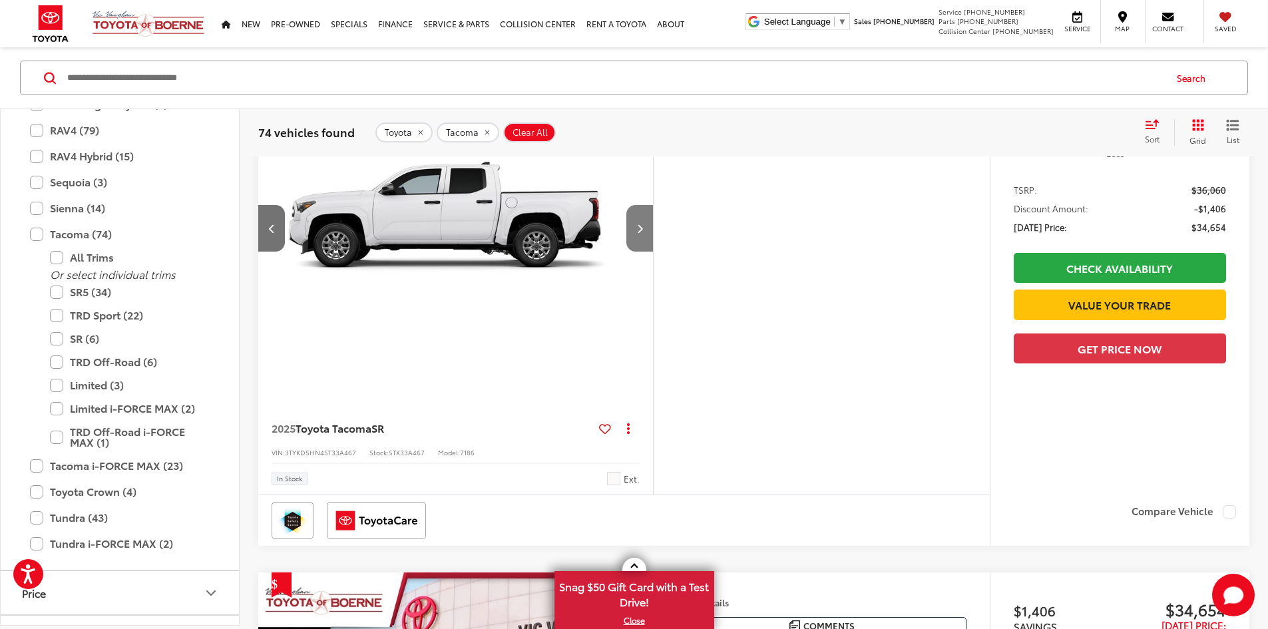
click at [653, 252] on button "Next image" at bounding box center [639, 228] width 27 height 47
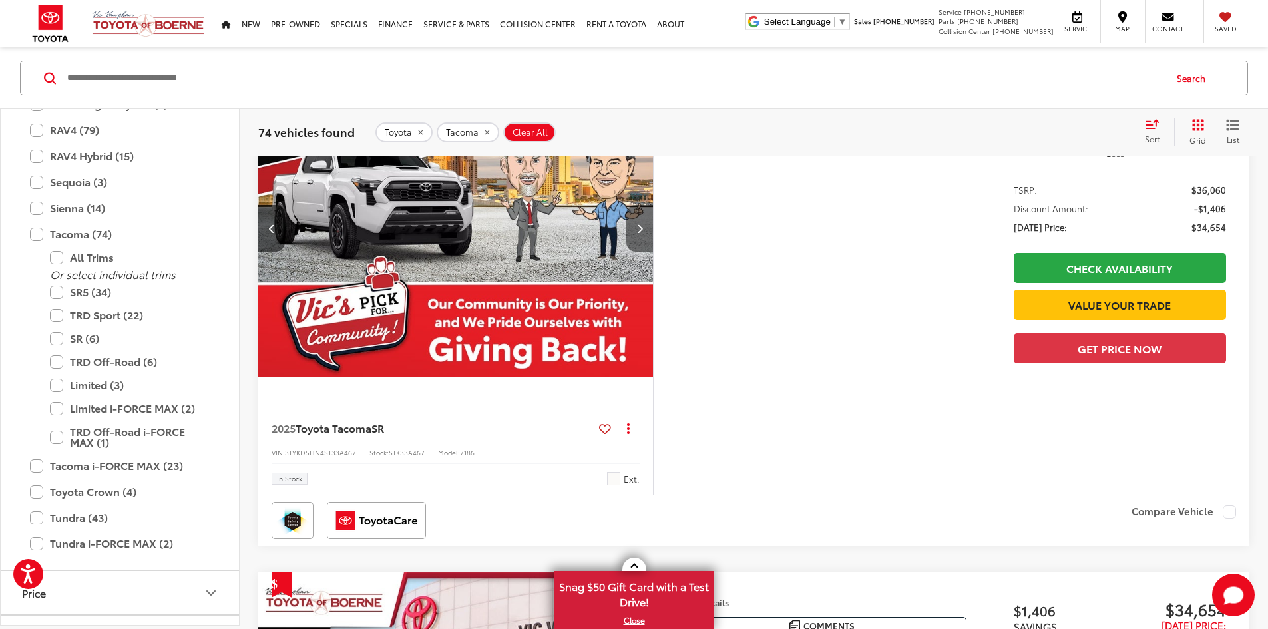
click at [653, 252] on button "Next image" at bounding box center [639, 228] width 27 height 47
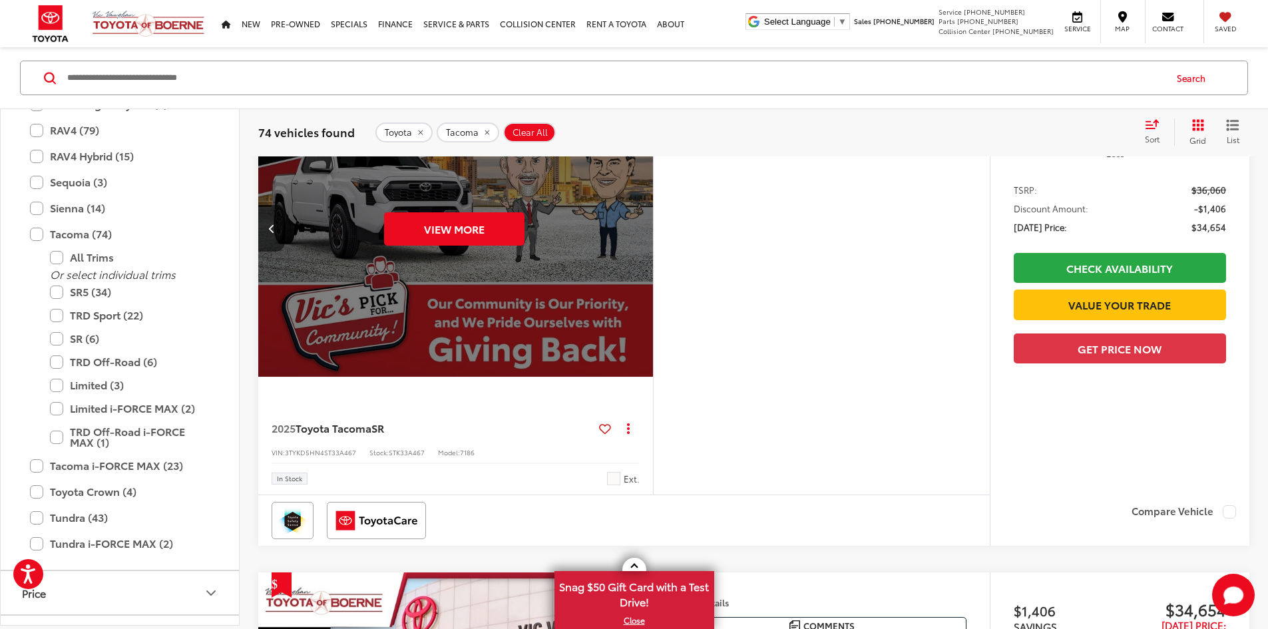
scroll to position [0, 2523]
click at [524, 246] on button "View More" at bounding box center [454, 228] width 140 height 33
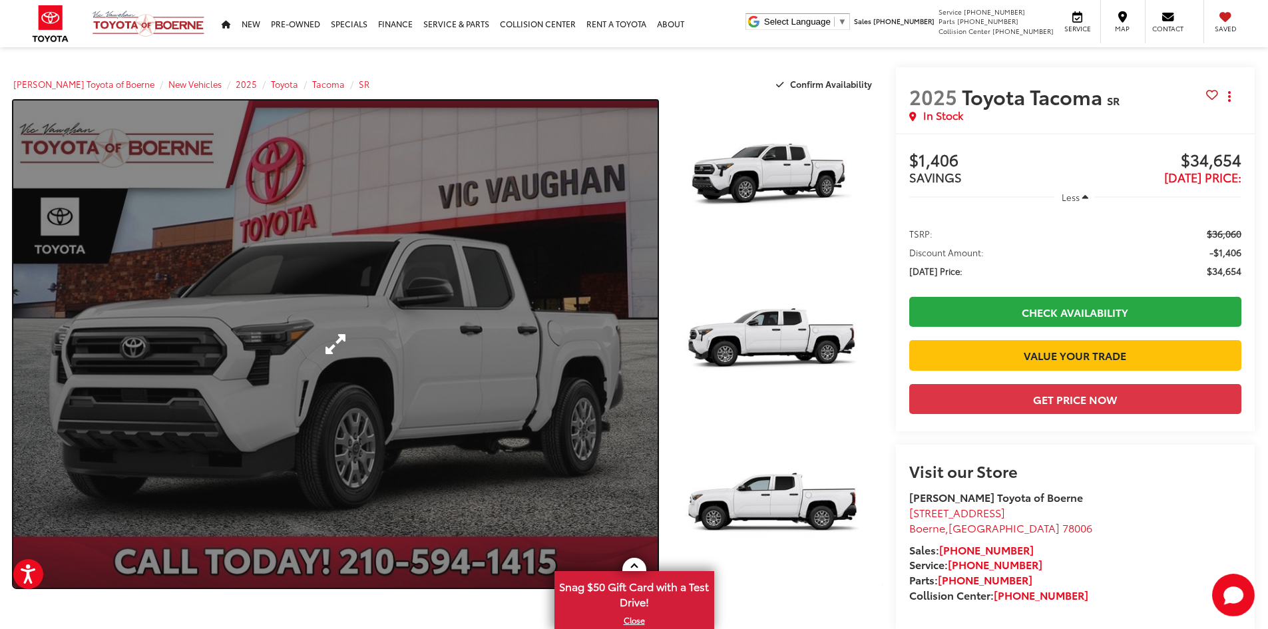
click at [633, 336] on link "Expand Photo 0" at bounding box center [335, 343] width 644 height 487
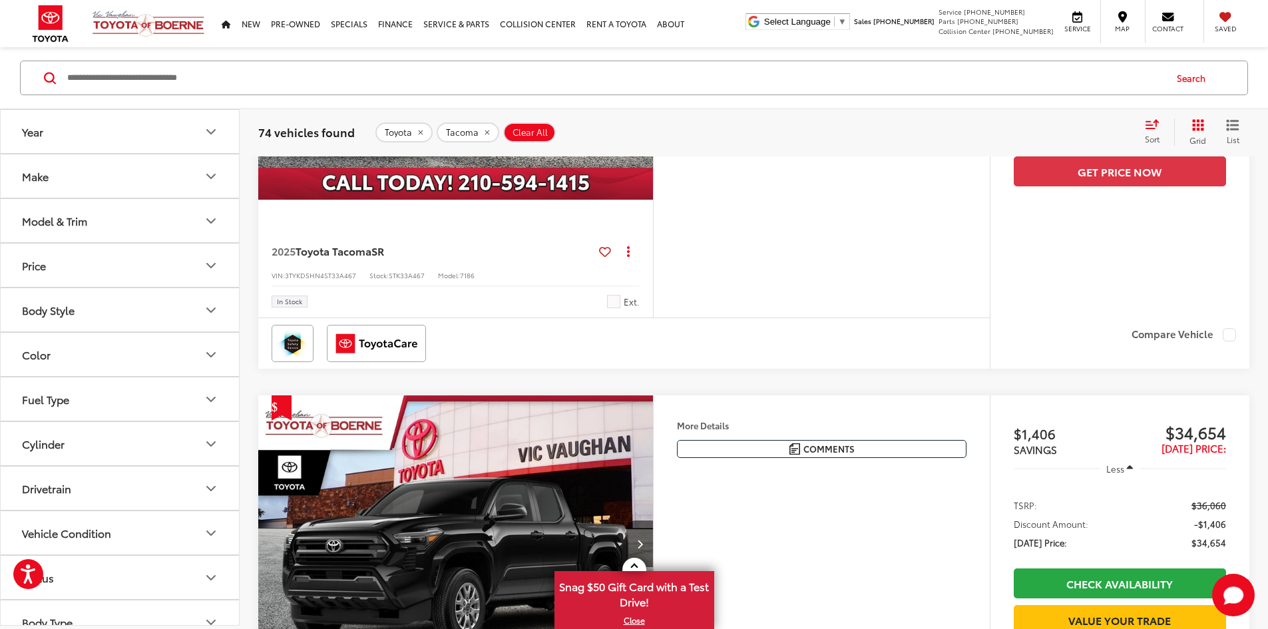
scroll to position [1012, 0]
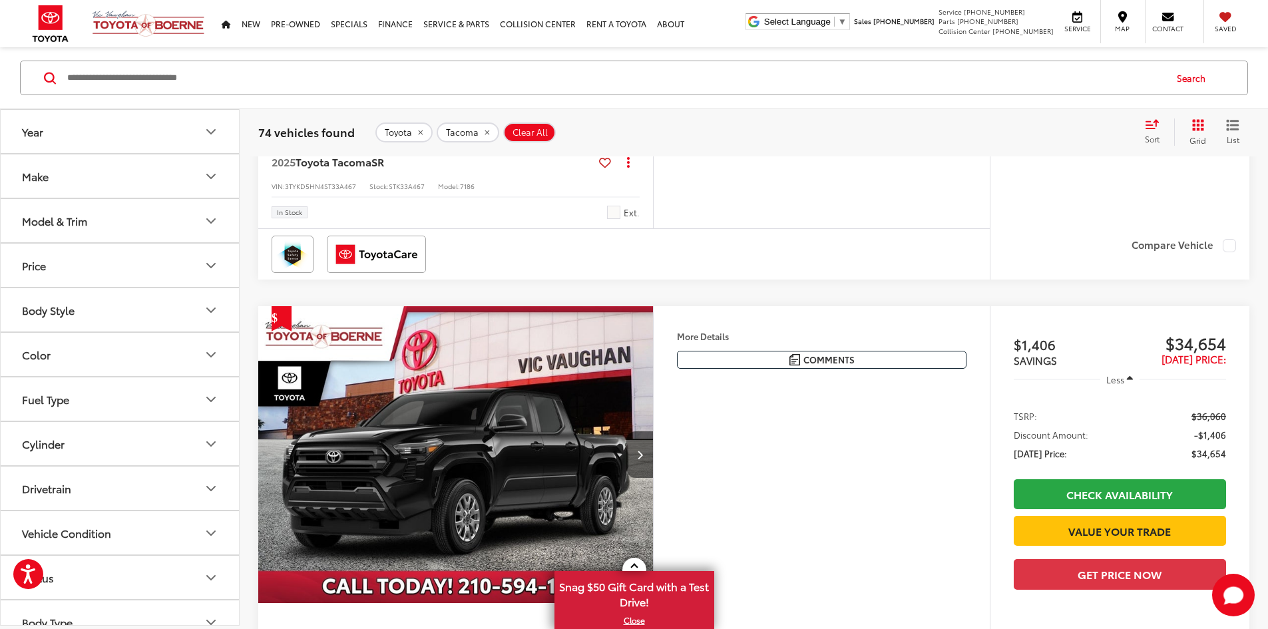
click img "2025 Toyota Tacoma SR 0"
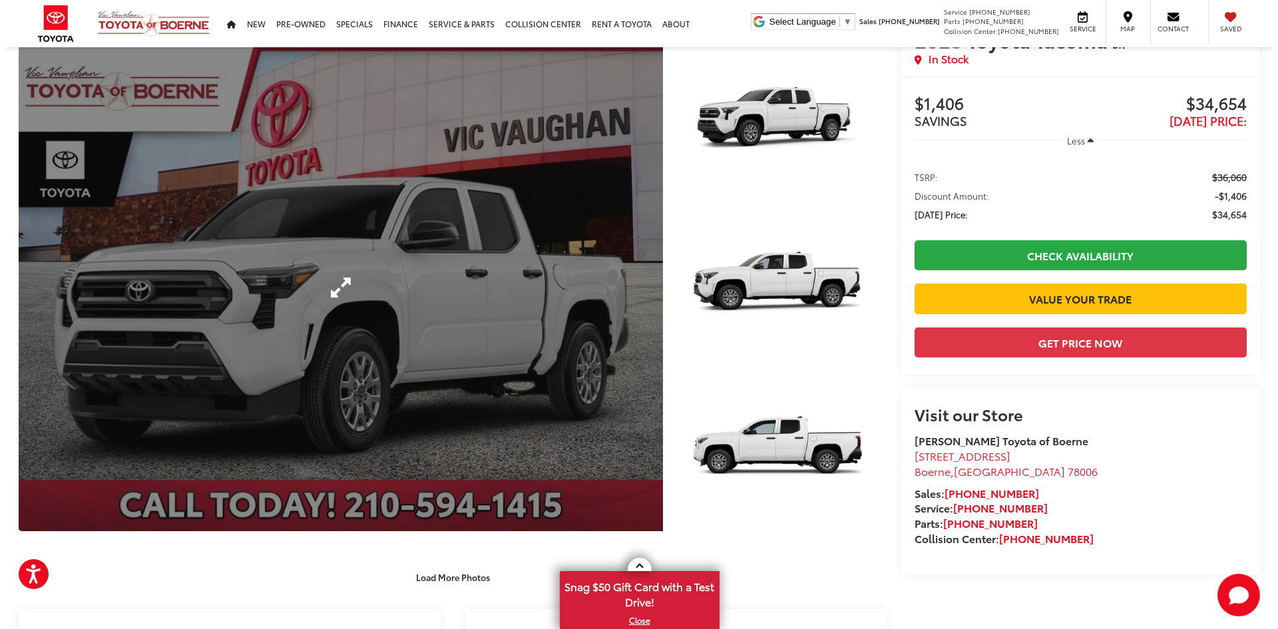
scroll to position [133, 0]
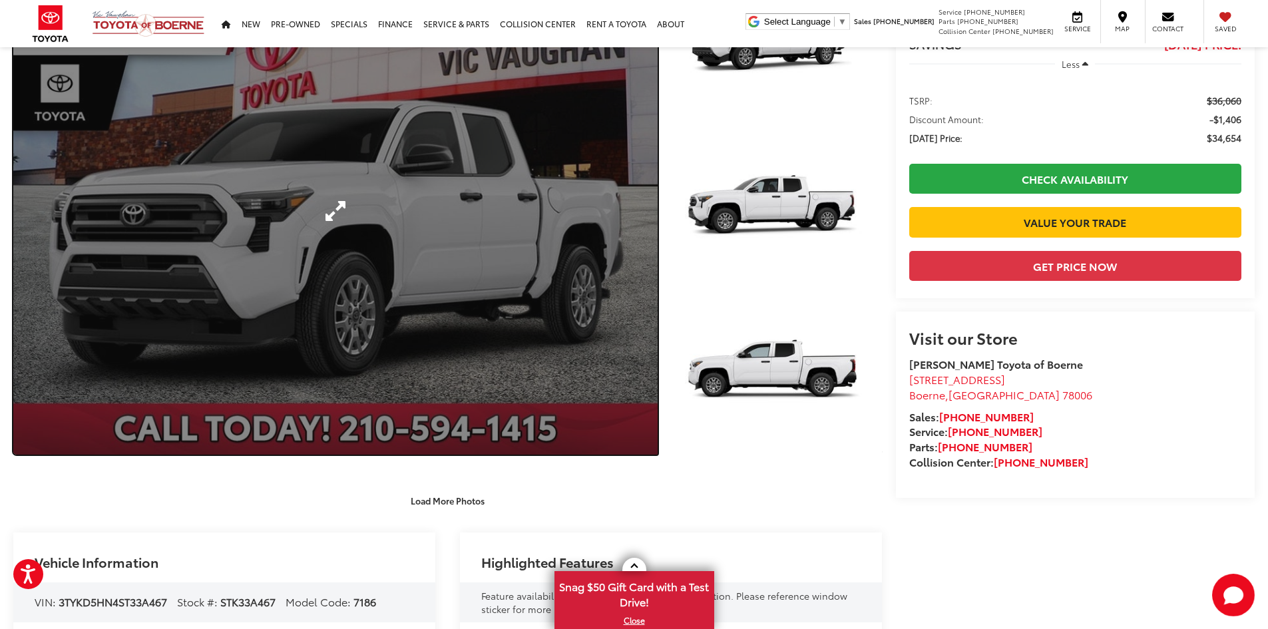
click at [394, 315] on link "Expand Photo 0" at bounding box center [335, 210] width 644 height 487
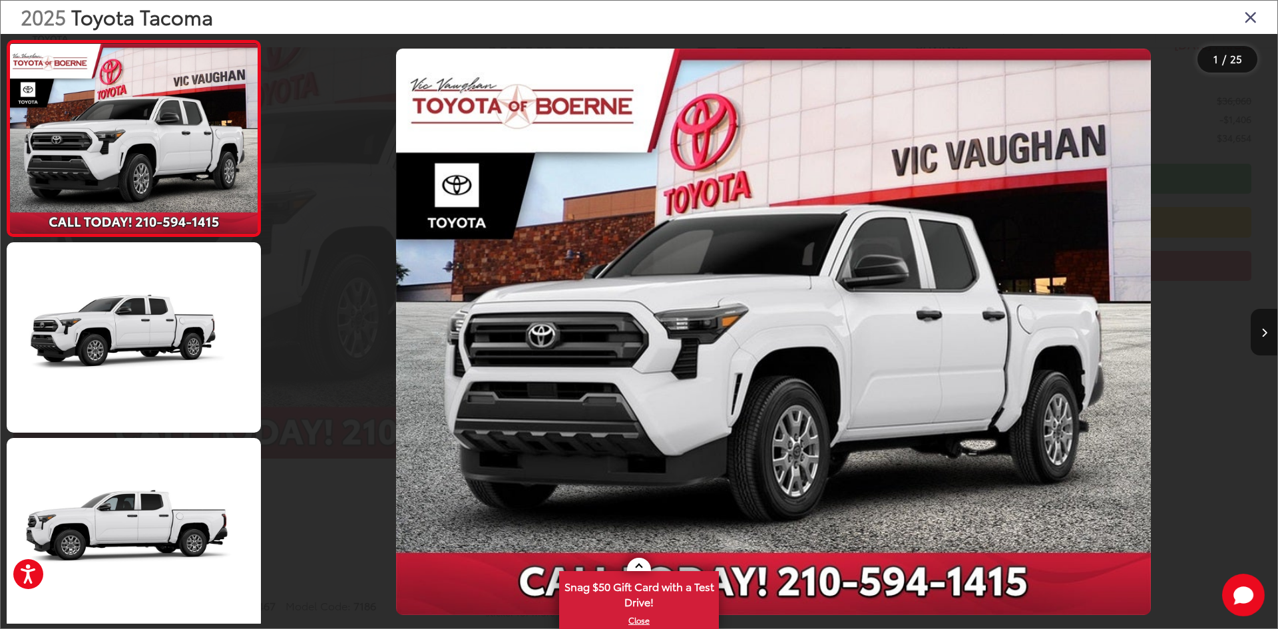
click at [490, 330] on div at bounding box center [395, 332] width 252 height 596
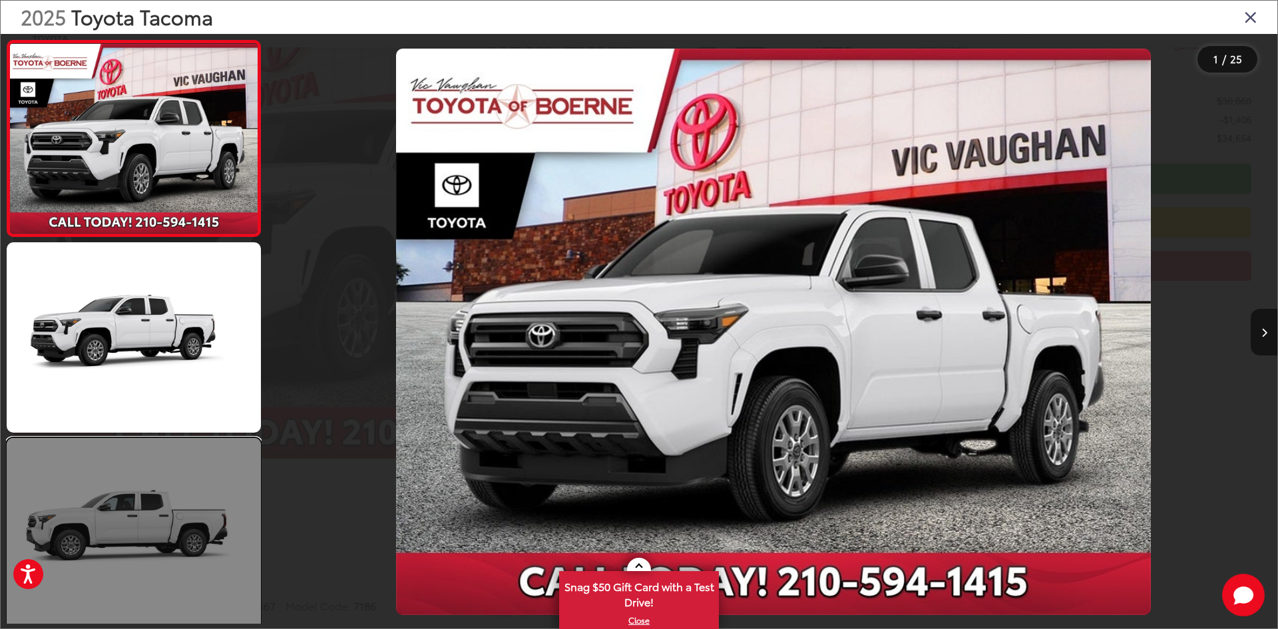
click at [228, 492] on link at bounding box center [134, 533] width 254 height 190
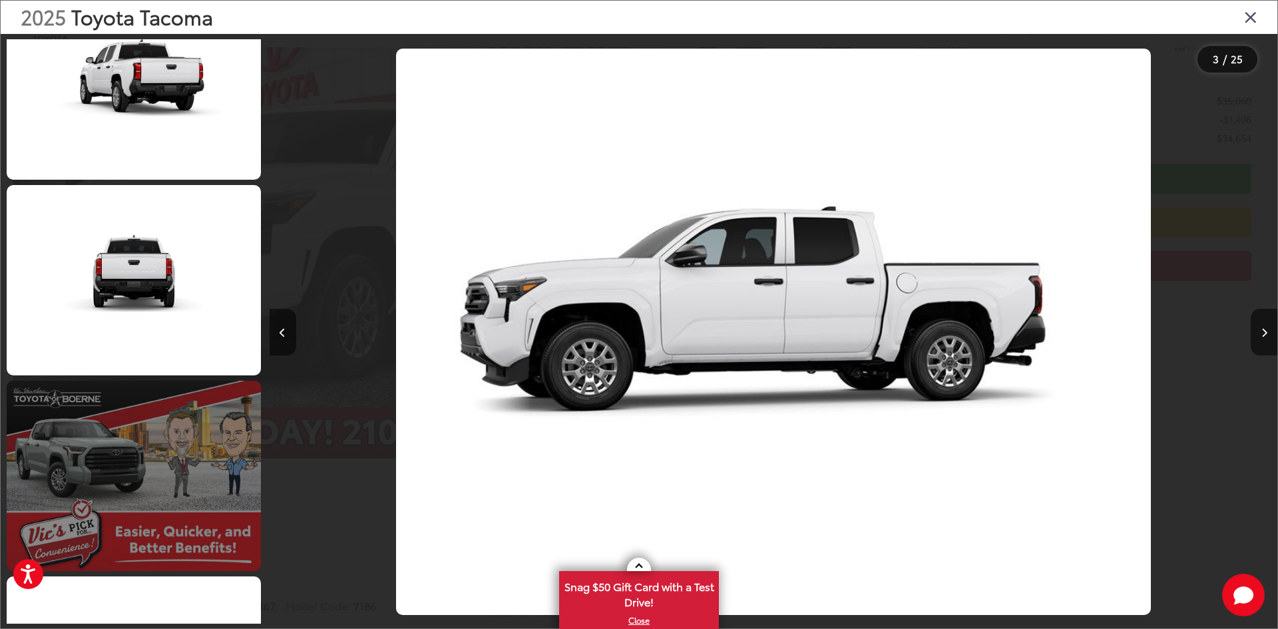
scroll to position [1634, 0]
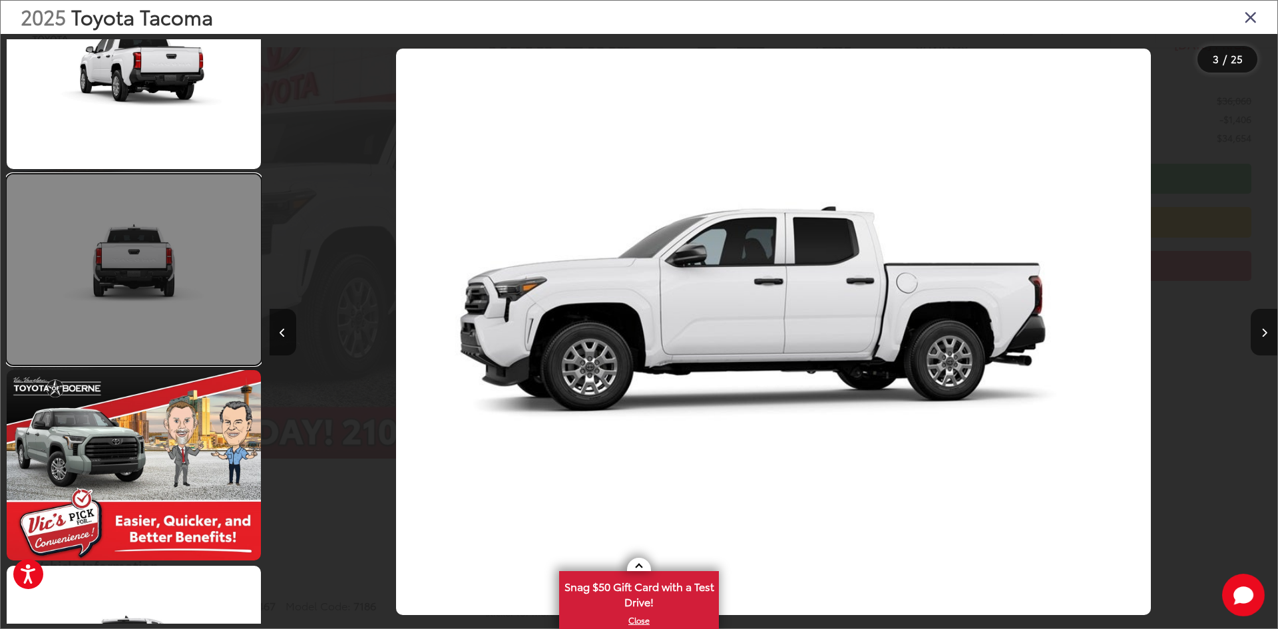
click at [169, 295] on link at bounding box center [134, 269] width 254 height 190
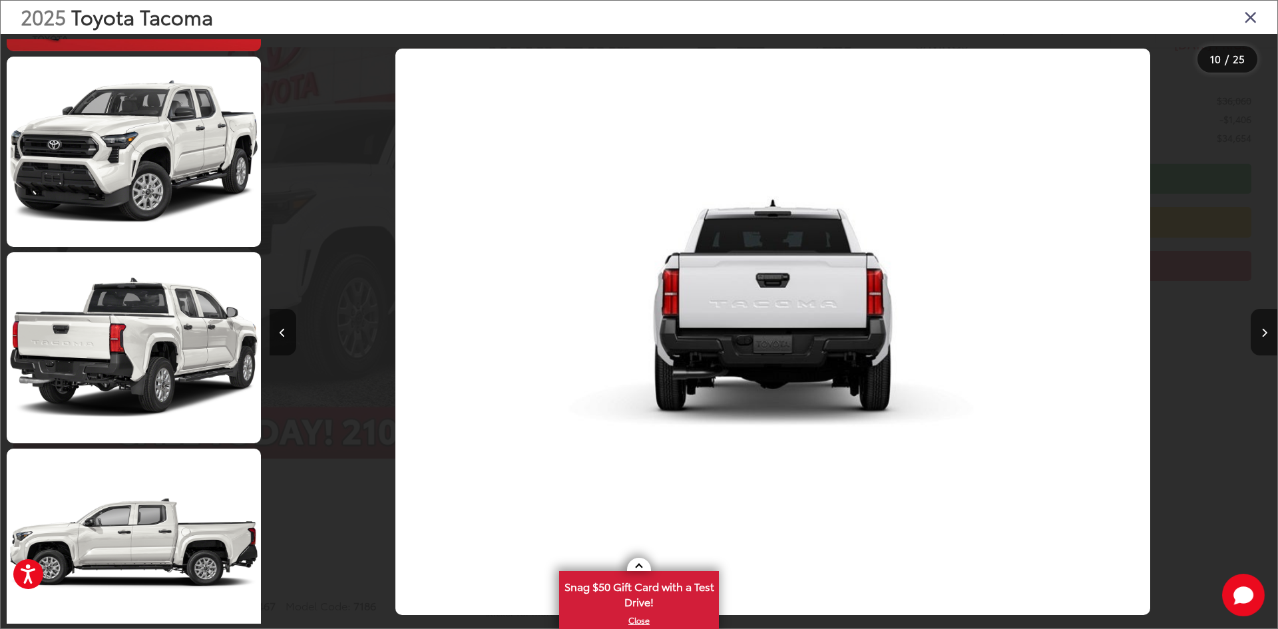
scroll to position [4312, 0]
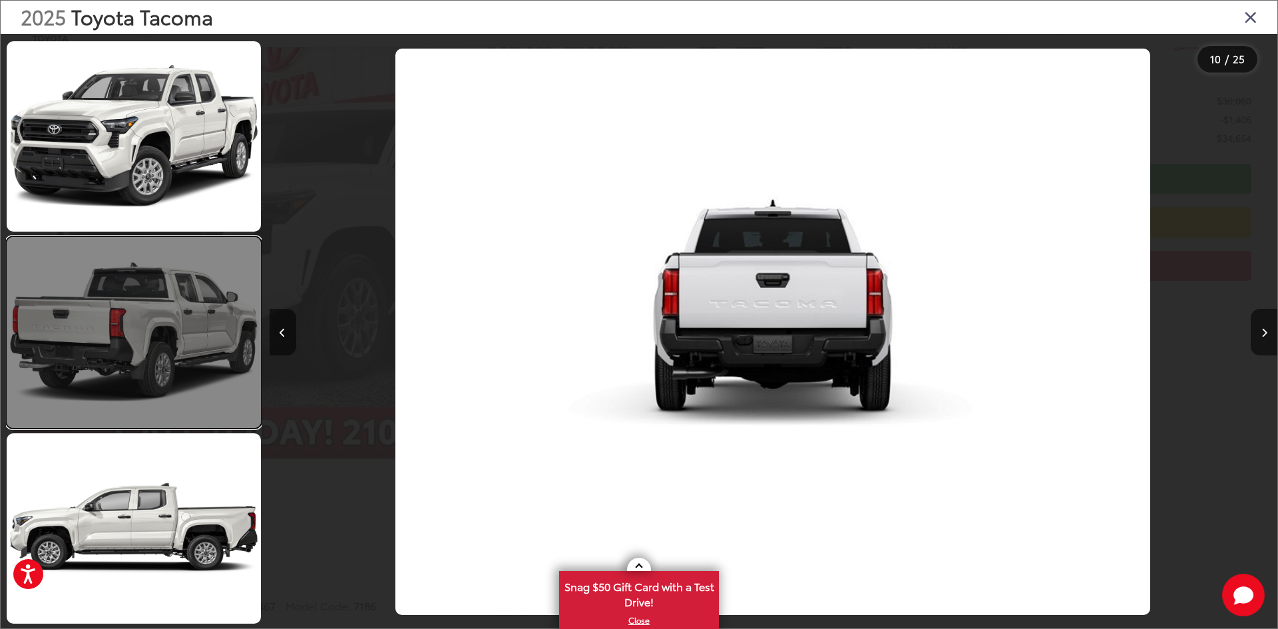
click at [190, 405] on link at bounding box center [134, 332] width 254 height 190
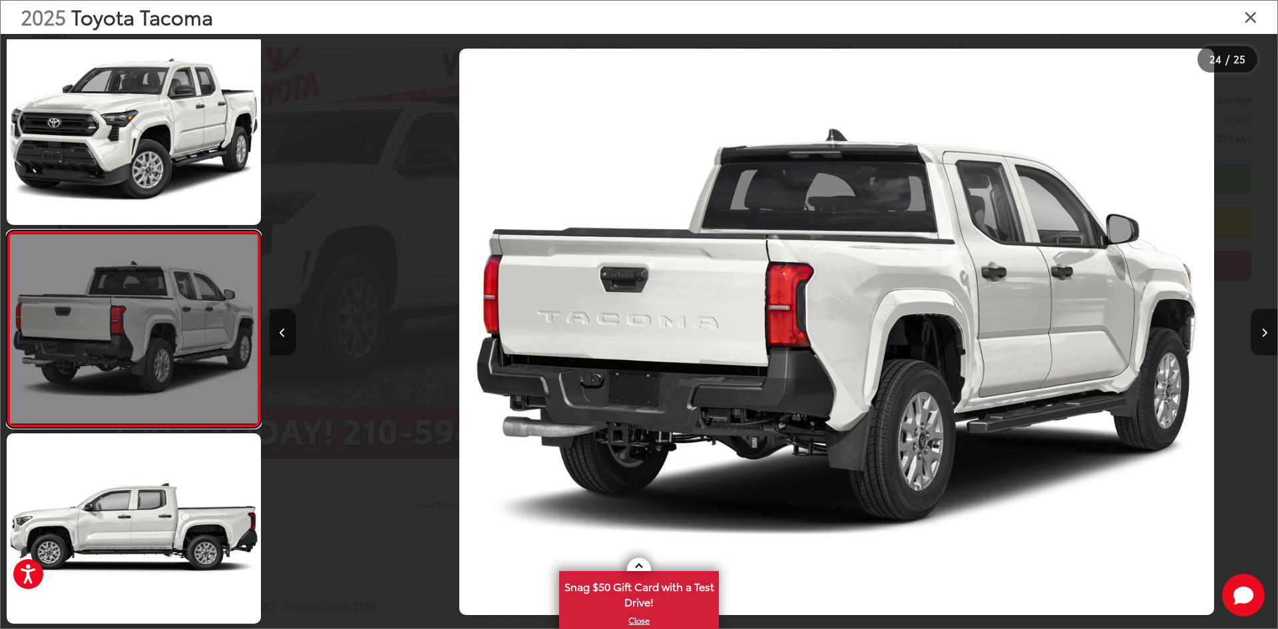
scroll to position [0, 23177]
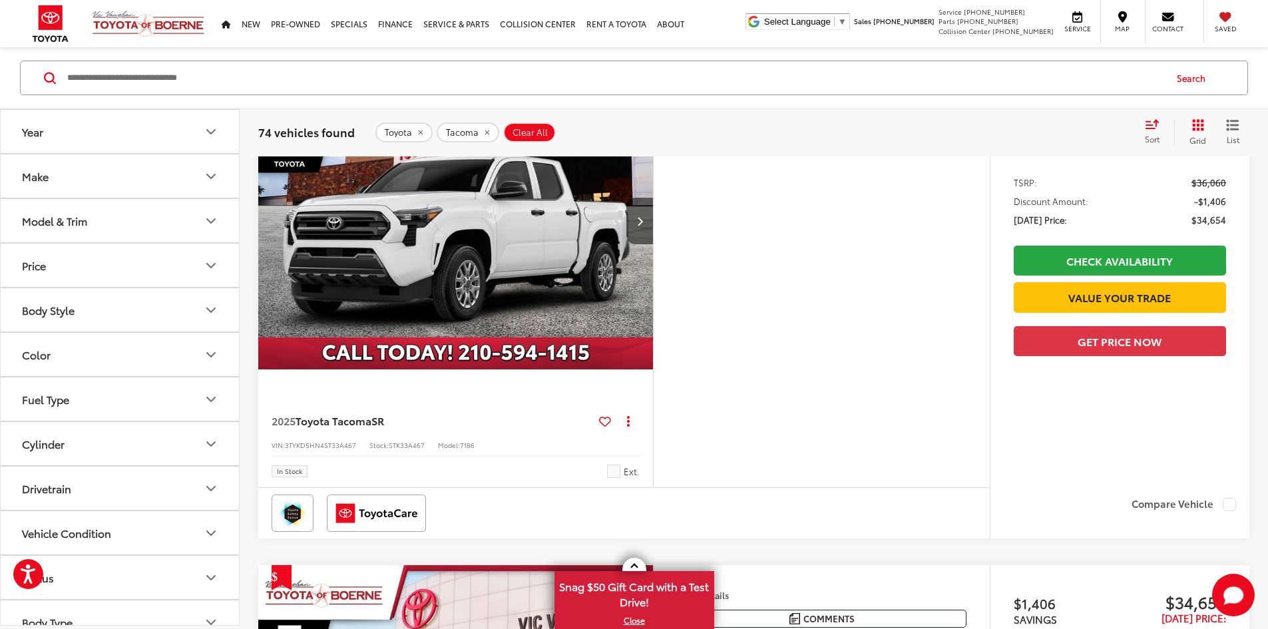
scroll to position [746, 0]
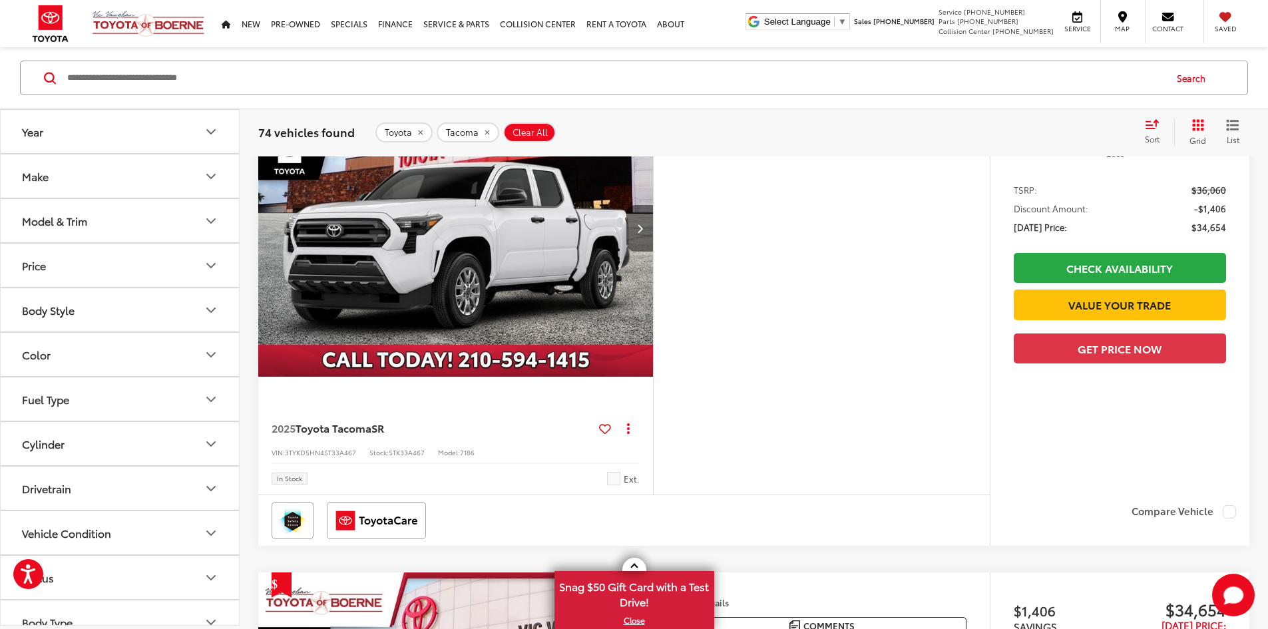
click at [643, 233] on icon "Next image" at bounding box center [640, 228] width 6 height 9
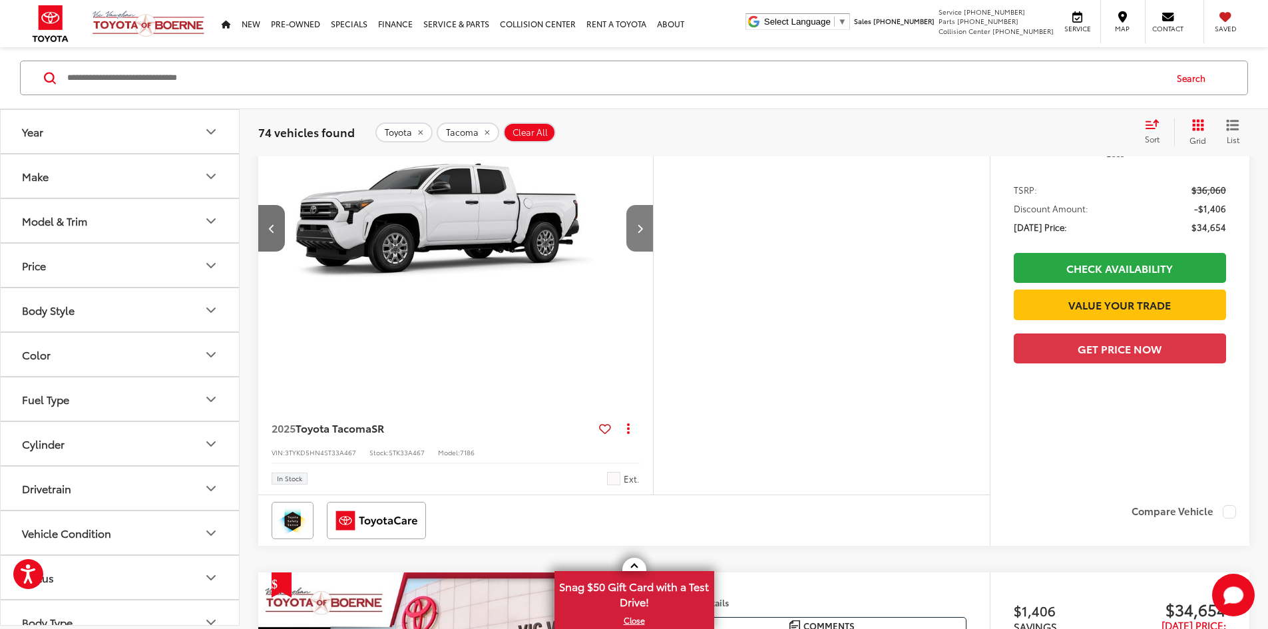
scroll to position [0, 504]
click at [643, 233] on icon "Next image" at bounding box center [640, 228] width 6 height 9
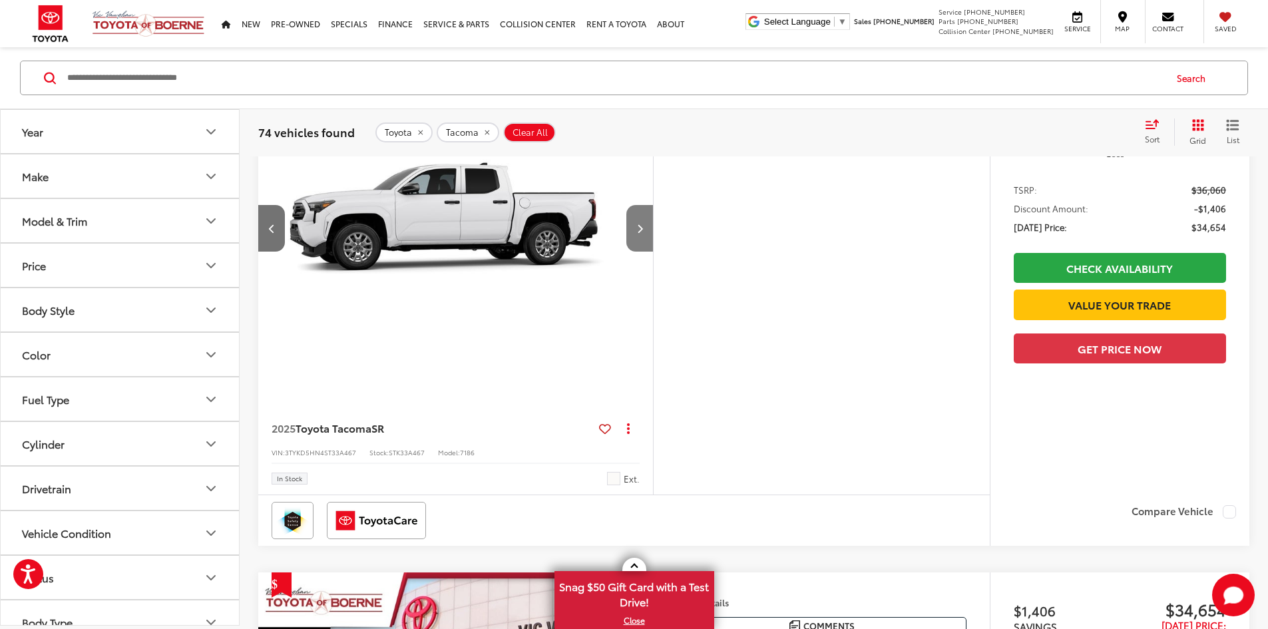
scroll to position [0, 1009]
click at [643, 233] on icon "Next image" at bounding box center [640, 228] width 6 height 9
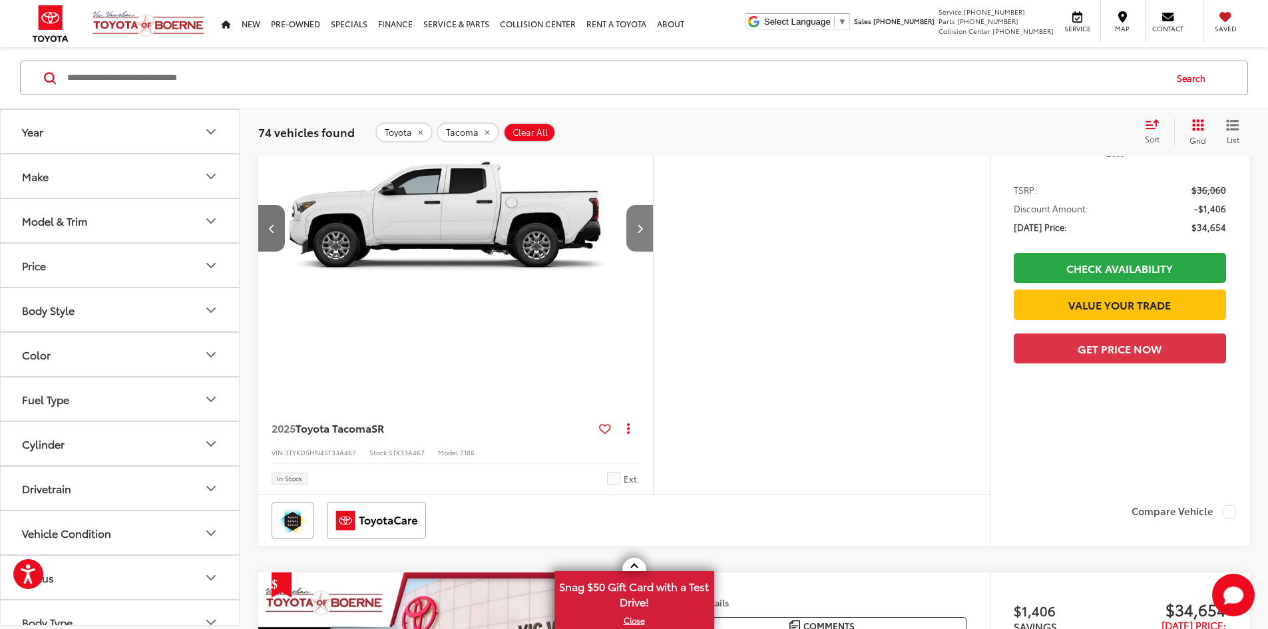
scroll to position [0, 1514]
click at [643, 233] on icon "Next image" at bounding box center [640, 228] width 6 height 9
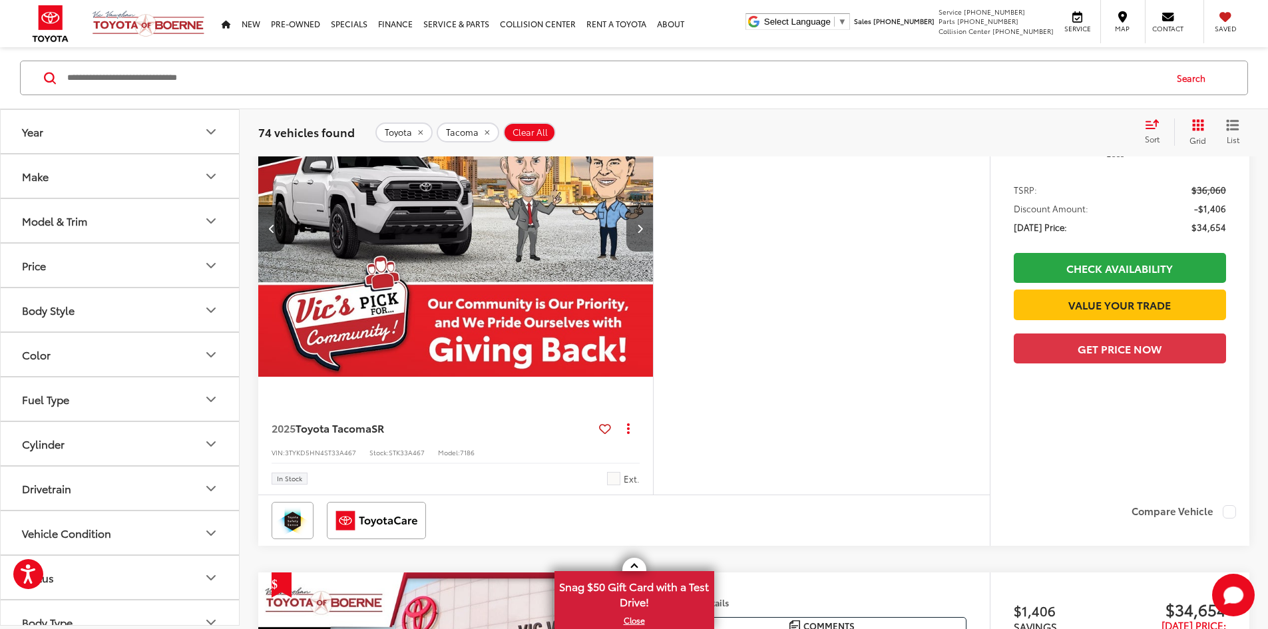
click at [643, 233] on icon "Next image" at bounding box center [640, 228] width 6 height 9
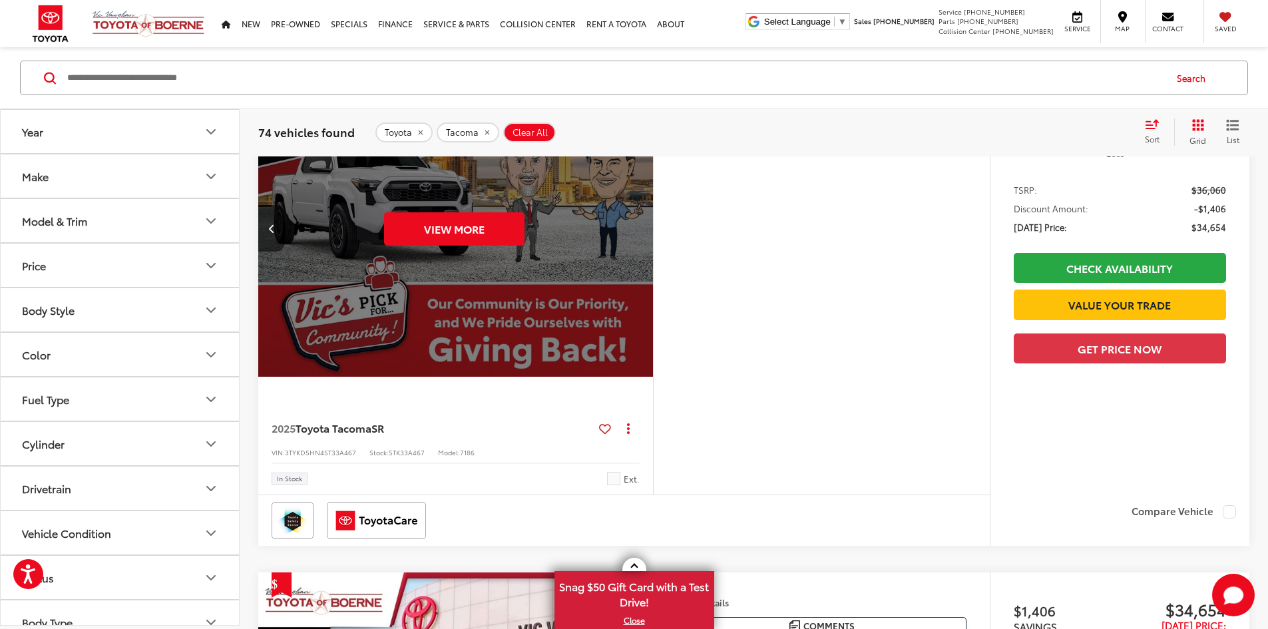
scroll to position [0, 2523]
click at [524, 246] on button "View More" at bounding box center [454, 228] width 140 height 33
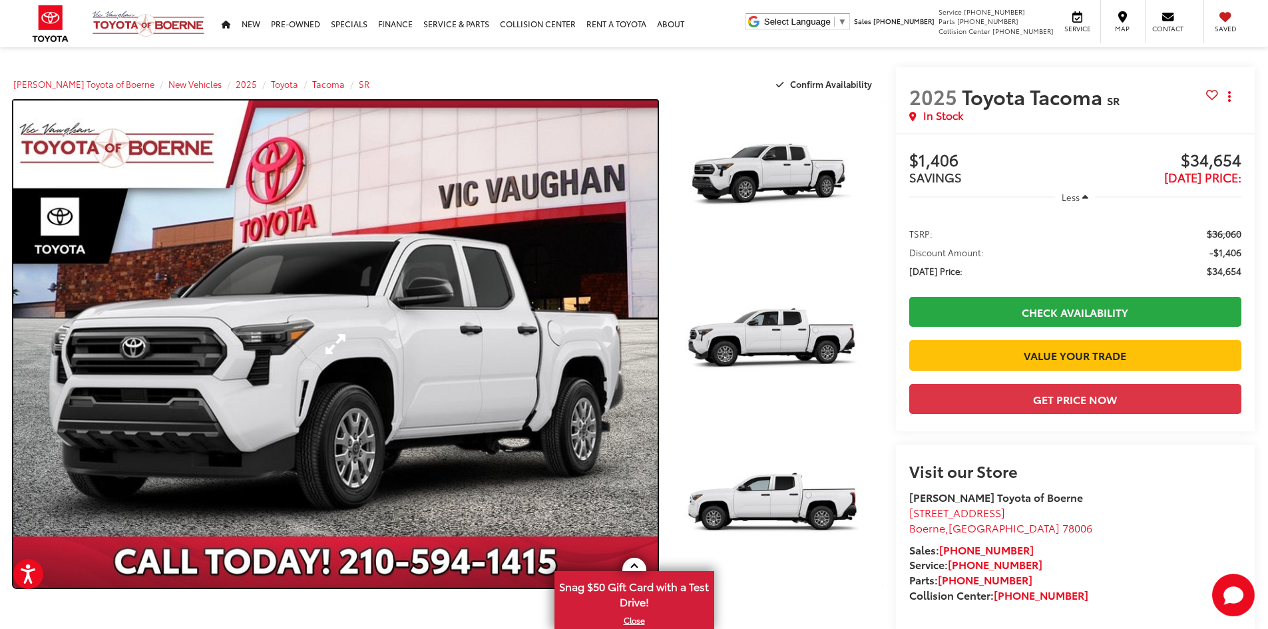
click at [631, 353] on link "Expand Photo 0" at bounding box center [335, 343] width 644 height 487
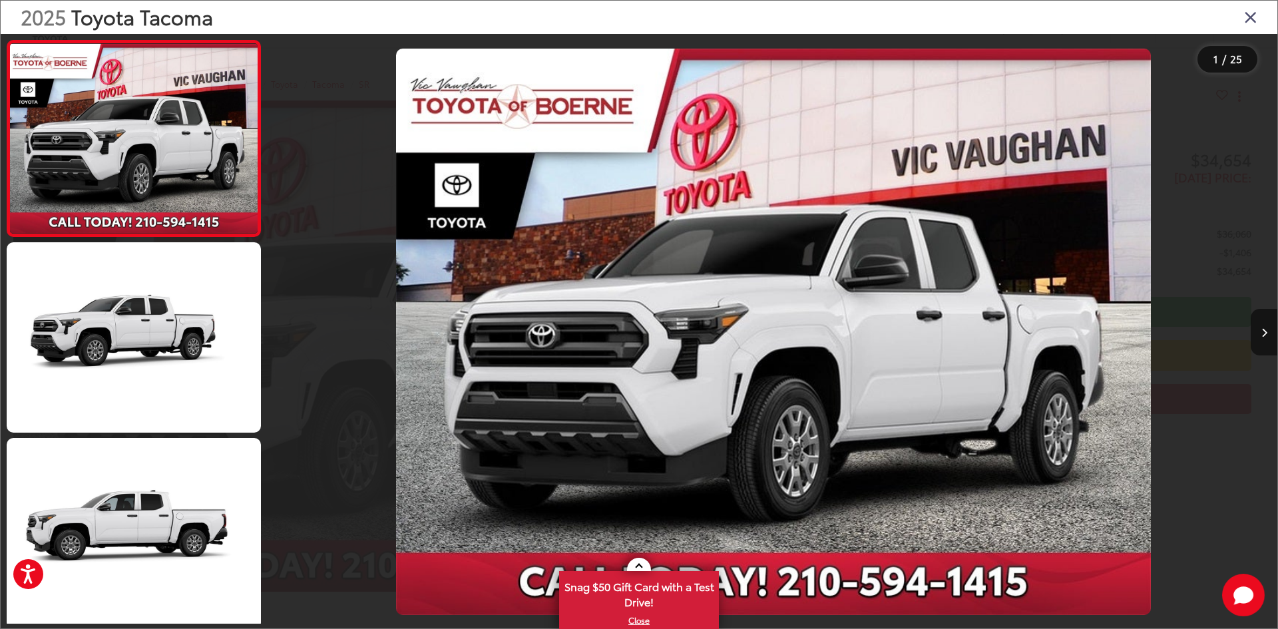
drag, startPoint x: 0, startPoint y: 0, endPoint x: 631, endPoint y: 353, distance: 723.6
click at [631, 353] on img "2025 Toyota Tacoma SR 0" at bounding box center [773, 332] width 755 height 566
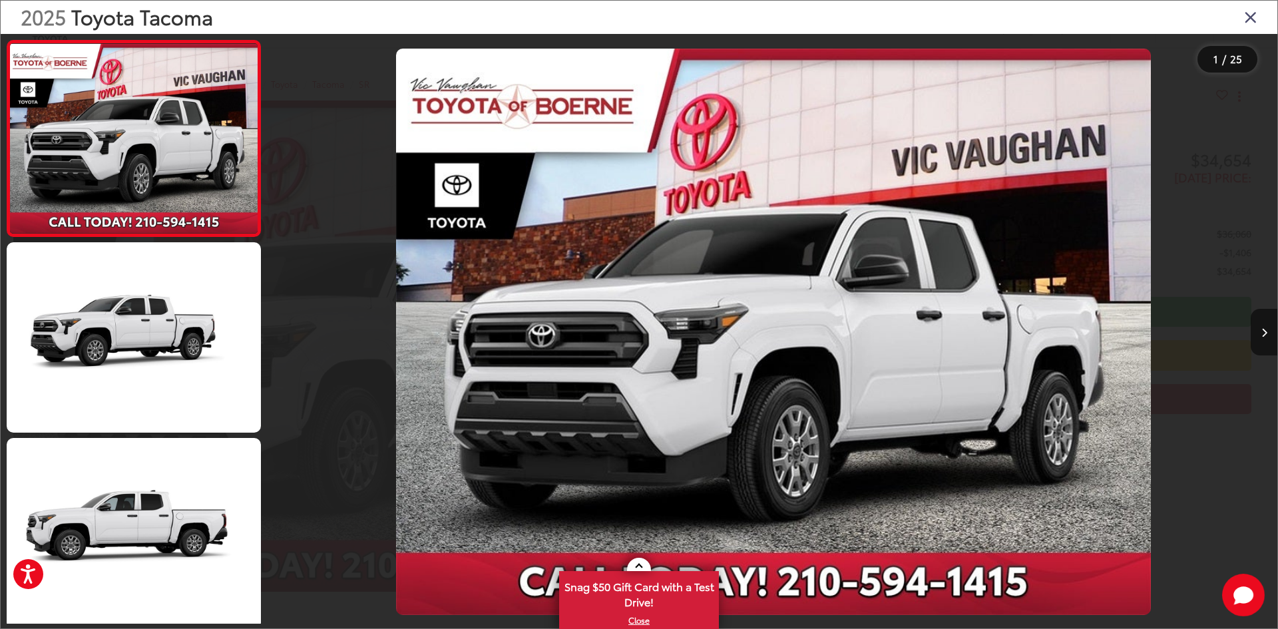
click at [631, 353] on img "2025 Toyota Tacoma SR 0" at bounding box center [773, 332] width 755 height 566
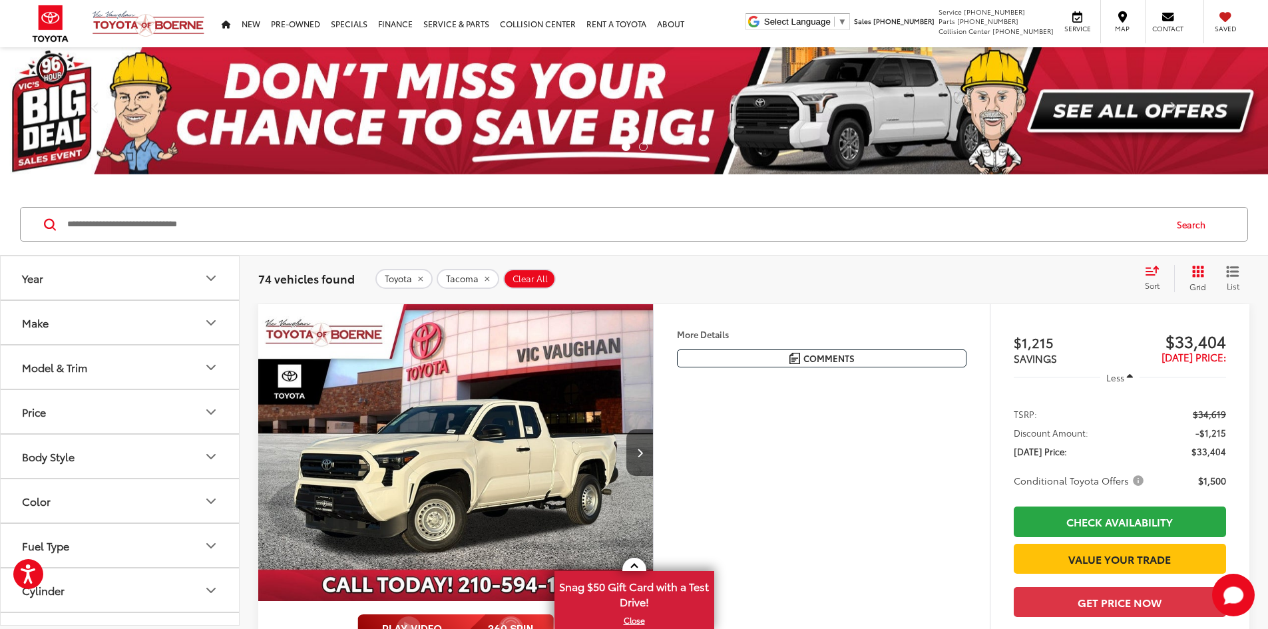
click at [263, 225] on input "Search by Make, Model, or Keyword" at bounding box center [615, 224] width 1098 height 32
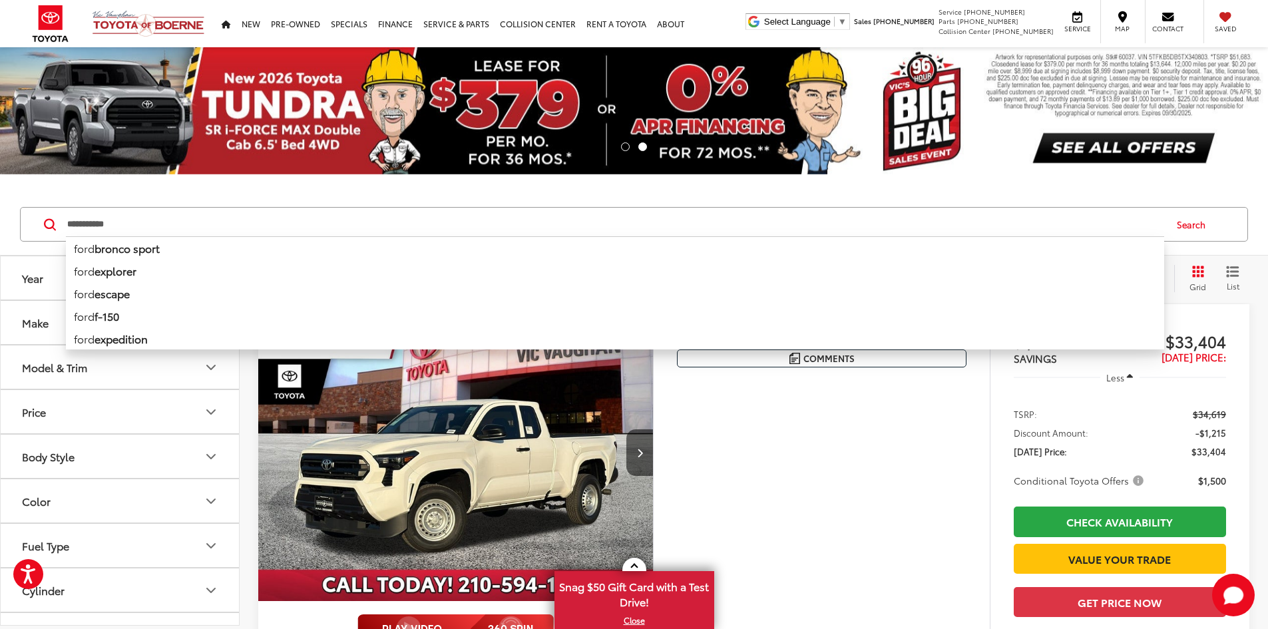
type input "**********"
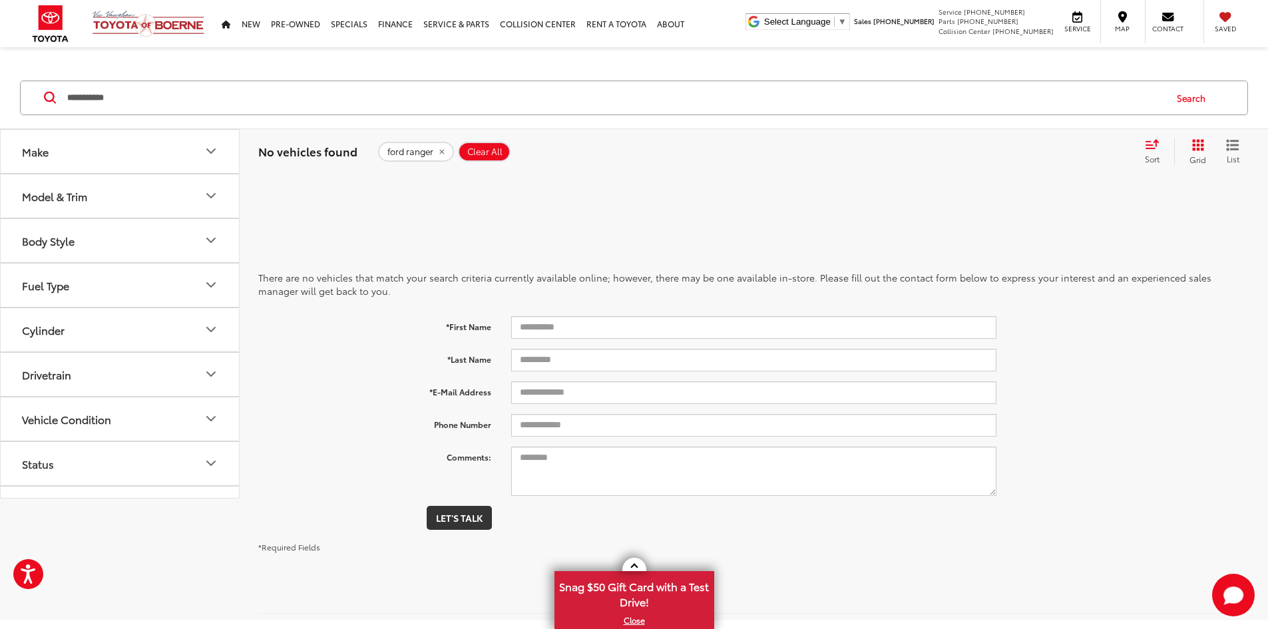
click at [210, 156] on icon "Make" at bounding box center [211, 151] width 16 height 16
click at [209, 160] on button "Make" at bounding box center [121, 151] width 240 height 43
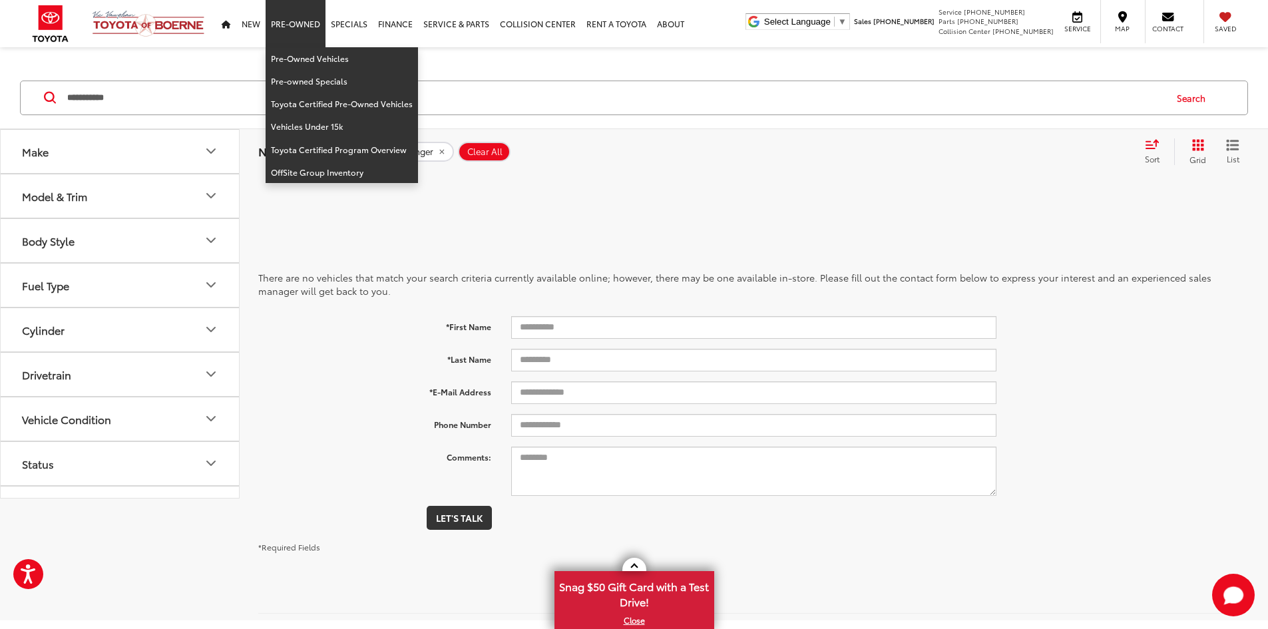
click at [280, 27] on link "Pre-Owned" at bounding box center [295, 23] width 60 height 47
click at [283, 75] on link "Pre-owned Specials" at bounding box center [341, 81] width 152 height 23
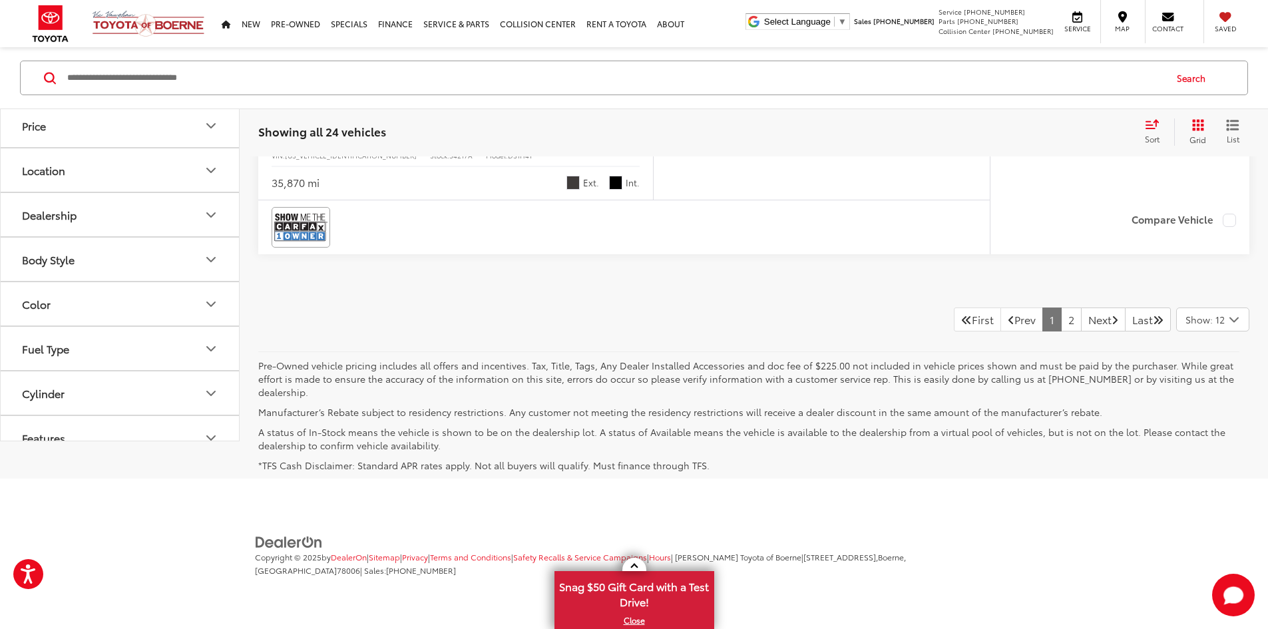
scroll to position [7190, 0]
click at [1061, 331] on link "2" at bounding box center [1071, 319] width 21 height 24
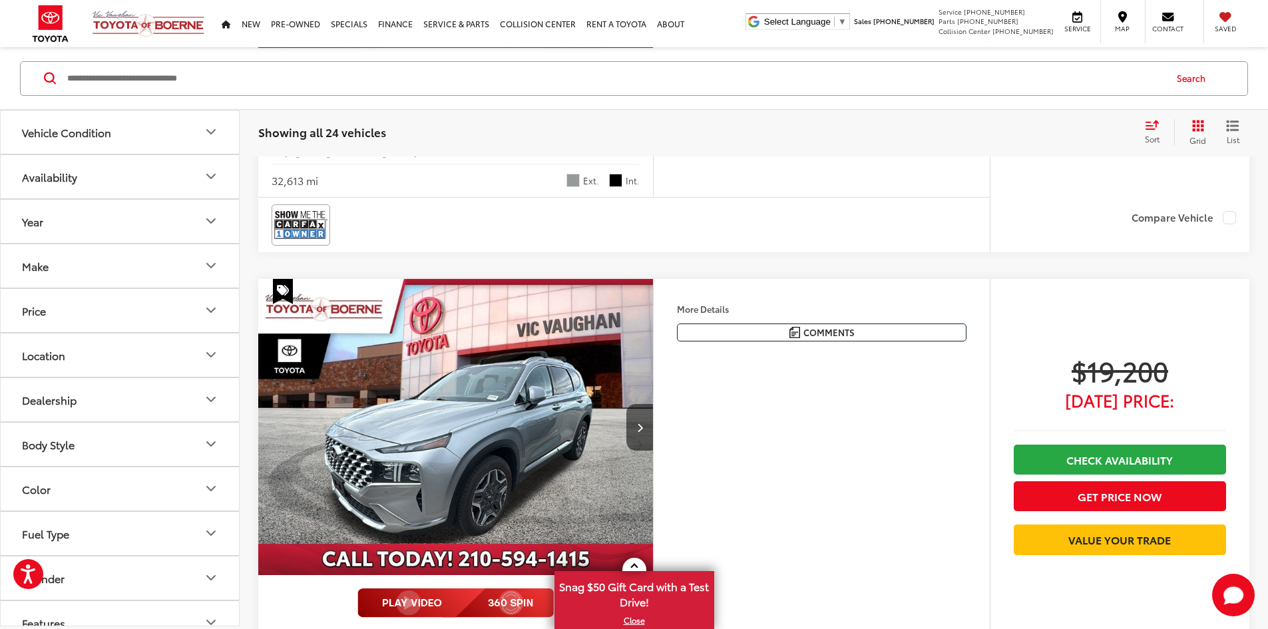
scroll to position [3723, 0]
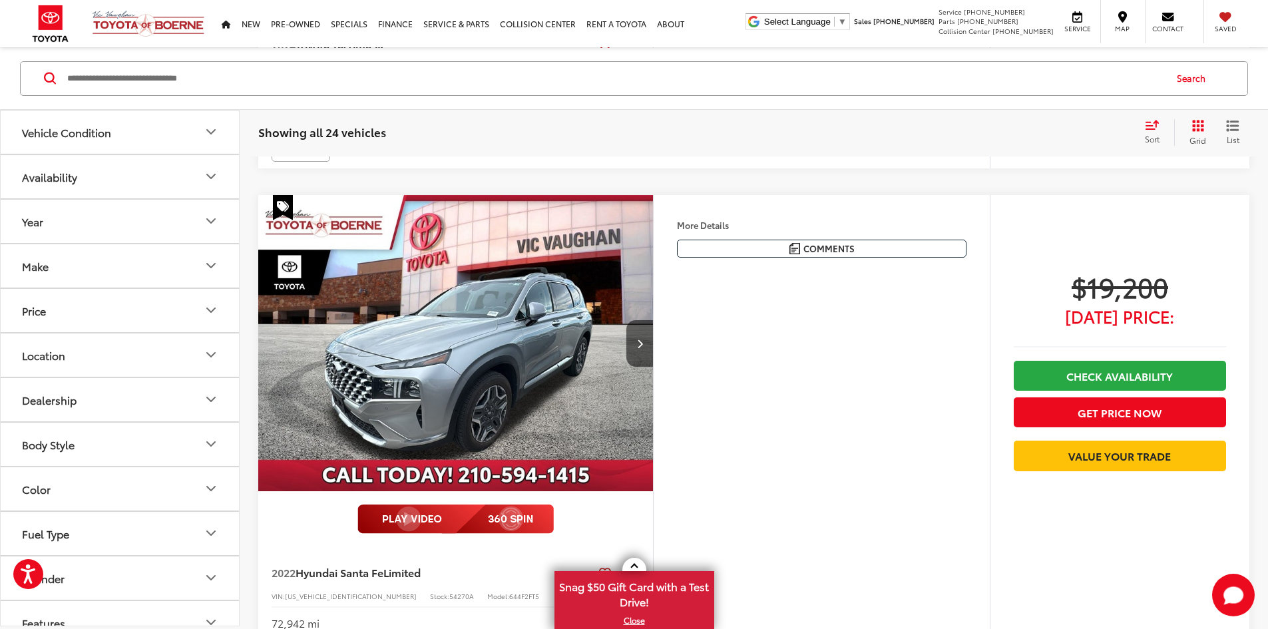
scroll to position [3856, 0]
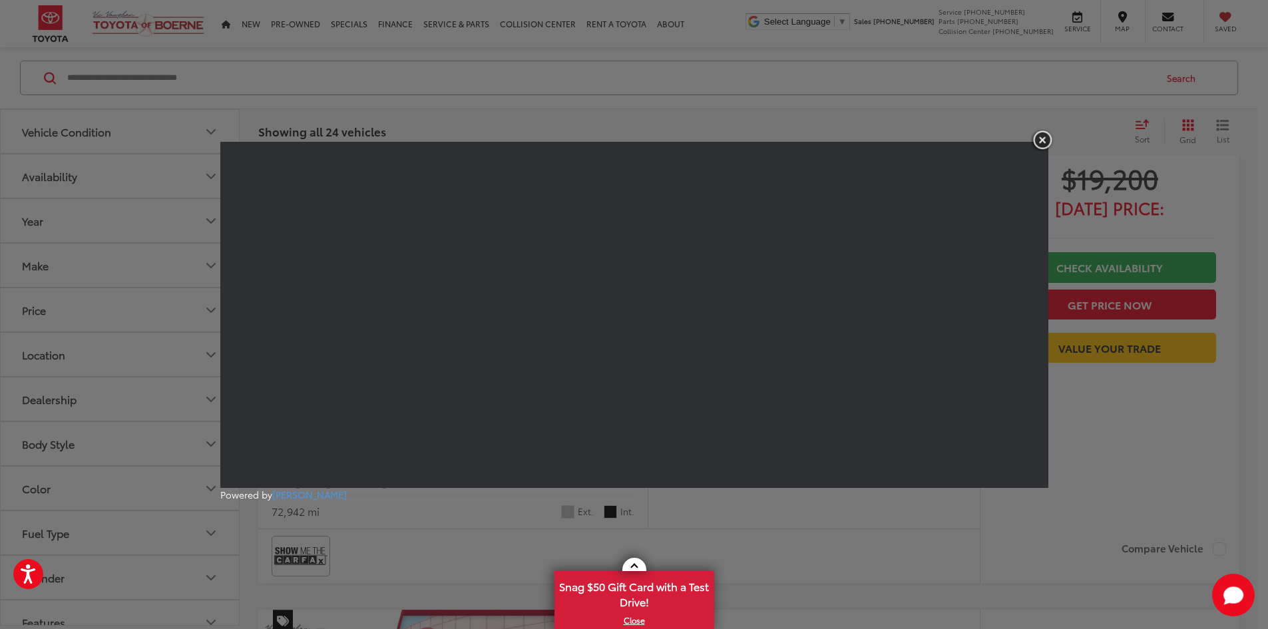
click at [1037, 141] on img "button" at bounding box center [1042, 140] width 24 height 22
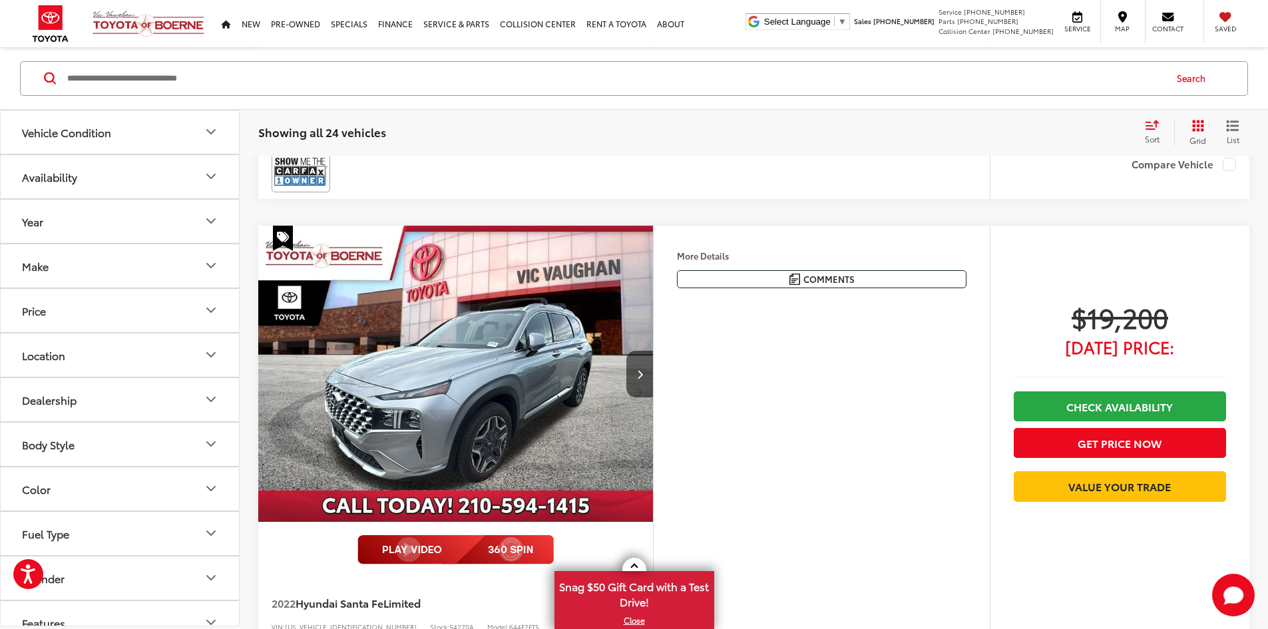
scroll to position [3723, 0]
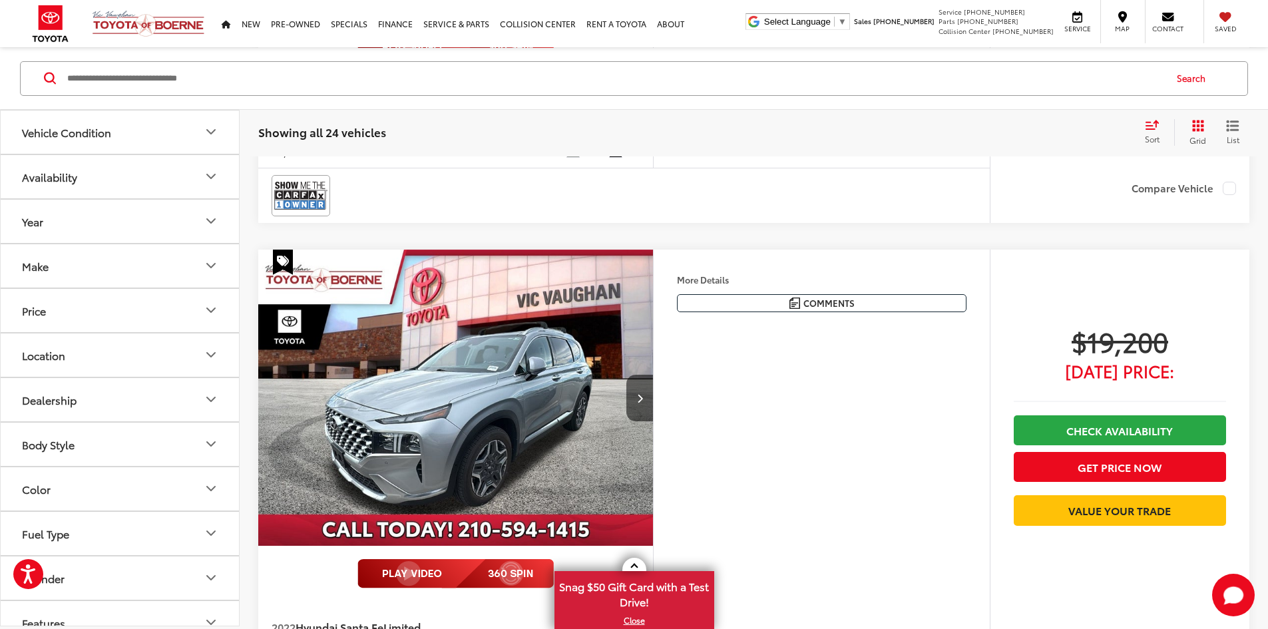
click at [0, 0] on button "More..." at bounding box center [0, 0] width 0 height 0
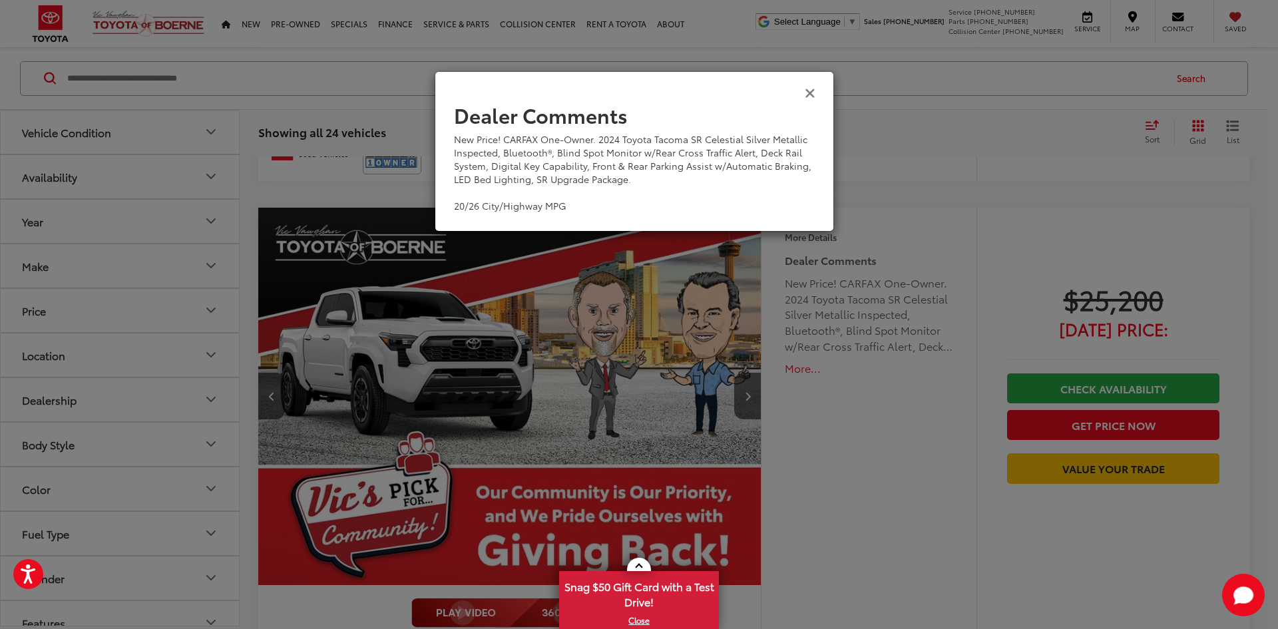
click at [807, 93] on icon "Close" at bounding box center [809, 92] width 11 height 14
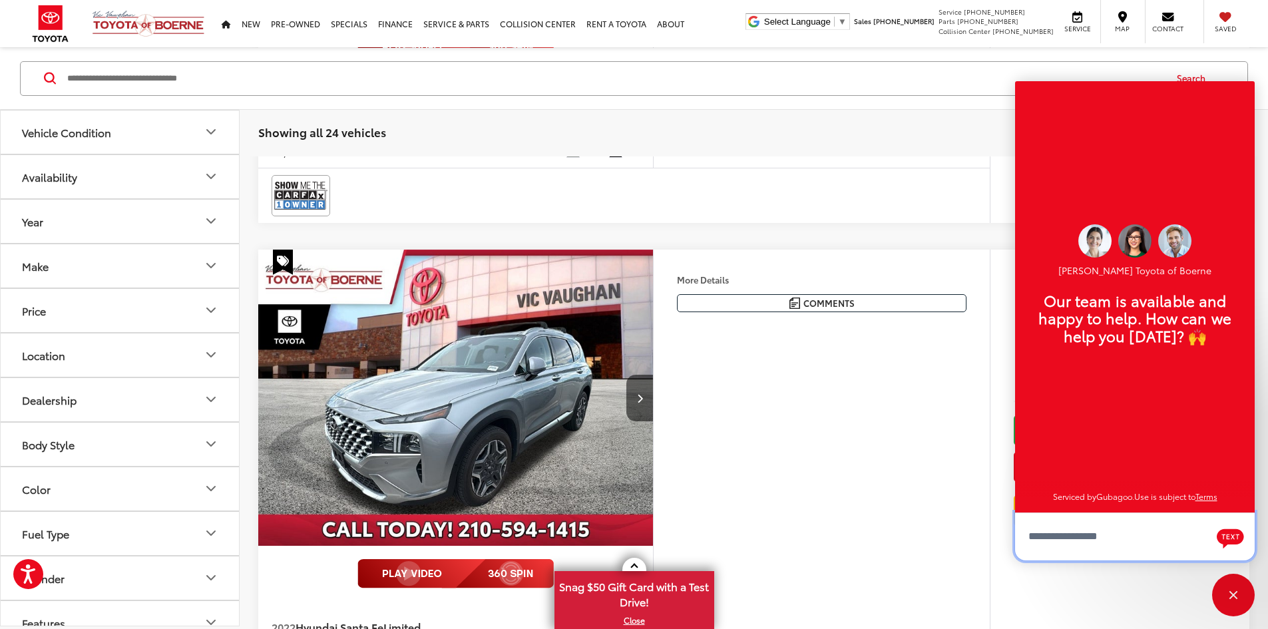
scroll to position [16, 0]
click at [930, 117] on div "Showing all 24 vehicles Clear All + 0 test Sort Price: High to Low Price: Low t…" at bounding box center [754, 132] width 1028 height 48
drag, startPoint x: 961, startPoint y: 447, endPoint x: 964, endPoint y: 433, distance: 15.0
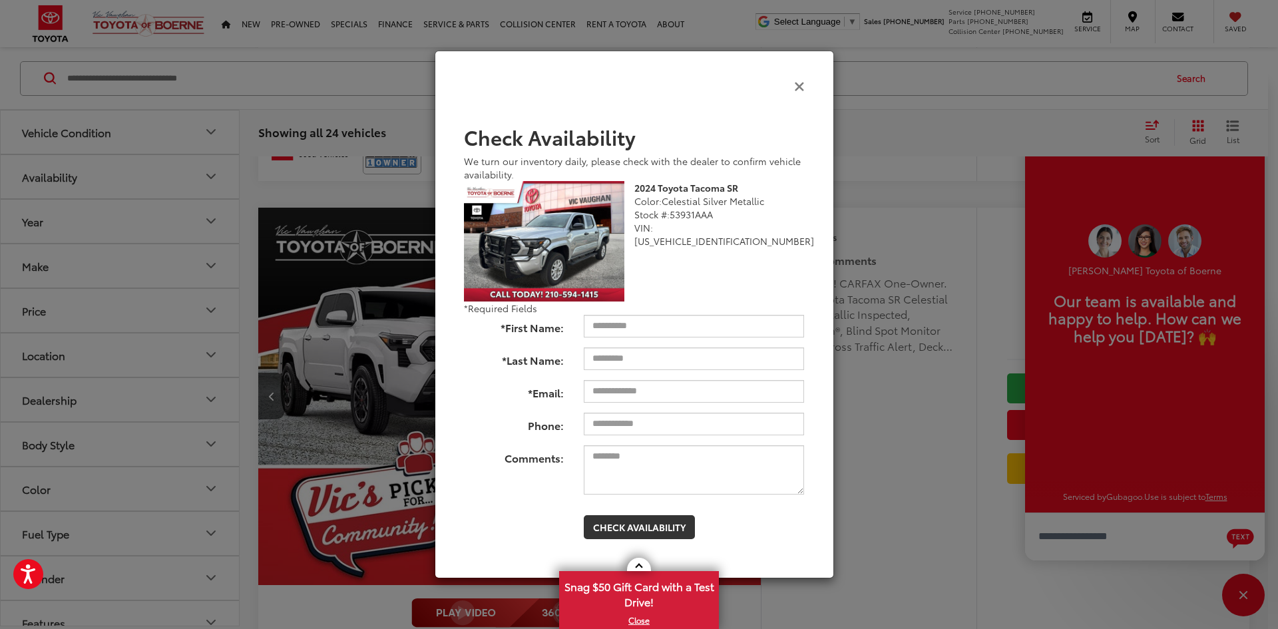
click at [802, 84] on icon "Close" at bounding box center [799, 86] width 11 height 14
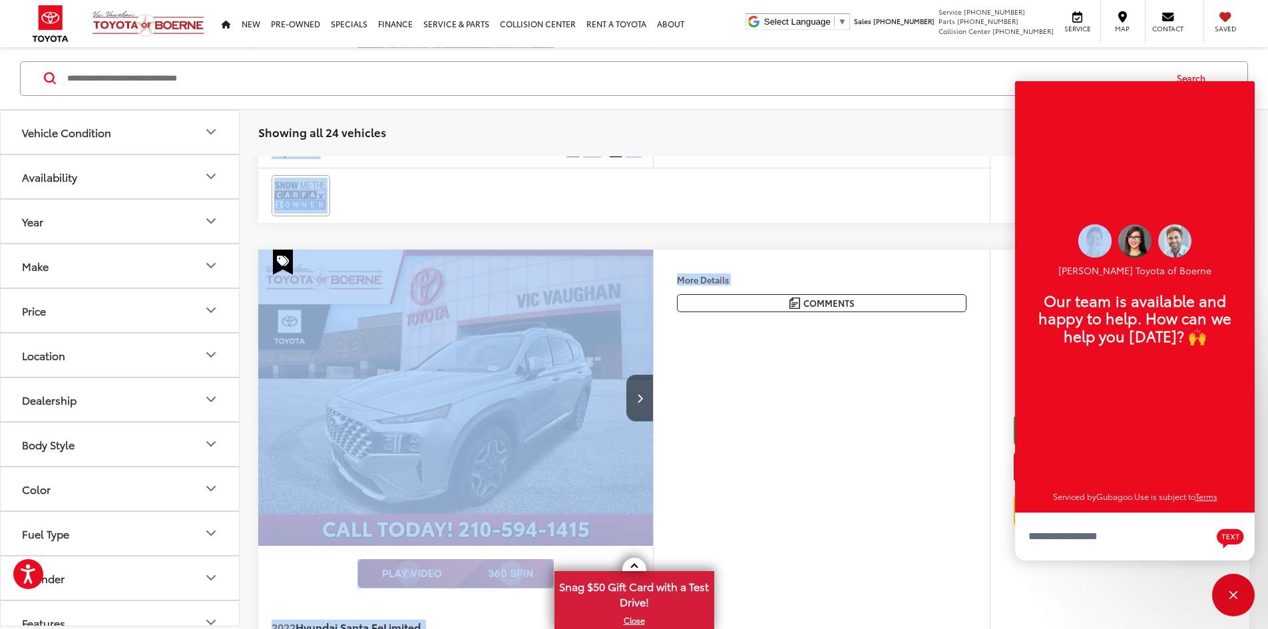
drag, startPoint x: 1102, startPoint y: 148, endPoint x: 1277, endPoint y: 138, distance: 175.2
drag, startPoint x: 1182, startPoint y: 154, endPoint x: 695, endPoint y: 165, distance: 486.5
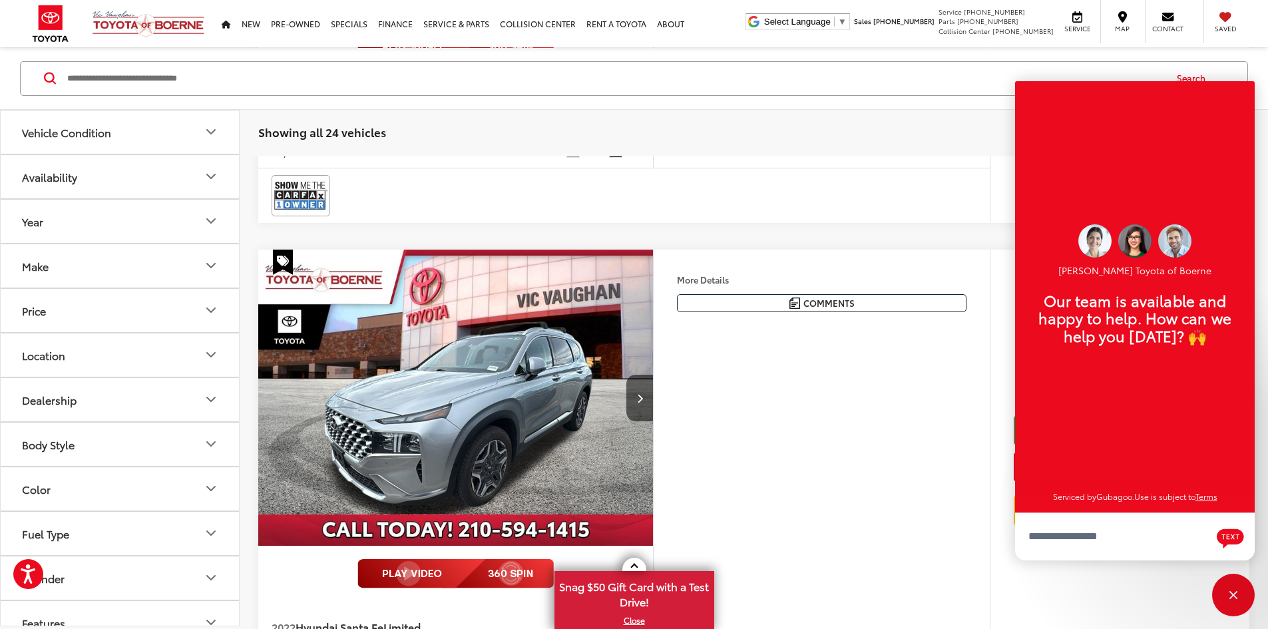
click at [842, 146] on div "Showing all 24 vehicles Clear All + 0 test Sort Price: High to Low Price: Low t…" at bounding box center [754, 132] width 1028 height 48
click at [1238, 596] on div "Close" at bounding box center [1233, 595] width 43 height 43
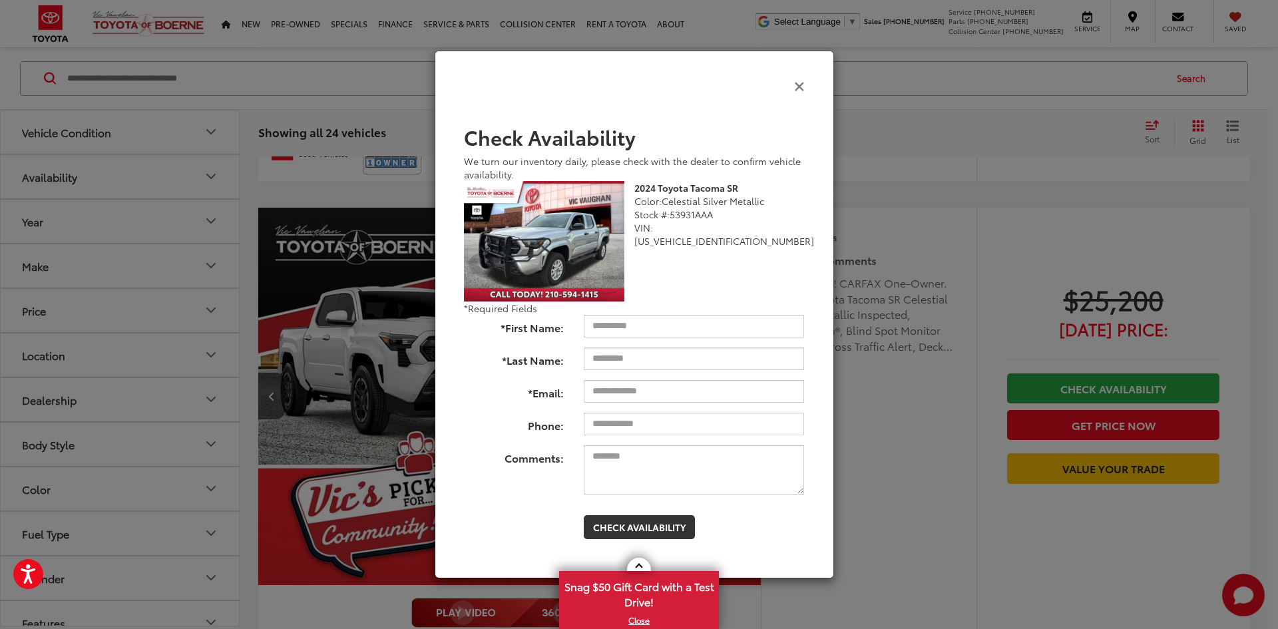
click at [800, 85] on icon "Close" at bounding box center [799, 86] width 11 height 14
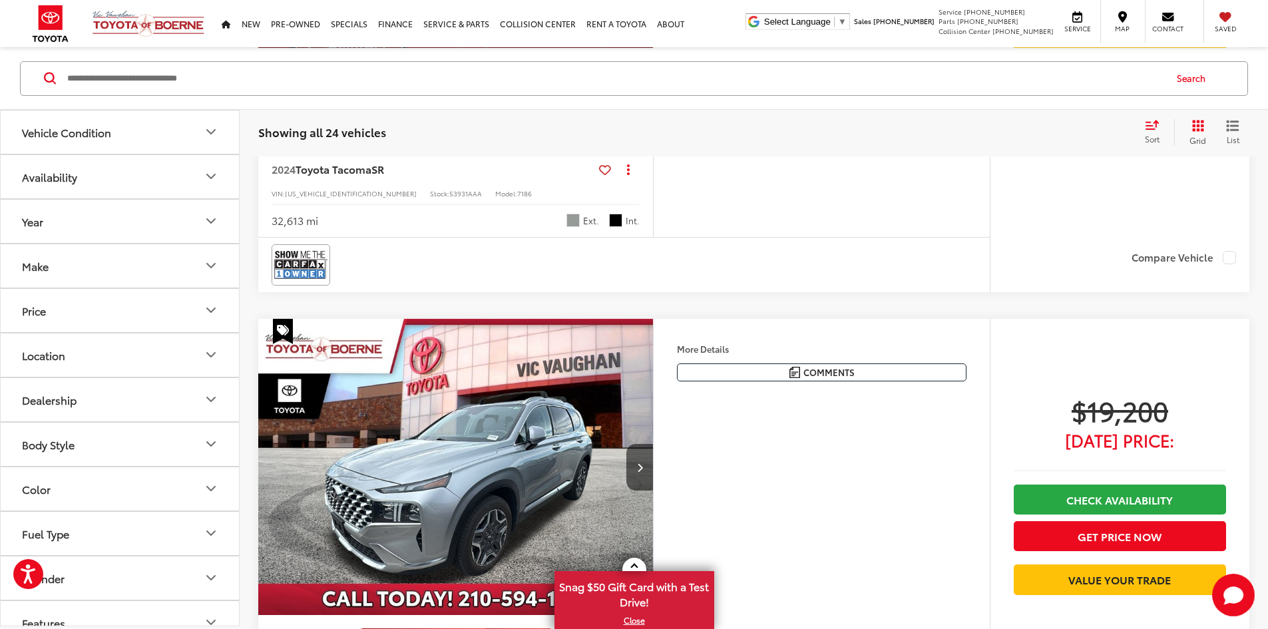
scroll to position [3656, 0]
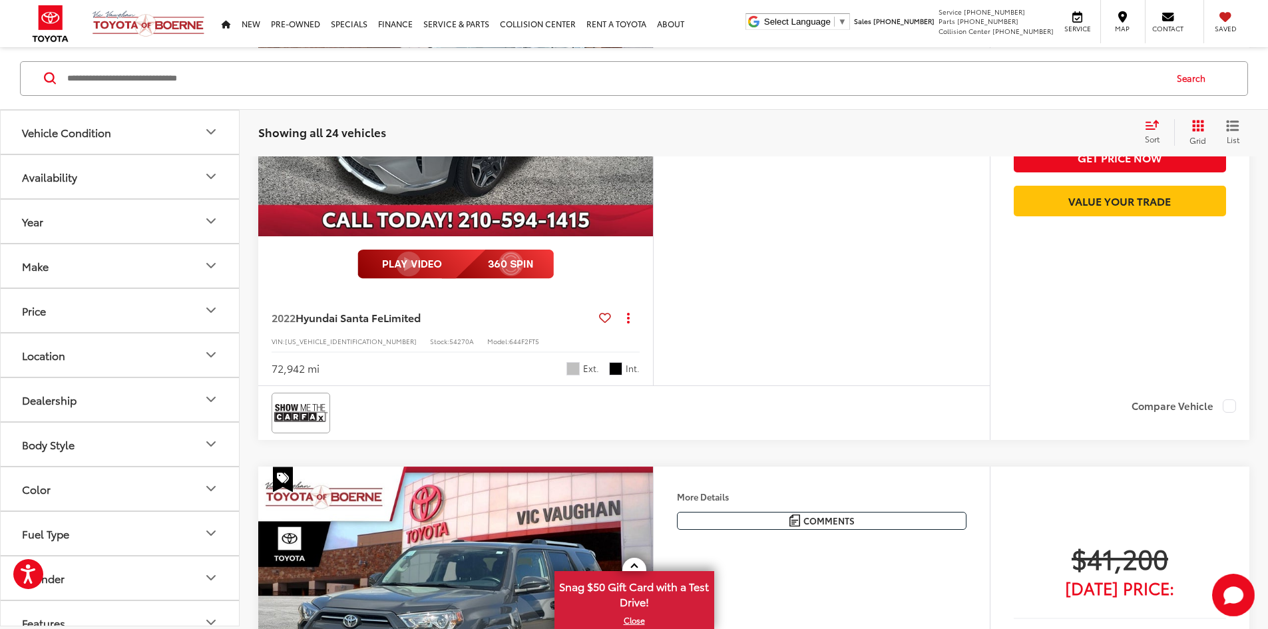
scroll to position [4056, 0]
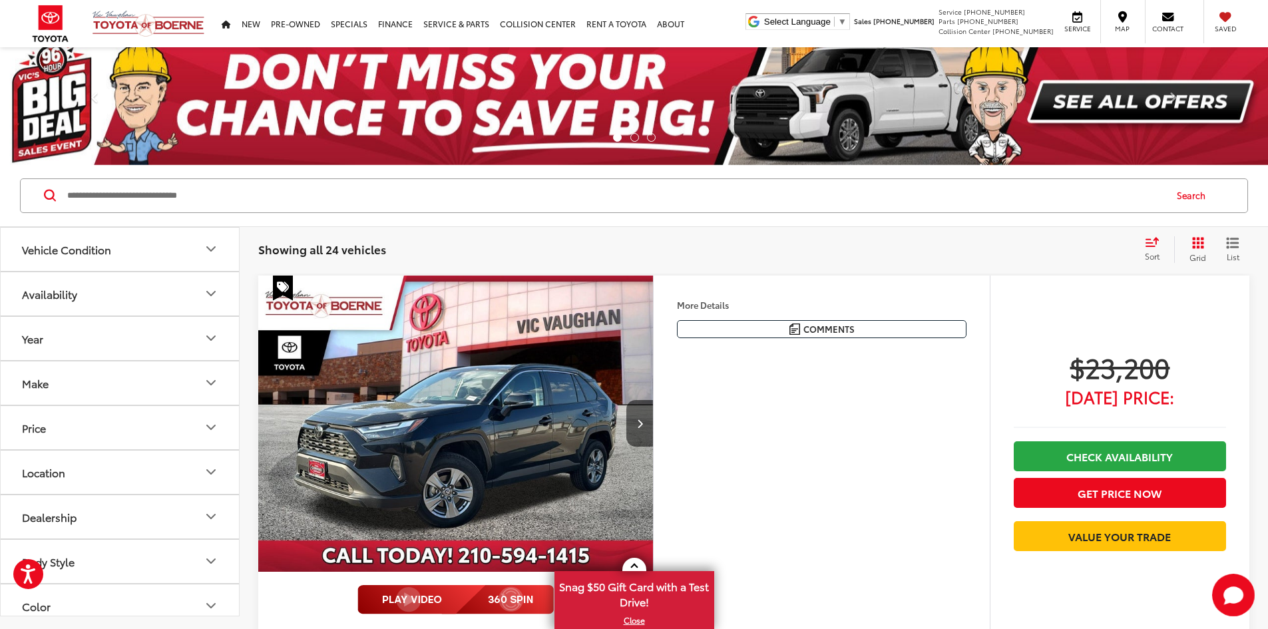
scroll to position [0, 0]
